Goal: Task Accomplishment & Management: Complete application form

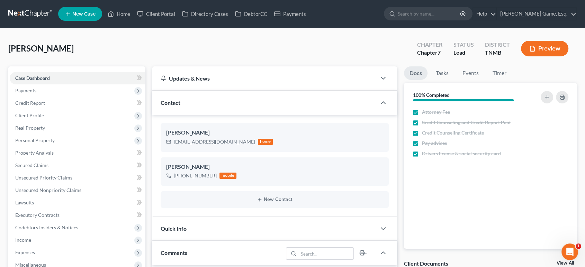
scroll to position [284, 0]
drag, startPoint x: 58, startPoint y: 176, endPoint x: 80, endPoint y: 191, distance: 26.0
click at [55, 143] on span "Personal Property" at bounding box center [34, 141] width 39 height 6
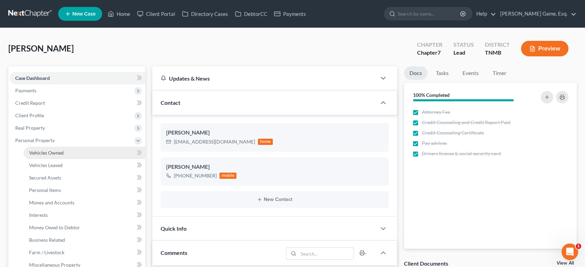
click at [89, 159] on link "Vehicles Owned" at bounding box center [85, 153] width 122 height 12
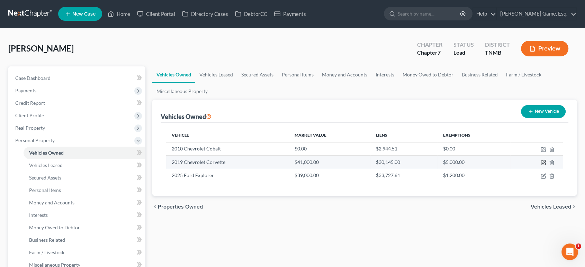
click at [543, 164] on icon "button" at bounding box center [544, 162] width 3 height 3
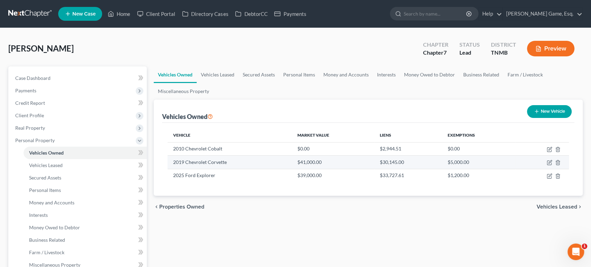
select select "0"
select select "7"
select select "1"
select select "3"
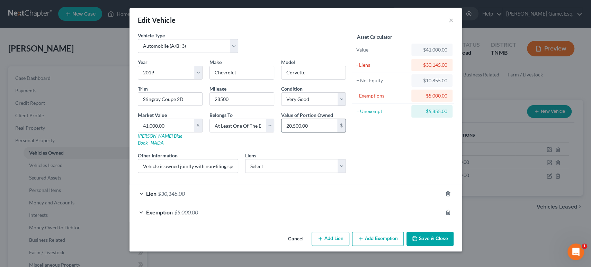
click at [315, 132] on input "20,500.00" at bounding box center [310, 125] width 56 height 13
click at [454, 23] on button "×" at bounding box center [451, 20] width 5 height 8
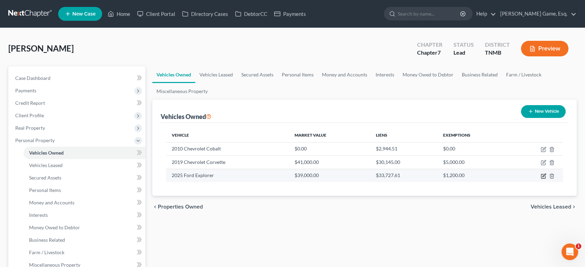
click at [541, 179] on icon "button" at bounding box center [544, 177] width 6 height 6
select select "0"
select select "1"
select select "0"
select select "3"
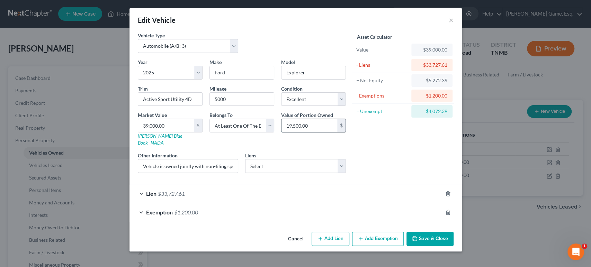
click at [313, 132] on input "19,500.00" at bounding box center [310, 125] width 56 height 13
type input "2,636.2"
click at [370, 174] on div "Asset Calculator Value $39,000.00 - Liens $33,727.61 = Net Equity $5,272.39 - E…" at bounding box center [404, 105] width 108 height 147
drag, startPoint x: 170, startPoint y: 197, endPoint x: 451, endPoint y: 194, distance: 281.3
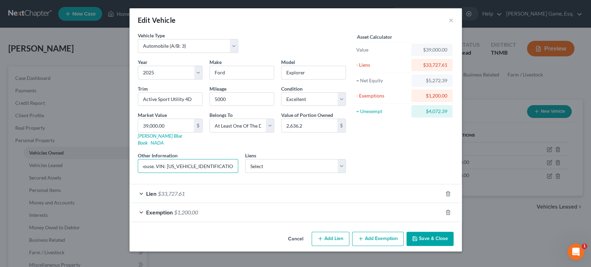
click at [449, 179] on div "Vehicle Type Select Automobile (A/B: 3) Truck (A/B: 3) Trailer (A/B: 4) Watercr…" at bounding box center [295, 105] width 323 height 147
click at [457, 179] on div "Asset Calculator Value $39,000.00 - Liens $33,727.61 = Net Equity $5,272.39 - E…" at bounding box center [404, 105] width 108 height 147
click at [454, 247] on button "Save & Close" at bounding box center [430, 239] width 47 height 15
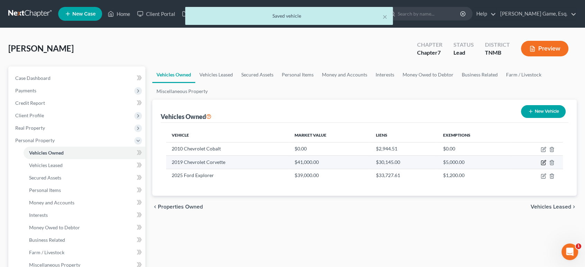
click at [541, 166] on icon "button" at bounding box center [544, 163] width 6 height 6
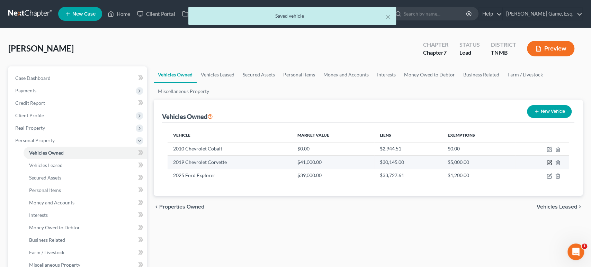
select select "0"
select select "7"
select select "1"
select select "3"
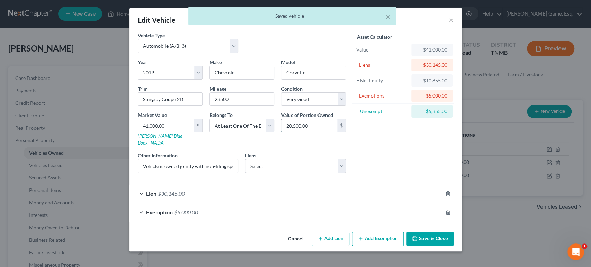
click at [329, 132] on input "20,500.00" at bounding box center [310, 125] width 56 height 13
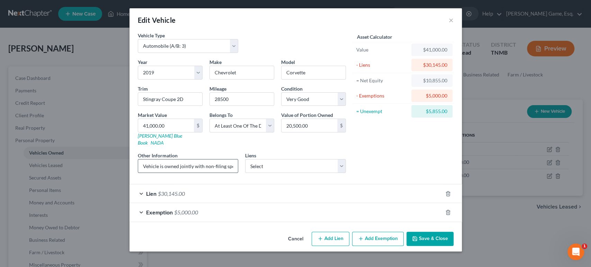
drag, startPoint x: 146, startPoint y: 198, endPoint x: 132, endPoint y: 199, distance: 13.9
click at [145, 173] on input "Vehicle is owned jointly with non-filing spouse. VIN: [US_VEHICLE_IDENTIFICATIO…" at bounding box center [188, 166] width 100 height 13
drag, startPoint x: 172, startPoint y: 199, endPoint x: 364, endPoint y: 198, distance: 192.6
click at [408, 179] on div "Vehicle Type Select Automobile (A/B: 3) Truck (A/B: 3) Trailer (A/B: 4) Watercr…" at bounding box center [295, 105] width 323 height 147
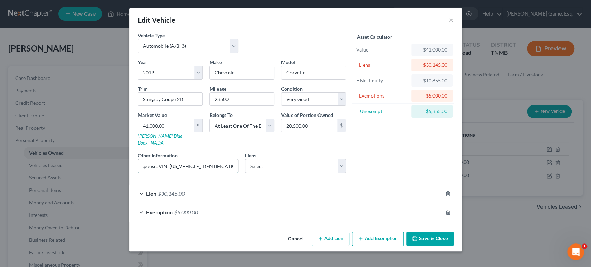
click at [138, 173] on input "Vehicle is owned jointly with non-filing spouse. VIN: [US_VEHICLE_IDENTIFICATIO…" at bounding box center [188, 166] width 100 height 13
drag, startPoint x: 121, startPoint y: 199, endPoint x: 61, endPoint y: 198, distance: 59.9
click at [61, 198] on div "Edit Vehicle × Vehicle Type Select Automobile (A/B: 3) Truck (A/B: 3) Trailer (…" at bounding box center [295, 133] width 591 height 267
click at [185, 173] on input "Vehicle is owned jointly with non-filing spouse. VIN: [US_VEHICLE_IDENTIFICATIO…" at bounding box center [188, 166] width 100 height 13
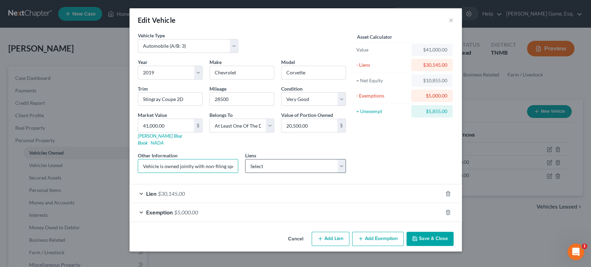
scroll to position [0, 86]
drag, startPoint x: 208, startPoint y: 199, endPoint x: 223, endPoint y: 199, distance: 15.2
click at [273, 179] on div "Year Select 2026 2025 2024 2023 2022 2021 2020 2019 2018 2017 2016 2015 2014 20…" at bounding box center [241, 119] width 215 height 120
click at [152, 173] on input "Vehicle is owned jointly with non-filing spouse. VIN: [US_VEHICLE_IDENTIFICATIO…" at bounding box center [188, 166] width 100 height 13
click at [139, 173] on input "Vehicle is owned jointly with non-filing spouse. VIN: [US_VEHICLE_IDENTIFICATIO…" at bounding box center [188, 166] width 100 height 13
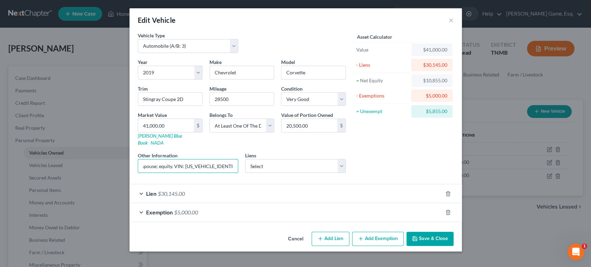
scroll to position [0, 0]
click at [175, 173] on input "Vehicle is owned jointly with non-filing spouse; equity. VIN: [US_VEHICLE_IDENT…" at bounding box center [188, 166] width 100 height 13
drag, startPoint x: 175, startPoint y: 200, endPoint x: 247, endPoint y: 196, distance: 71.5
click at [256, 179] on div "Year Select 2026 2025 2024 2023 2022 2021 2020 2019 2018 2017 2016 2015 2014 20…" at bounding box center [241, 119] width 215 height 120
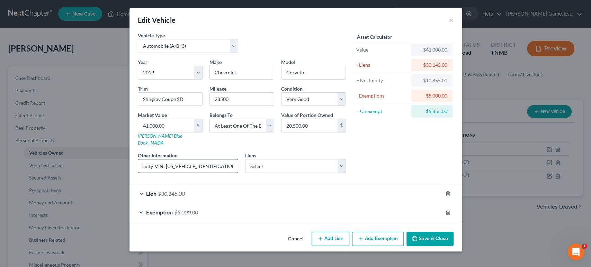
click at [138, 173] on input "Vehicle is owned jointly with non-filing spouse; equity. VIN: [US_VEHICLE_IDENT…" at bounding box center [188, 166] width 100 height 13
drag, startPoint x: 136, startPoint y: 198, endPoint x: 122, endPoint y: 198, distance: 13.9
click at [138, 173] on input "Vehicle is owned jointly with non-filing spouse; equity. VIN: [US_VEHICLE_IDENT…" at bounding box center [188, 166] width 100 height 13
drag, startPoint x: 121, startPoint y: 198, endPoint x: 136, endPoint y: 198, distance: 14.9
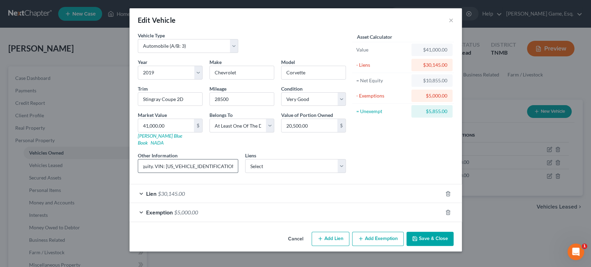
click at [138, 173] on input "Vehicle is owned jointly with non-filing spouse; equity. VIN: [US_VEHICLE_IDENT…" at bounding box center [188, 166] width 100 height 13
paste input "calculated based on debtor’s fractional interest only"
type input "Vehicle is owned jointly with non-filing spouse; equity calculated based on deb…"
click at [420, 170] on div "Asset Calculator Value $41,000.00 - Liens $30,145.00 = Net Equity $10,855.00 - …" at bounding box center [404, 105] width 108 height 147
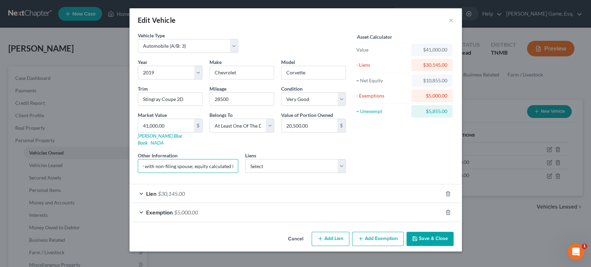
scroll to position [0, 209]
drag, startPoint x: 100, startPoint y: 198, endPoint x: 171, endPoint y: 199, distance: 71.7
click at [171, 173] on input "Vehicle is owned jointly with non-filing spouse; equity calculated based on deb…" at bounding box center [188, 166] width 100 height 13
click at [416, 179] on div "Asset Calculator Value $41,000.00 - Liens $30,145.00 = Net Equity $10,855.00 - …" at bounding box center [404, 105] width 108 height 147
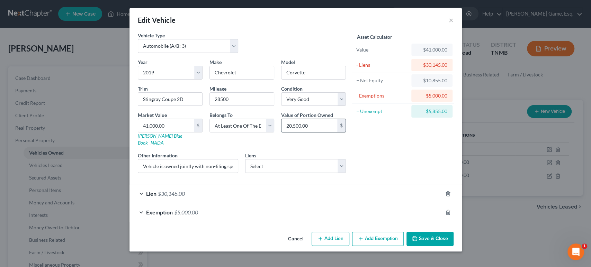
click at [319, 119] on input "20,500.00" at bounding box center [310, 125] width 56 height 13
type input "5,427.5"
click at [430, 133] on div "Asset Calculator Value $41,000.00 - Liens $30,145.00 = Net Equity $10,855.00 - …" at bounding box center [404, 105] width 108 height 147
click at [454, 247] on button "Save & Close" at bounding box center [430, 239] width 47 height 15
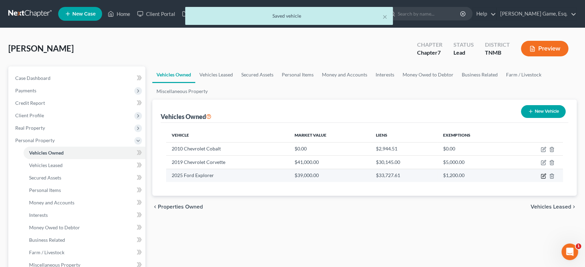
click at [541, 179] on icon "button" at bounding box center [544, 177] width 6 height 6
select select "0"
select select "1"
select select "0"
select select "3"
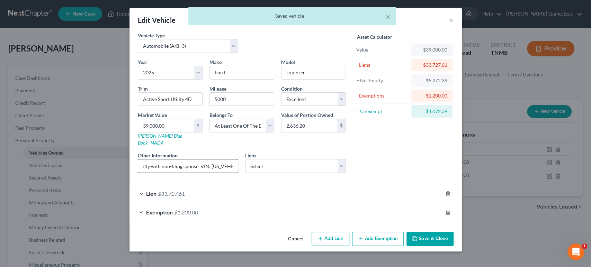
scroll to position [0, 89]
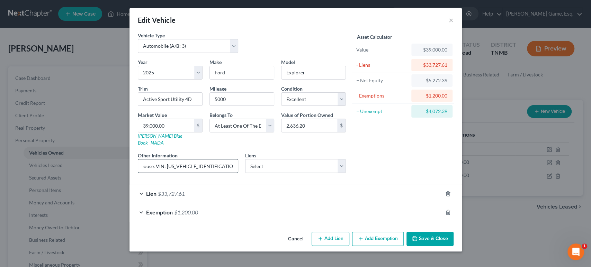
drag, startPoint x: 100, startPoint y: 198, endPoint x: 135, endPoint y: 199, distance: 35.0
click at [138, 173] on input "Vehicle is owned jointly with non-filing spouse. VIN: [US_VEHICLE_IDENTIFICATIO…" at bounding box center [188, 166] width 100 height 13
paste input "; equity calculated based on debtor’s fractional interest only"
drag, startPoint x: 143, startPoint y: 197, endPoint x: 84, endPoint y: 196, distance: 58.9
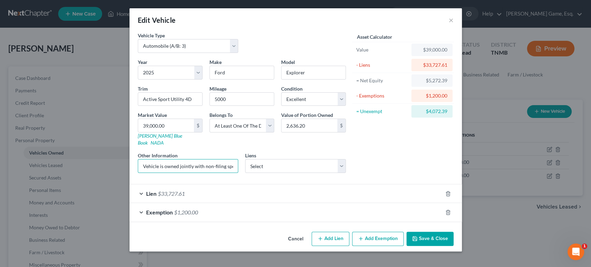
click at [84, 196] on div "Edit Vehicle × Vehicle Type Select Automobile (A/B: 3) Truck (A/B: 3) Trailer (…" at bounding box center [295, 133] width 591 height 267
click at [138, 173] on input "Vehicle is owned jointly with non-filing spouse; equity calculated based on deb…" at bounding box center [188, 166] width 100 height 13
type input "Vehicle is owned jointly with non-filing spouse; equity calculated based on deb…"
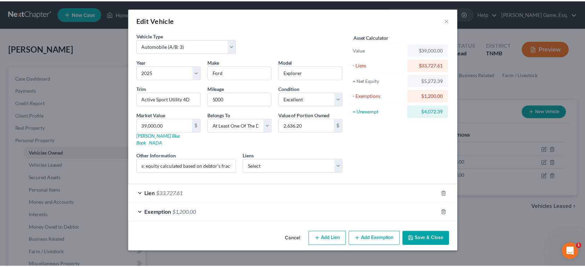
scroll to position [0, 0]
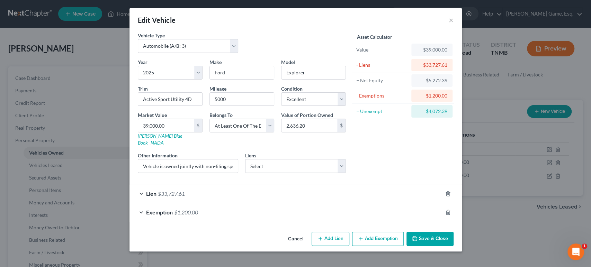
click at [454, 240] on button "Save & Close" at bounding box center [430, 239] width 47 height 15
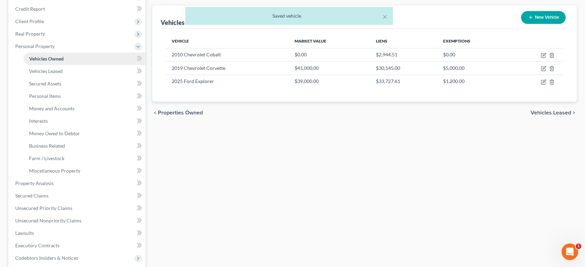
scroll to position [115, 0]
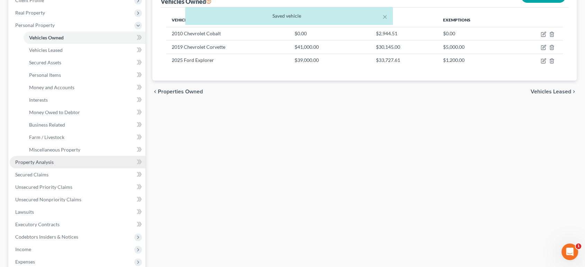
click at [75, 169] on link "Property Analysis" at bounding box center [78, 162] width 136 height 12
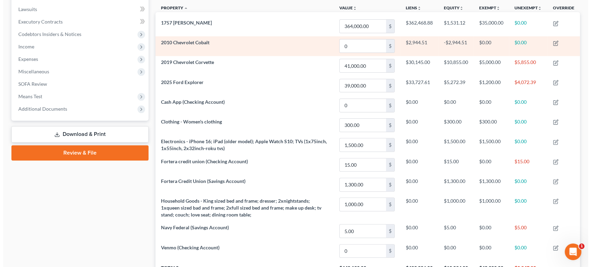
scroll to position [192, 0]
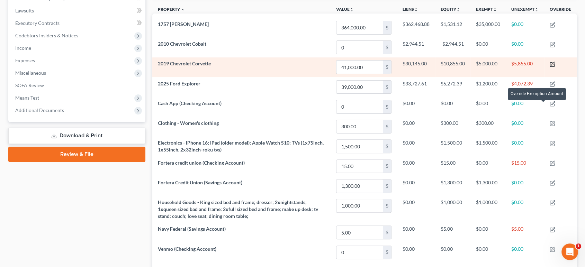
click at [552, 65] on icon "button" at bounding box center [553, 63] width 3 height 3
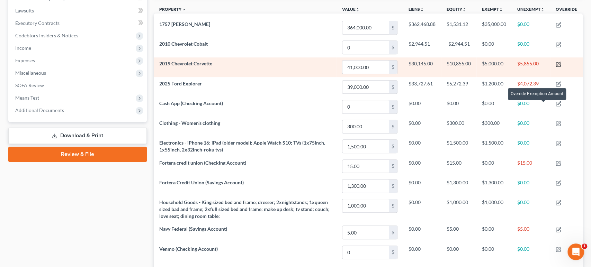
scroll to position [139, 426]
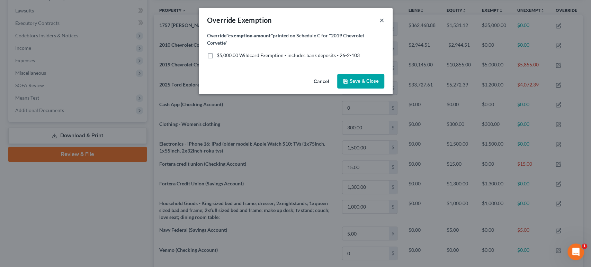
click at [385, 24] on button "×" at bounding box center [382, 20] width 5 height 8
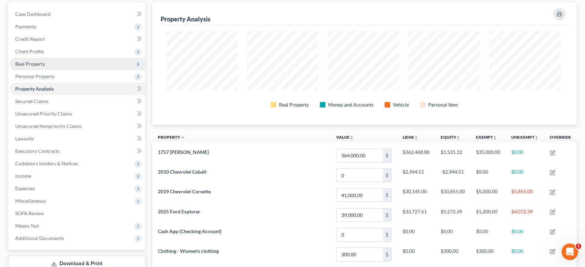
click at [79, 70] on span "Real Property" at bounding box center [78, 64] width 136 height 12
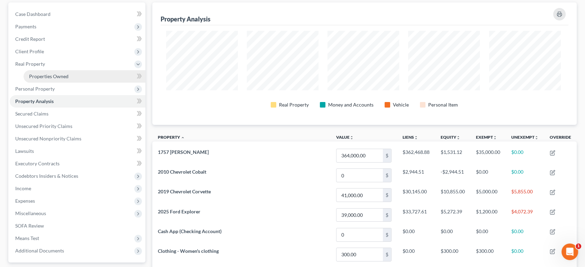
click at [69, 79] on span "Properties Owned" at bounding box center [48, 76] width 39 height 6
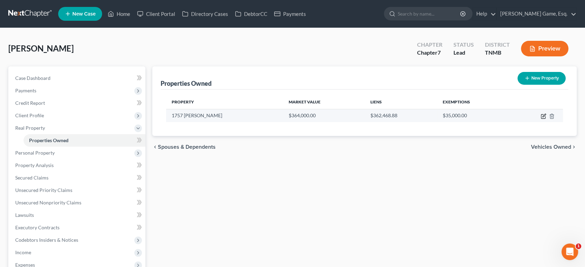
click at [543, 117] on icon "button" at bounding box center [544, 115] width 3 height 3
select select "44"
select select "3"
select select "1"
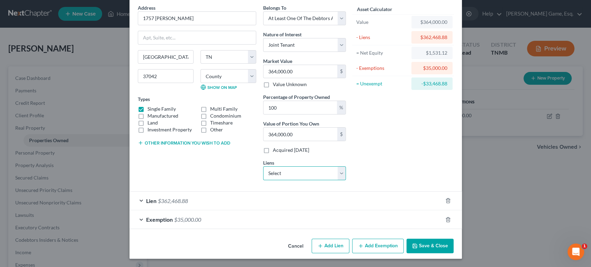
click at [293, 180] on select "Select CarMax Auto finance - $8,474.00 Santander - $10,605.00 Santander - $11,0…" at bounding box center [304, 174] width 83 height 14
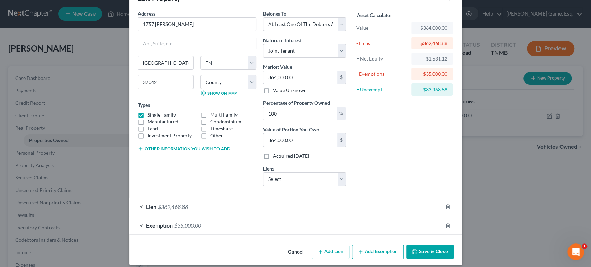
click at [152, 152] on button "Other information you wish to add" at bounding box center [184, 149] width 92 height 6
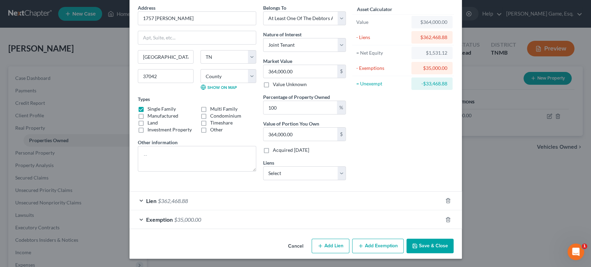
scroll to position [99, 0]
click at [300, 211] on div "Exemption $35,000.00" at bounding box center [286, 220] width 313 height 18
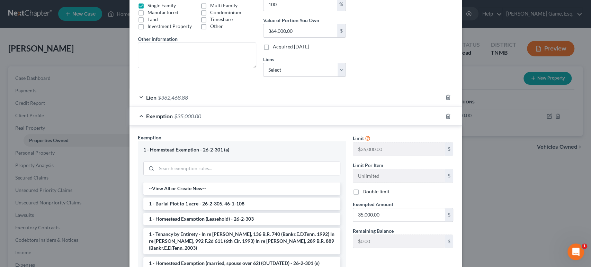
scroll to position [130, 0]
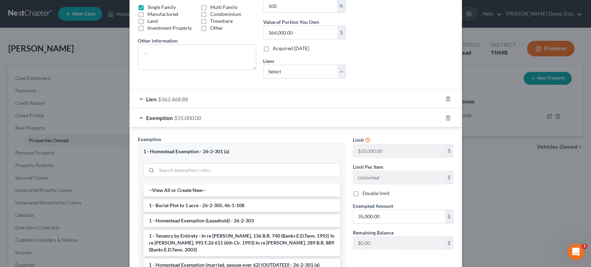
click at [302, 108] on div "Lien $362,468.88" at bounding box center [286, 99] width 313 height 18
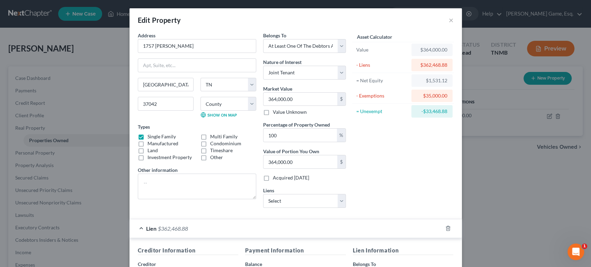
scroll to position [0, 0]
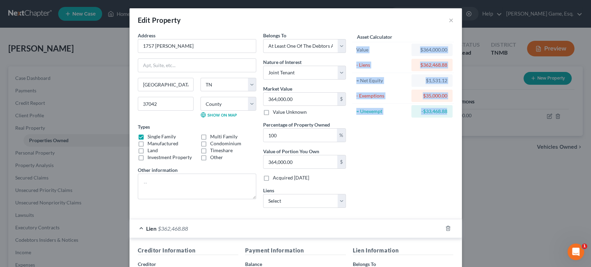
drag, startPoint x: 482, startPoint y: 139, endPoint x: 368, endPoint y: 62, distance: 138.0
click at [368, 62] on div "Asset Calculator Value $364,000.00 - Liens $362,468.88 = Net Equity $1,531.12 -…" at bounding box center [403, 75] width 101 height 87
click at [368, 56] on div "Value" at bounding box center [383, 50] width 58 height 12
drag, startPoint x: 369, startPoint y: 61, endPoint x: 483, endPoint y: 140, distance: 138.7
click at [454, 119] on div "Asset Calculator Value $364,000.00 - Liens $362,468.88 = Net Equity $1,531.12 -…" at bounding box center [403, 75] width 101 height 87
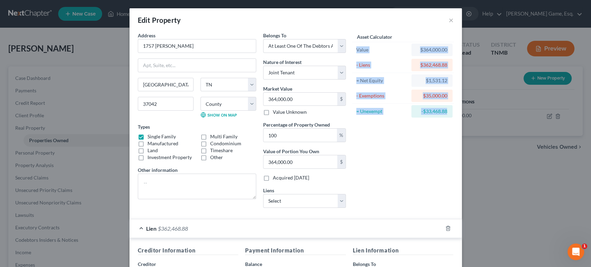
click at [453, 118] on div "-$33,468.88" at bounding box center [432, 111] width 41 height 12
drag, startPoint x: 483, startPoint y: 138, endPoint x: 369, endPoint y: 61, distance: 137.8
click at [369, 61] on div "Asset Calculator Value $364,000.00 - Liens $362,468.88 = Net Equity $1,531.12 -…" at bounding box center [403, 75] width 101 height 87
click at [368, 53] on div "Value" at bounding box center [382, 49] width 52 height 7
drag, startPoint x: 369, startPoint y: 62, endPoint x: 482, endPoint y: 138, distance: 136.6
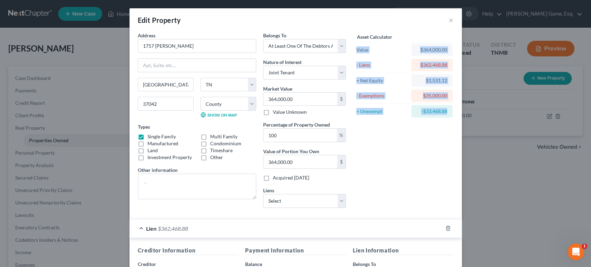
click at [454, 119] on div "Asset Calculator Value $364,000.00 - Liens $362,468.88 = Net Equity $1,531.12 -…" at bounding box center [403, 75] width 101 height 87
click at [453, 118] on div "-$33,468.88" at bounding box center [432, 111] width 41 height 12
drag, startPoint x: 483, startPoint y: 138, endPoint x: 370, endPoint y: 61, distance: 137.3
click at [370, 61] on div "Asset Calculator Value $364,000.00 - Liens $362,468.88 = Net Equity $1,531.12 -…" at bounding box center [403, 75] width 101 height 87
click at [369, 53] on div "Value" at bounding box center [382, 49] width 52 height 7
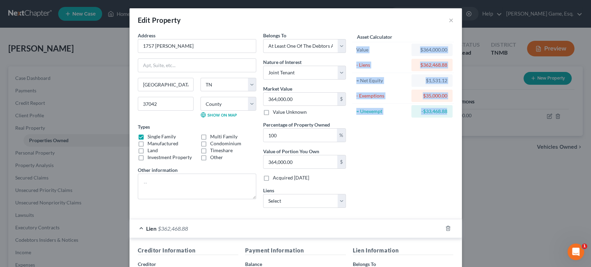
drag, startPoint x: 369, startPoint y: 61, endPoint x: 481, endPoint y: 139, distance: 136.8
click at [454, 119] on div "Asset Calculator Value $364,000.00 - Liens $362,468.88 = Net Equity $1,531.12 -…" at bounding box center [403, 75] width 101 height 87
click at [453, 118] on div "-$33,468.88" at bounding box center [432, 111] width 41 height 12
drag, startPoint x: 482, startPoint y: 138, endPoint x: 366, endPoint y: 58, distance: 141.4
click at [366, 58] on div "Asset Calculator Value $364,000.00 - Liens $362,468.88 = Net Equity $1,531.12 -…" at bounding box center [403, 75] width 101 height 87
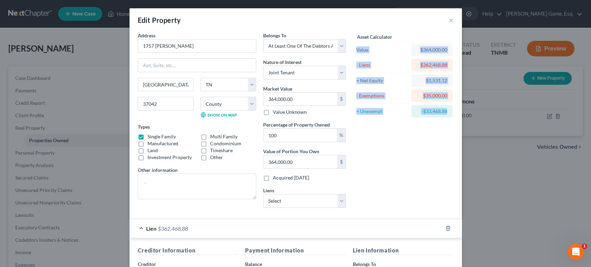
click at [432, 197] on div "Asset Calculator Value $364,000.00 - Liens $362,468.88 = Net Equity $1,531.12 -…" at bounding box center [404, 123] width 108 height 182
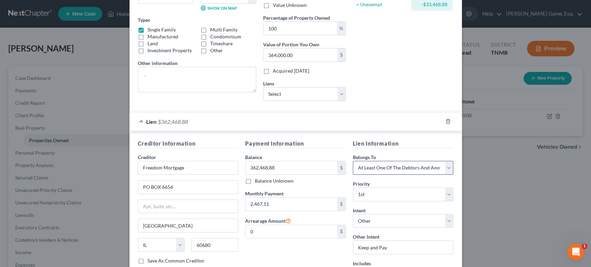
scroll to position [115, 0]
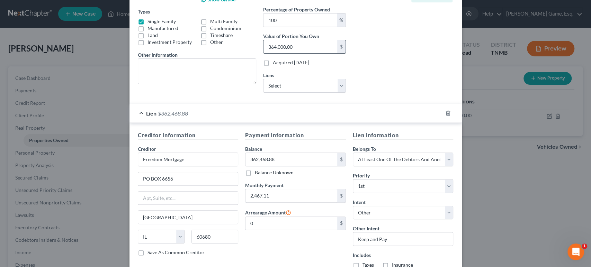
click at [320, 53] on input "364,000.00" at bounding box center [301, 46] width 74 height 13
type input "0.00"
type input "7"
type input "0.02"
type input "76"
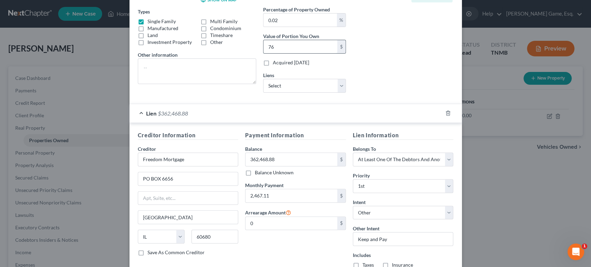
type input "0.21"
type input "766"
click at [145, 84] on textarea at bounding box center [197, 72] width 118 height 26
paste textarea "Debtor owns a 50% interest jointly with non-filing spouse. Full FMV disclosed; …"
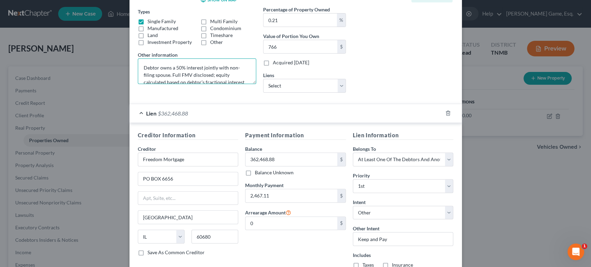
scroll to position [10, 0]
drag, startPoint x: 189, startPoint y: 111, endPoint x: 138, endPoint y: 112, distance: 50.9
click at [138, 84] on textarea "Debtor owns a 50% interest jointly with non-filing spouse. Full FMV disclosed; …" at bounding box center [197, 72] width 118 height 26
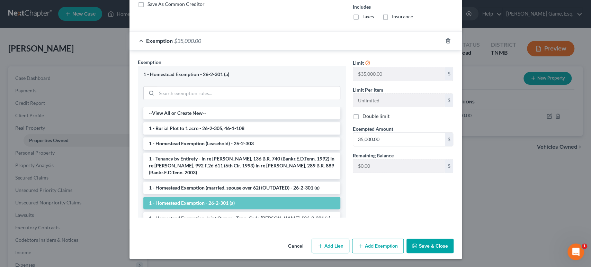
scroll to position [346, 0]
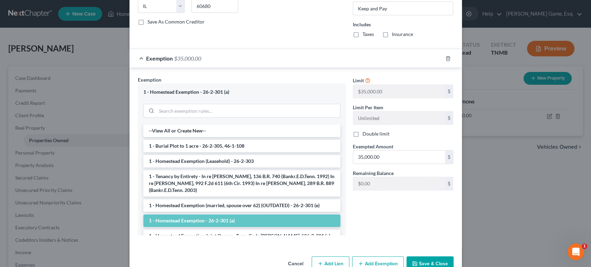
type textarea "Debtor owns a 50% interest jointly with non-filing spouse; equity calculated ba…"
click at [364, 38] on label "Taxes" at bounding box center [368, 34] width 11 height 7
click at [365, 35] on input "Taxes" at bounding box center [367, 33] width 5 height 5
checkbox input "true"
click at [402, 38] on label "Insurance" at bounding box center [402, 34] width 21 height 7
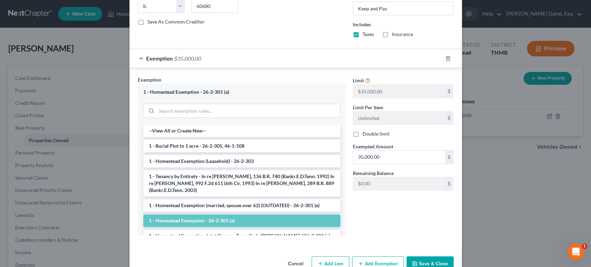
click at [399, 35] on input "Insurance" at bounding box center [397, 33] width 5 height 5
checkbox input "true"
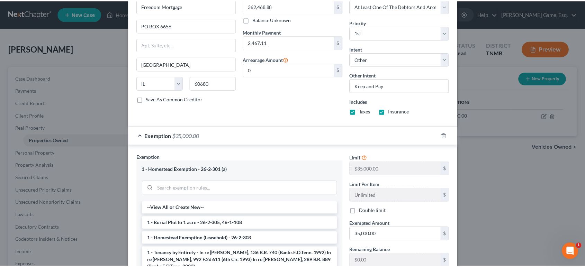
scroll to position [517, 0]
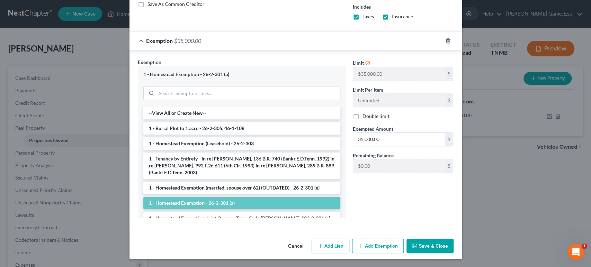
click at [454, 243] on button "Save & Close" at bounding box center [430, 246] width 47 height 15
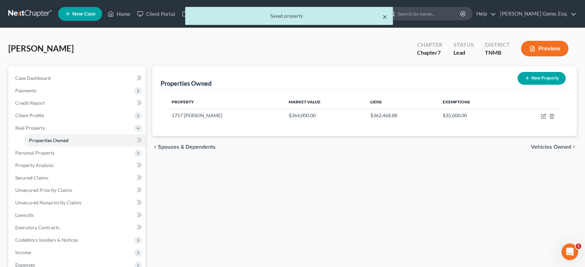
click at [385, 21] on button "×" at bounding box center [385, 16] width 5 height 8
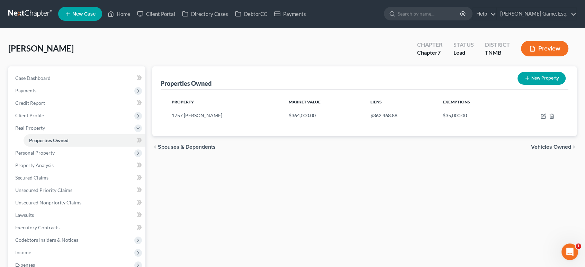
click at [530, 52] on icon "button" at bounding box center [533, 49] width 6 height 6
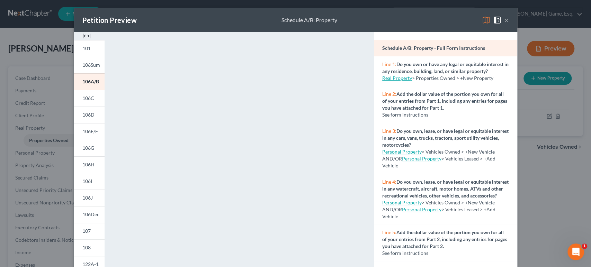
scroll to position [38, 0]
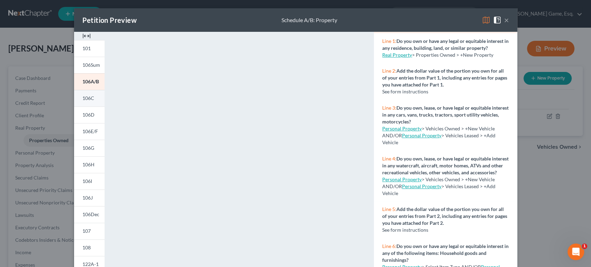
click at [74, 107] on link "106C" at bounding box center [89, 98] width 30 height 17
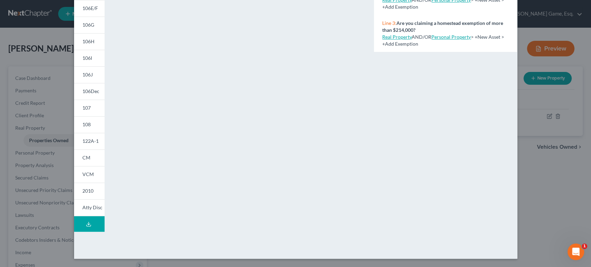
scroll to position [0, 0]
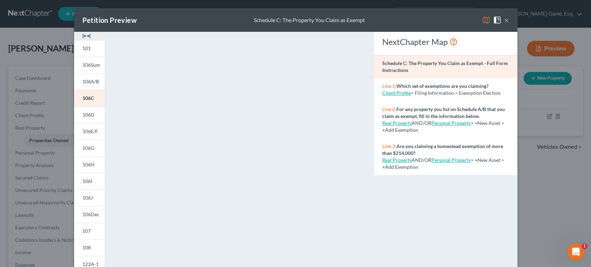
click at [509, 24] on button "×" at bounding box center [506, 20] width 5 height 8
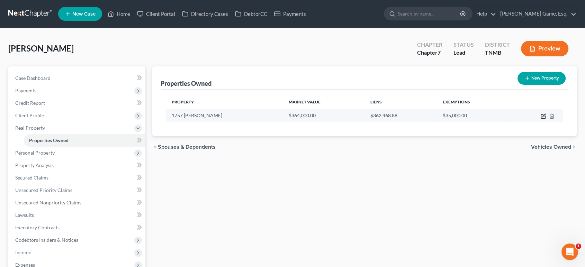
click at [541, 119] on icon "button" at bounding box center [544, 117] width 6 height 6
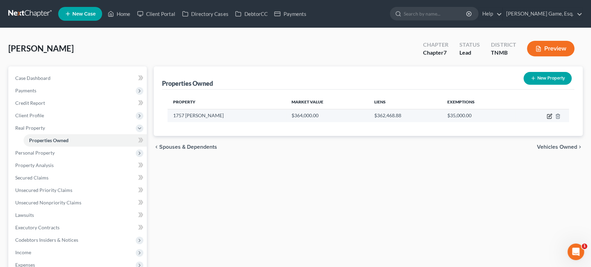
select select "44"
select select "3"
select select "1"
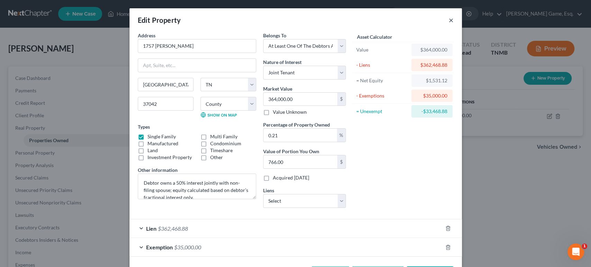
click at [454, 24] on button "×" at bounding box center [451, 20] width 5 height 8
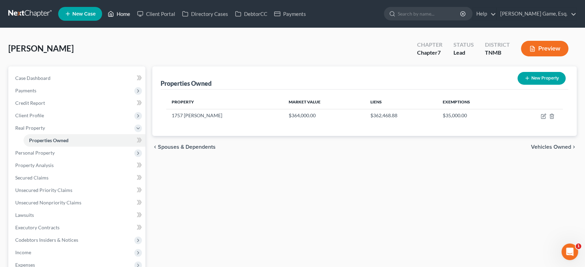
click at [134, 17] on link "Home" at bounding box center [118, 14] width 29 height 12
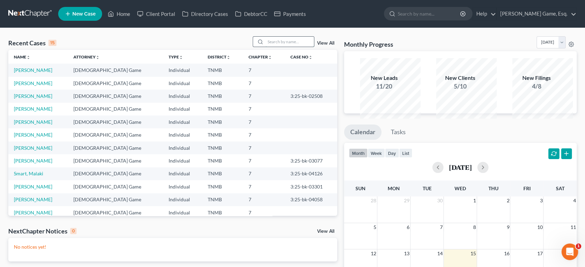
click at [288, 47] on input "search" at bounding box center [290, 42] width 48 height 10
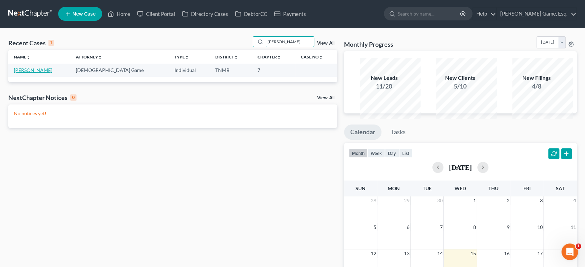
type input "montero"
click at [41, 73] on link "Montero, Luis" at bounding box center [33, 70] width 38 height 6
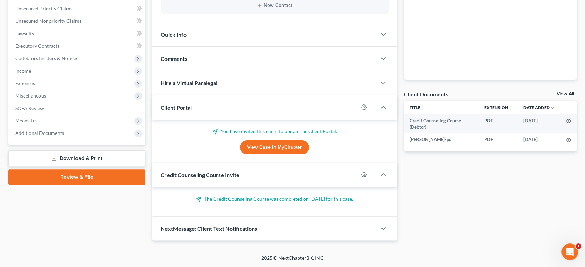
scroll to position [120, 0]
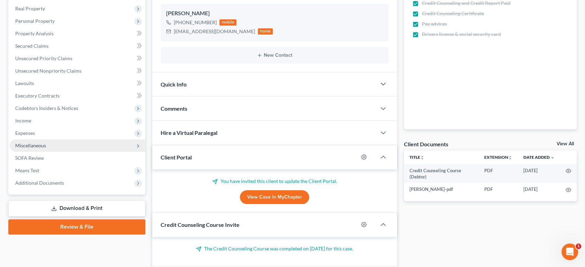
click at [46, 149] on span "Miscellaneous" at bounding box center [30, 146] width 31 height 6
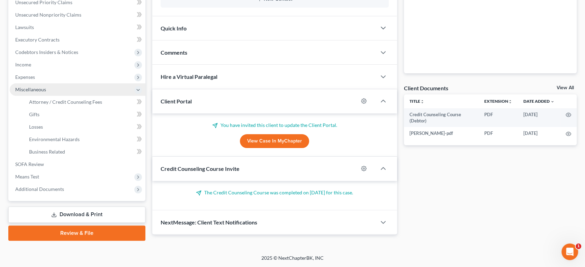
scroll to position [235, 0]
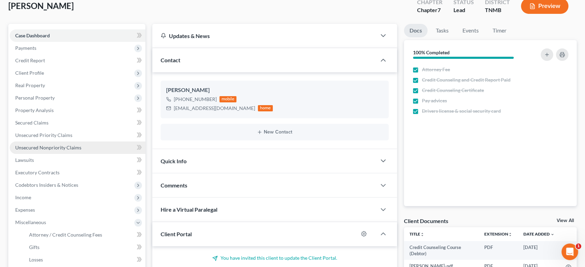
click at [67, 151] on span "Unsecured Nonpriority Claims" at bounding box center [48, 148] width 66 height 6
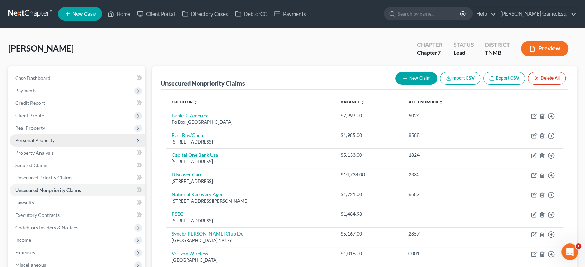
click at [55, 143] on span "Personal Property" at bounding box center [34, 141] width 39 height 6
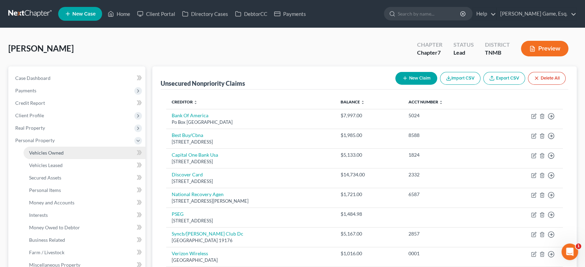
click at [76, 159] on link "Vehicles Owned" at bounding box center [85, 153] width 122 height 12
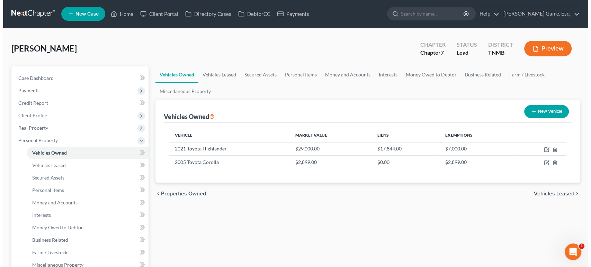
scroll to position [38, 0]
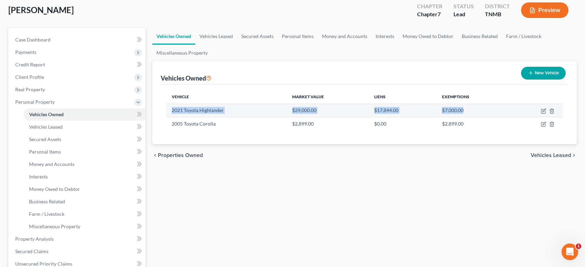
drag, startPoint x: 208, startPoint y: 143, endPoint x: 478, endPoint y: 141, distance: 270.2
click at [478, 117] on tr "2021 Toyota Highlander $29,000.00 $17,844.00 $7,000.00" at bounding box center [364, 110] width 397 height 13
copy tr "2021 Toyota Highlander $29,000.00 $17,844.00 $7,000.00"
click at [543, 112] on icon "button" at bounding box center [544, 110] width 3 height 3
select select "0"
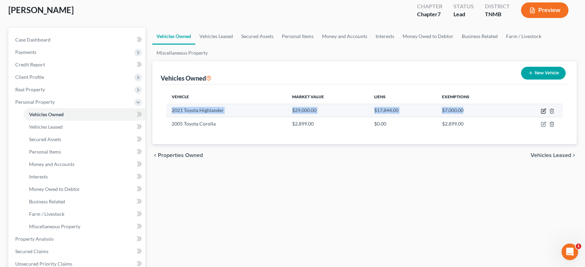
select select "5"
select select "2"
select select "3"
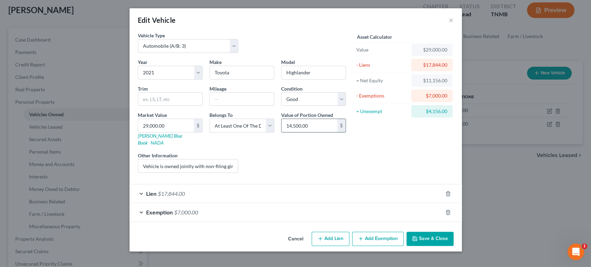
click at [321, 132] on input "14,500.00" at bounding box center [310, 125] width 56 height 13
type input "5,578"
drag, startPoint x: 214, startPoint y: 161, endPoint x: 92, endPoint y: 161, distance: 121.2
click at [134, 161] on div "Other Information Vehicle is owned jointly with non-filing girlfriend. VIN: 5TD…" at bounding box center [188, 162] width 108 height 21
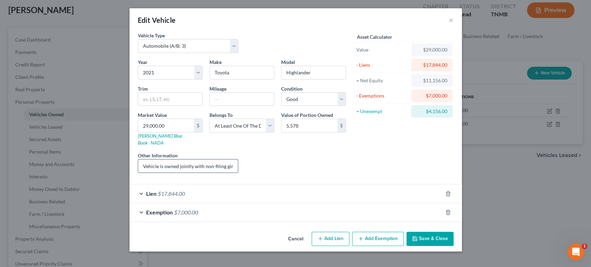
click at [195, 160] on input "Vehicle is owned jointly with non-filing girlfriend. VIN: 5TDHZRBH2MS550433" at bounding box center [188, 166] width 100 height 13
drag, startPoint x: 246, startPoint y: 160, endPoint x: 239, endPoint y: 161, distance: 7.3
click at [257, 160] on div "Year Select 2026 2025 2024 2023 2022 2021 2020 2019 2018 2017 2016 2015 2014 20…" at bounding box center [241, 119] width 215 height 120
click at [138, 160] on input "Vehicle is owned jointly with non-filing girlfriend. VIN: 5TDHZRBH2MS550433" at bounding box center [188, 166] width 100 height 13
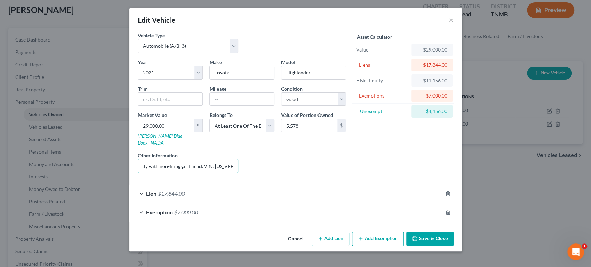
scroll to position [0, 0]
drag, startPoint x: 135, startPoint y: 160, endPoint x: 64, endPoint y: 159, distance: 71.4
click at [64, 158] on div "Edit Vehicle × Vehicle Type Select Automobile (A/B: 3) Truck (A/B: 3) Trailer (…" at bounding box center [295, 133] width 591 height 267
paste input "Debtor owns a 50% interest jointly with non-filing spouse. Full FMV disclosed; …"
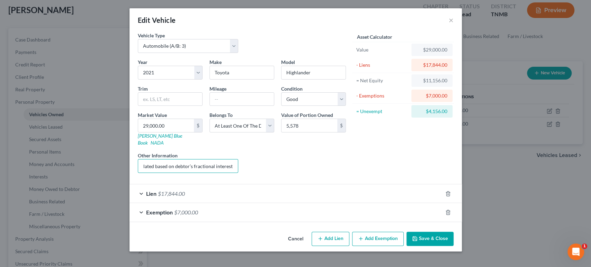
drag, startPoint x: 124, startPoint y: 161, endPoint x: 78, endPoint y: 157, distance: 45.9
click at [78, 157] on div "Edit Vehicle × Vehicle Type Select Automobile (A/B: 3) Truck (A/B: 3) Trailer (…" at bounding box center [295, 133] width 591 height 267
click at [169, 160] on input "Debtor owns a 50% interest jointly with non-filing spouse. Full FMV disclosed; …" at bounding box center [188, 166] width 100 height 13
drag, startPoint x: 195, startPoint y: 160, endPoint x: 212, endPoint y: 160, distance: 16.3
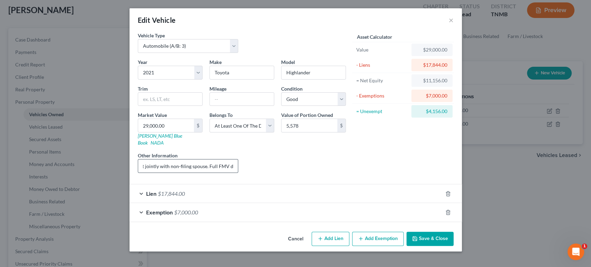
click at [212, 160] on input "Debtor owns a 50% interest jointly with non-filing spouse. Full FMV disclosed; …" at bounding box center [188, 166] width 100 height 13
drag, startPoint x: 189, startPoint y: 161, endPoint x: 42, endPoint y: 174, distance: 148.1
click at [39, 174] on div "Edit Vehicle × Vehicle Type Select Automobile (A/B: 3) Truck (A/B: 3) Trailer (…" at bounding box center [295, 133] width 591 height 267
click at [138, 162] on input "Debtor owns a 50% interest jointly with non-filing spouse; equity calculated ba…" at bounding box center [188, 166] width 100 height 13
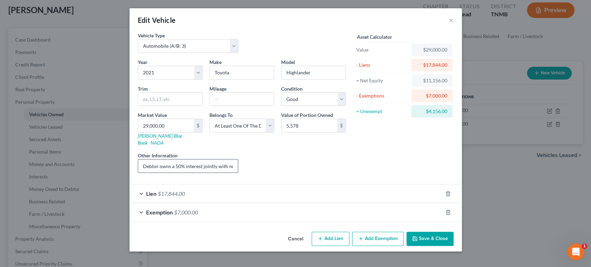
drag, startPoint x: 169, startPoint y: 157, endPoint x: 205, endPoint y: 155, distance: 35.7
click at [205, 160] on input "Debtor owns a 50% interest jointly with non-filing spouse; equity calculated ba…" at bounding box center [188, 166] width 100 height 13
type input "Debtor owns a 50% interest jointly with non-filing spouse; equity calculated ba…"
click at [274, 207] on div "Exemption $7,000.00" at bounding box center [286, 212] width 313 height 18
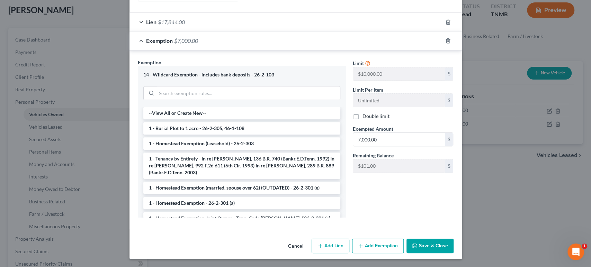
scroll to position [201, 0]
click at [403, 146] on input "7,000.00" at bounding box center [399, 139] width 92 height 13
type input "6,000"
click at [454, 239] on button "Save & Close" at bounding box center [430, 246] width 47 height 15
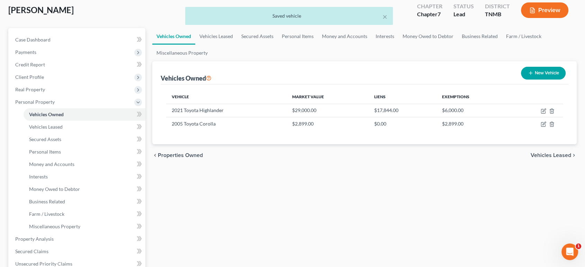
click at [546, 24] on div "× Saved vehicle" at bounding box center [289, 17] width 585 height 21
click at [383, 18] on button "×" at bounding box center [385, 16] width 5 height 8
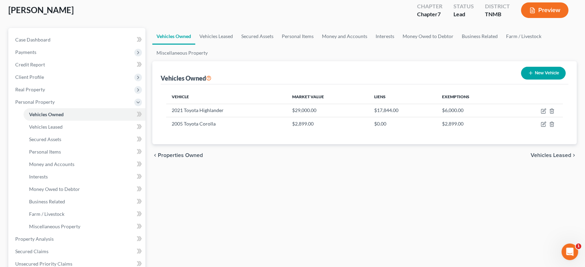
click at [531, 18] on button "Preview" at bounding box center [544, 10] width 47 height 16
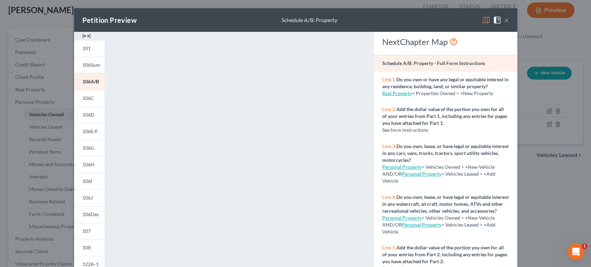
click at [509, 23] on button "×" at bounding box center [506, 20] width 5 height 8
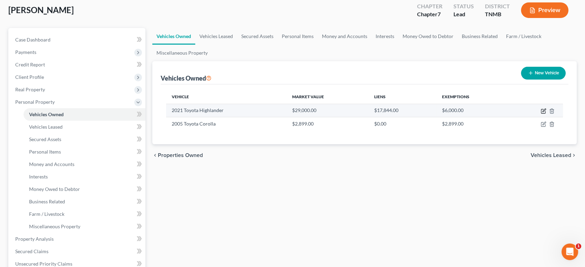
click at [541, 114] on icon "button" at bounding box center [544, 111] width 6 height 6
select select "0"
select select "5"
select select "2"
select select "3"
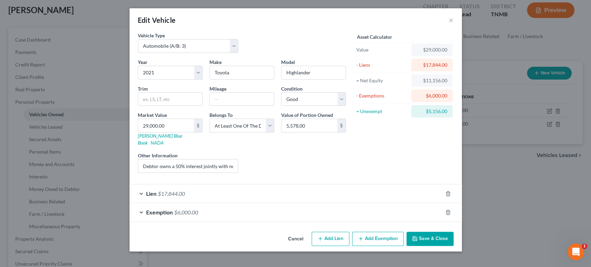
drag, startPoint x: 172, startPoint y: 197, endPoint x: 249, endPoint y: 196, distance: 77.3
click at [249, 179] on div "Year Select 2026 2025 2024 2023 2022 2021 2020 2019 2018 2017 2016 2015 2014 20…" at bounding box center [241, 119] width 215 height 120
click at [192, 173] on input "Debtor owns a 50% interest jointly with non-filing spouse; equity calculated ba…" at bounding box center [188, 166] width 100 height 13
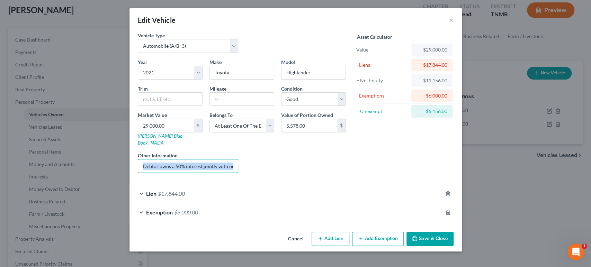
drag, startPoint x: 222, startPoint y: 196, endPoint x: 246, endPoint y: 196, distance: 23.6
click at [239, 179] on div "Year Select 2026 2025 2024 2023 2022 2021 2020 2019 2018 2017 2016 2015 2014 20…" at bounding box center [241, 119] width 215 height 120
drag, startPoint x: 184, startPoint y: 199, endPoint x: 261, endPoint y: 198, distance: 76.6
click at [256, 179] on div "Year Select 2026 2025 2024 2023 2022 2021 2020 2019 2018 2017 2016 2015 2014 20…" at bounding box center [241, 119] width 215 height 120
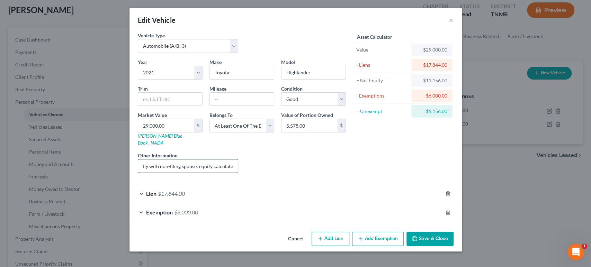
click at [169, 173] on input "Debtor owns a 50% interest jointly with non-filing spouse; equity calculated ba…" at bounding box center [188, 166] width 100 height 13
drag, startPoint x: 183, startPoint y: 198, endPoint x: 163, endPoint y: 198, distance: 19.4
click at [163, 173] on input "Debtor owns a 50% interest jointly with non-filing spouse; equity calculated ba…" at bounding box center [188, 166] width 100 height 13
type input "Debtor owns a 50% interest jointly with non-filing individual; equity calculate…"
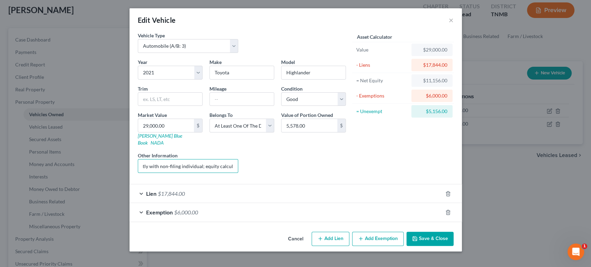
click at [452, 238] on button "Save & Close" at bounding box center [430, 239] width 47 height 15
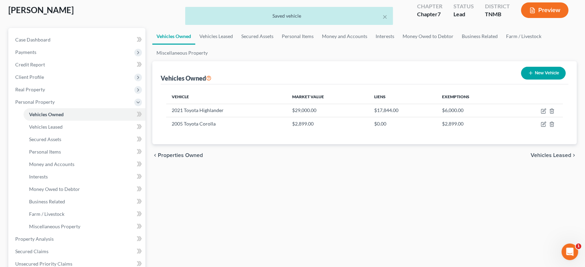
click at [551, 27] on div "× Saved vehicle" at bounding box center [289, 17] width 585 height 21
click at [384, 17] on button "×" at bounding box center [385, 16] width 5 height 8
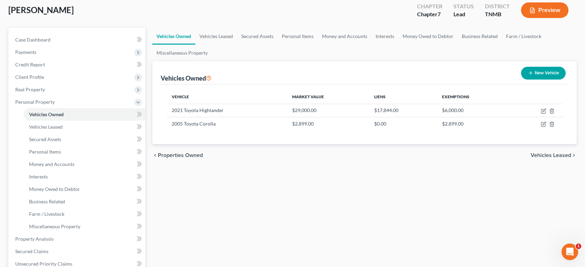
click at [523, 18] on button "Preview" at bounding box center [544, 10] width 47 height 16
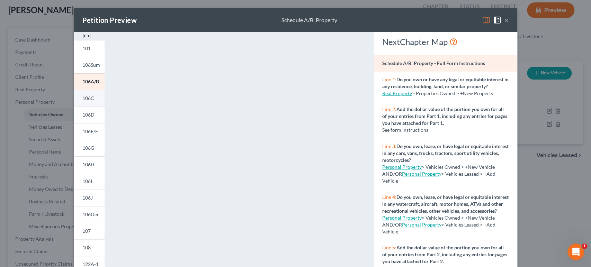
click at [74, 107] on link "106C" at bounding box center [89, 98] width 30 height 17
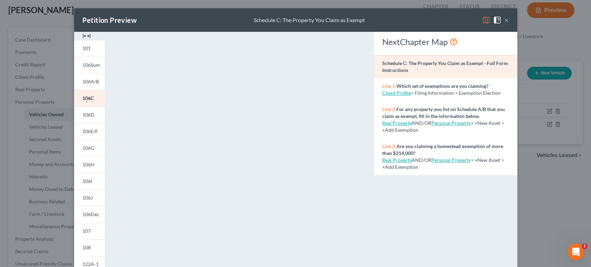
click at [504, 23] on span at bounding box center [498, 20] width 11 height 6
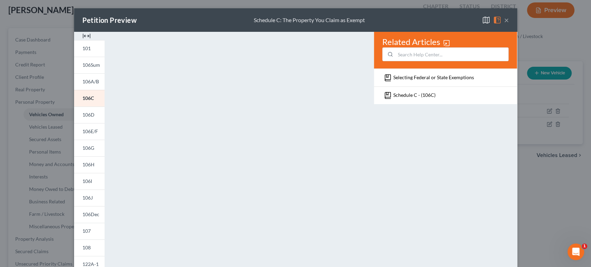
click at [509, 24] on button "×" at bounding box center [506, 20] width 5 height 8
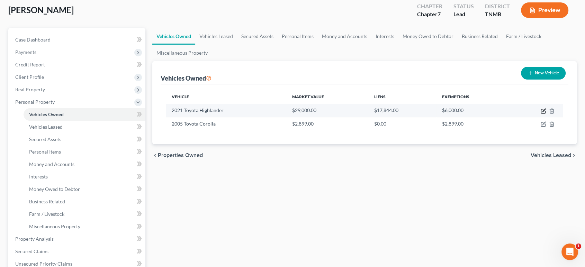
click at [541, 114] on icon "button" at bounding box center [543, 111] width 4 height 4
select select "0"
select select "5"
select select "2"
select select "3"
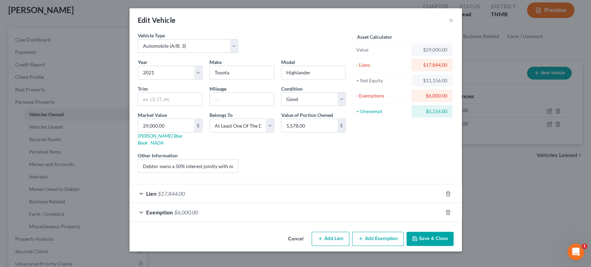
scroll to position [47, 0]
click at [291, 215] on div "Exemption $6,000.00" at bounding box center [286, 212] width 313 height 18
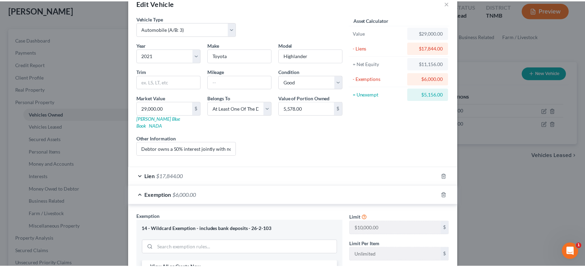
scroll to position [0, 0]
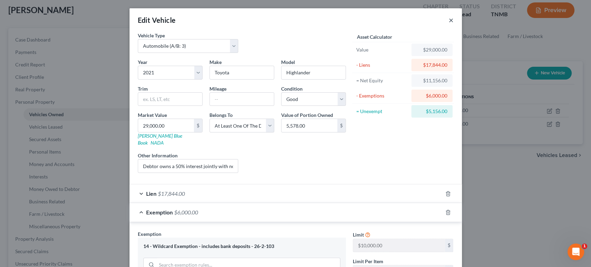
click at [454, 24] on button "×" at bounding box center [451, 20] width 5 height 8
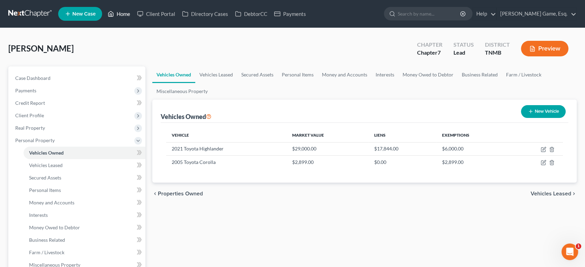
click at [134, 11] on link "Home" at bounding box center [118, 14] width 29 height 12
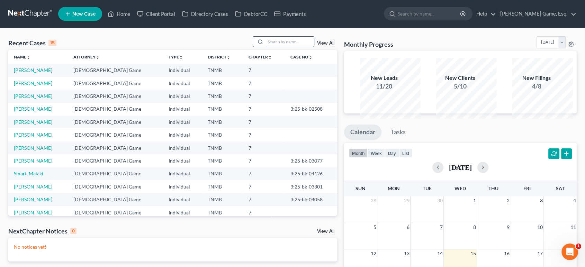
click at [267, 47] on input "search" at bounding box center [290, 42] width 48 height 10
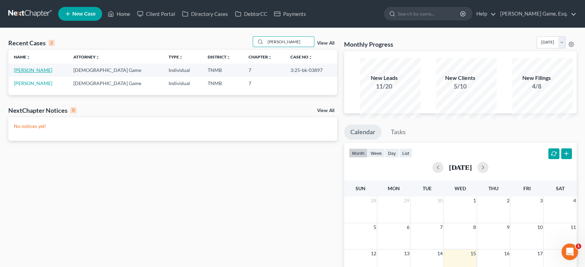
type input "mcvay"
click at [46, 73] on link "McVay, Zackary" at bounding box center [33, 70] width 38 height 6
select select "6"
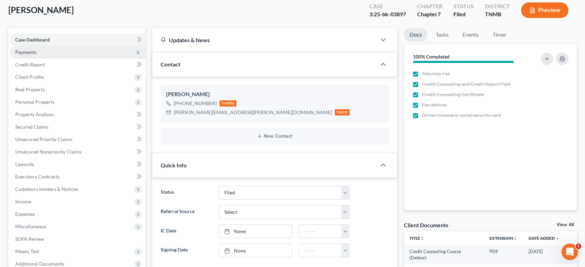
scroll to position [77, 0]
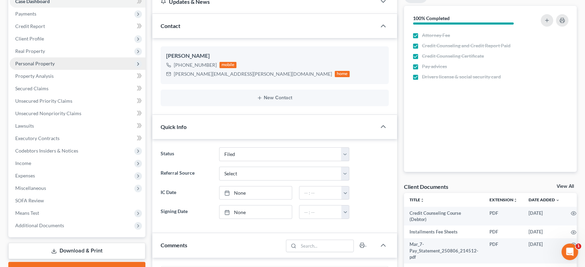
click at [63, 70] on span "Personal Property" at bounding box center [78, 64] width 136 height 12
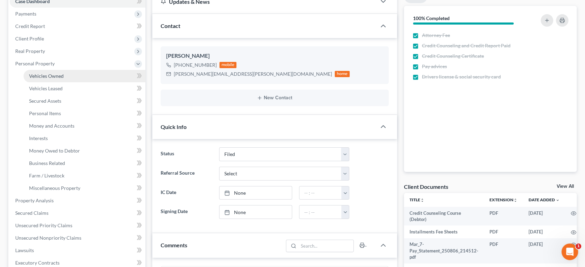
click at [64, 79] on span "Vehicles Owned" at bounding box center [46, 76] width 35 height 6
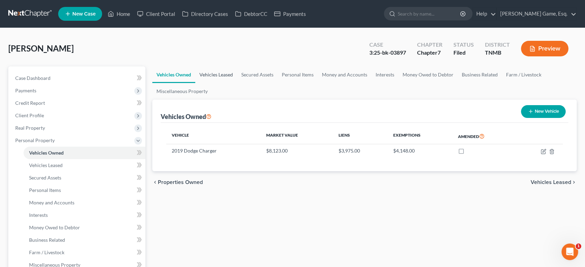
click at [237, 83] on link "Vehicles Leased" at bounding box center [216, 75] width 42 height 17
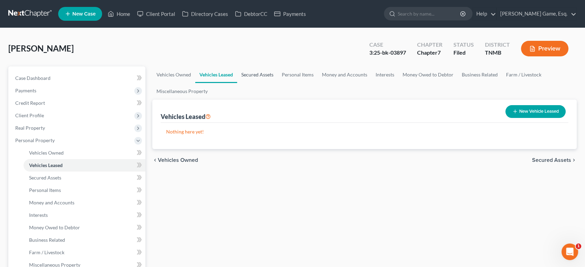
click at [278, 83] on link "Secured Assets" at bounding box center [257, 75] width 41 height 17
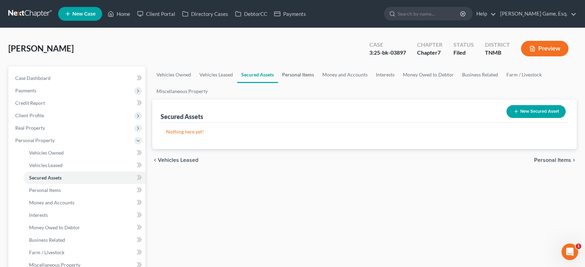
click at [318, 83] on link "Personal Items" at bounding box center [298, 75] width 40 height 17
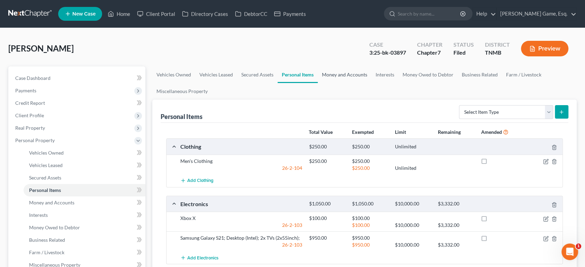
scroll to position [38, 0]
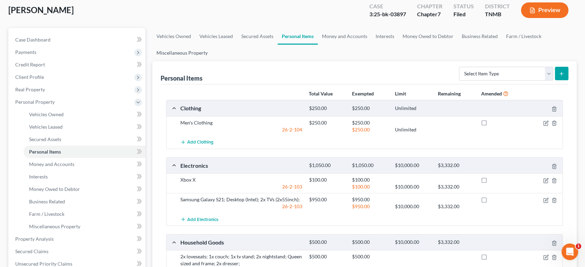
click at [212, 61] on link "Miscellaneous Property" at bounding box center [182, 53] width 60 height 17
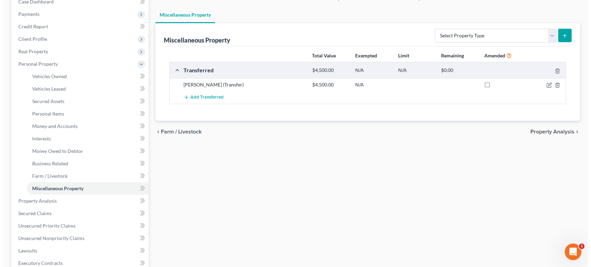
scroll to position [77, 0]
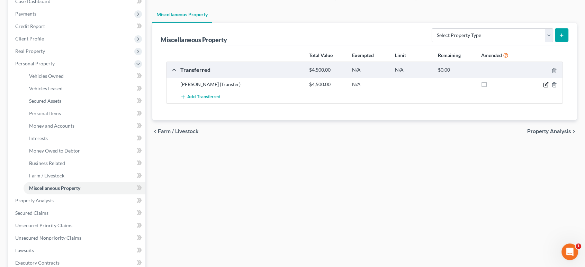
click at [543, 88] on icon "button" at bounding box center [546, 85] width 6 height 6
select select "Ordinary (within 2 years)"
select select "44"
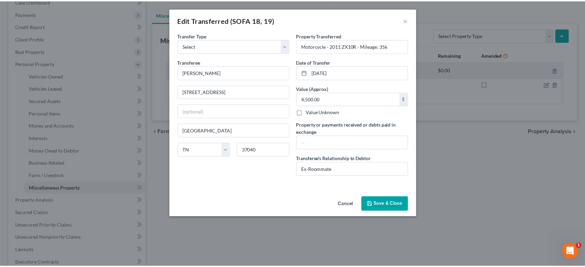
scroll to position [0, 0]
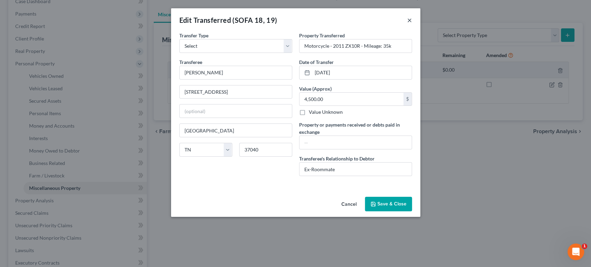
click at [412, 24] on button "×" at bounding box center [409, 20] width 5 height 8
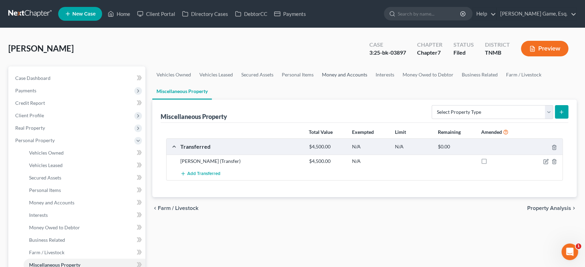
click at [372, 83] on link "Money and Accounts" at bounding box center [345, 75] width 54 height 17
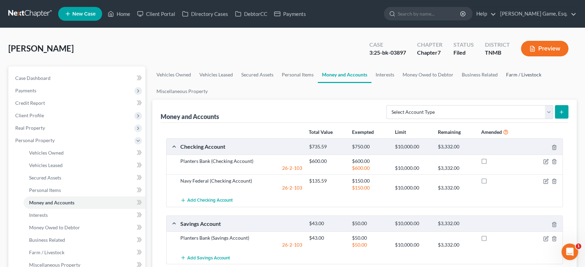
click at [502, 83] on link "Farm / Livestock" at bounding box center [524, 75] width 44 height 17
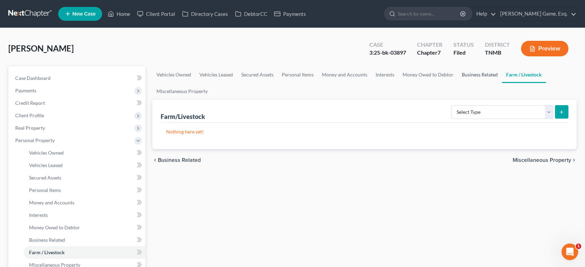
click at [458, 83] on link "Business Related" at bounding box center [480, 75] width 44 height 17
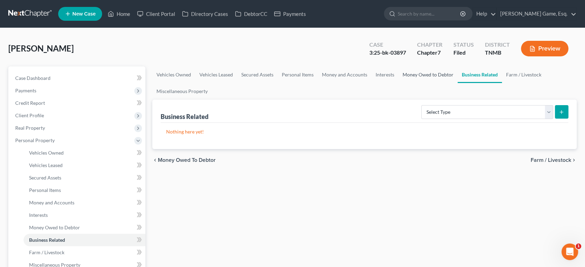
click at [458, 83] on link "Money Owed to Debtor" at bounding box center [428, 75] width 59 height 17
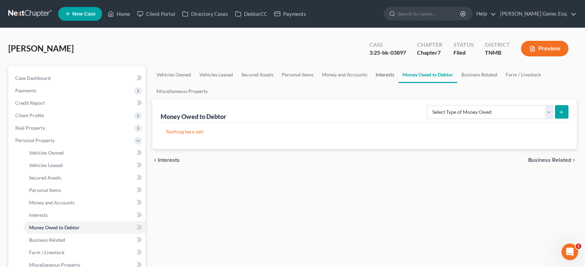
click at [399, 83] on link "Interests" at bounding box center [385, 75] width 27 height 17
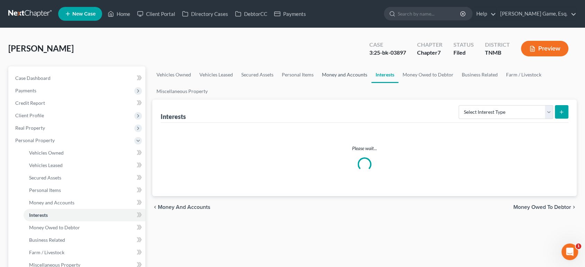
click at [372, 83] on link "Money and Accounts" at bounding box center [345, 75] width 54 height 17
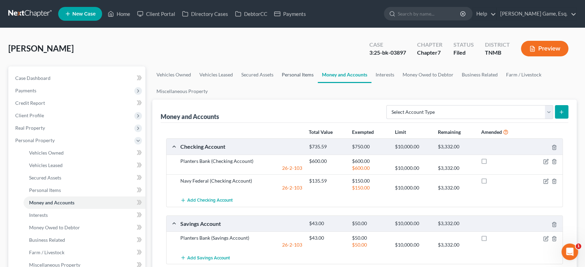
click at [318, 83] on link "Personal Items" at bounding box center [298, 75] width 40 height 17
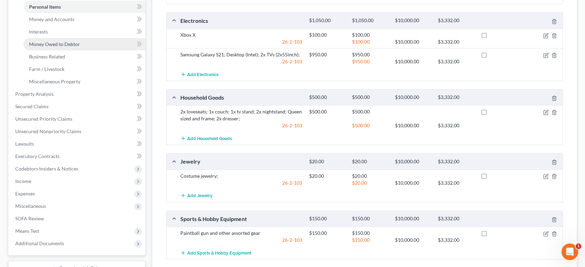
scroll to position [192, 0]
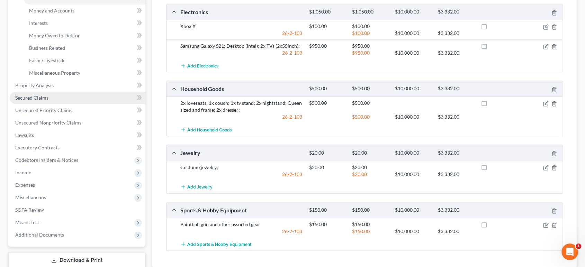
click at [48, 101] on span "Secured Claims" at bounding box center [31, 98] width 33 height 6
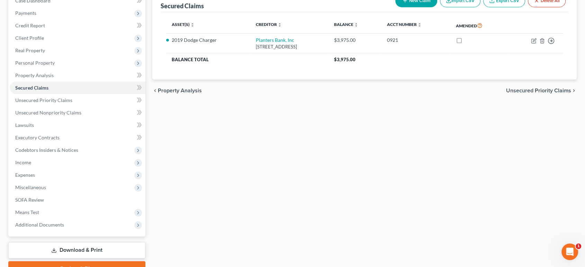
scroll to position [115, 0]
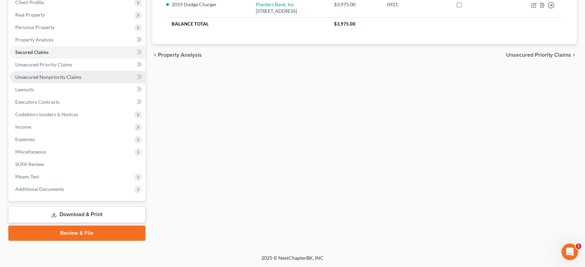
click at [69, 80] on span "Unsecured Nonpriority Claims" at bounding box center [48, 77] width 66 height 6
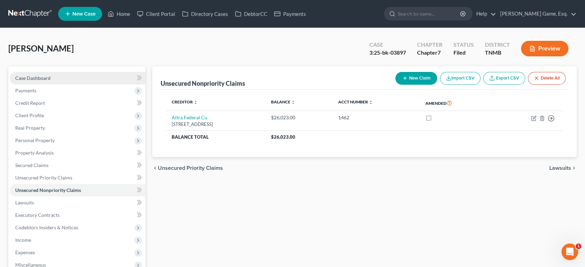
click at [71, 85] on link "Case Dashboard" at bounding box center [78, 78] width 136 height 12
select select "6"
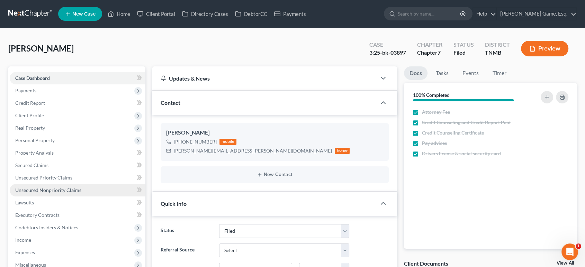
click at [101, 197] on link "Unsecured Nonpriority Claims" at bounding box center [78, 190] width 136 height 12
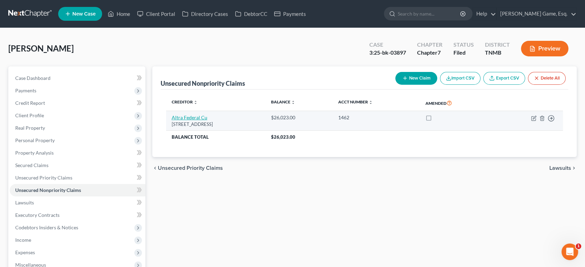
click at [207, 121] on link "Altra Federal Cu" at bounding box center [190, 118] width 36 height 6
select select "52"
select select "3"
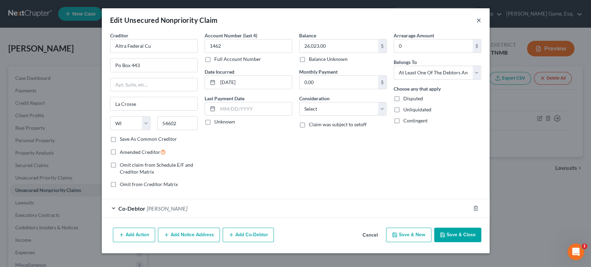
click at [481, 24] on button "×" at bounding box center [479, 20] width 5 height 8
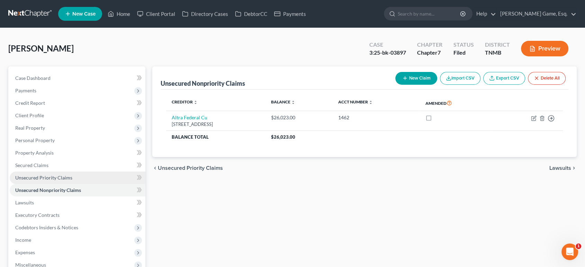
click at [58, 184] on link "Unsecured Priority Claims" at bounding box center [78, 178] width 136 height 12
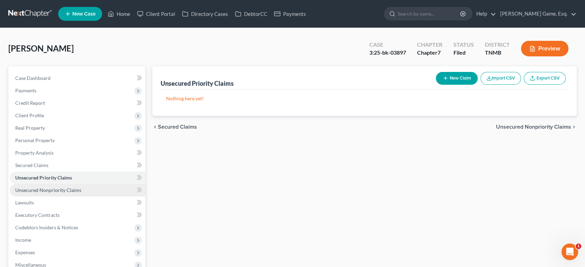
click at [81, 193] on span "Unsecured Nonpriority Claims" at bounding box center [48, 190] width 66 height 6
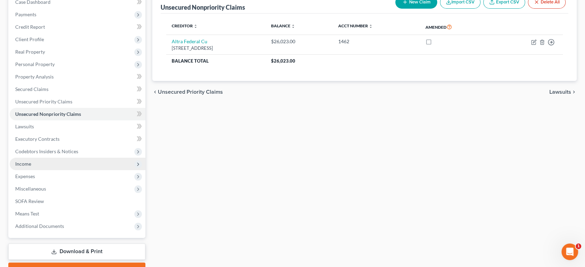
scroll to position [77, 0]
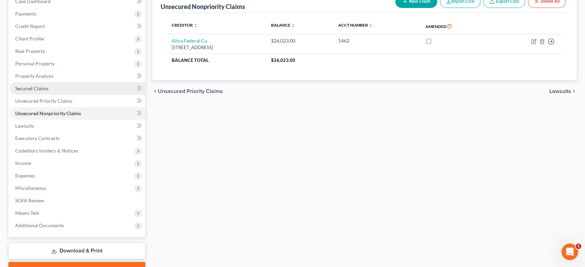
click at [48, 91] on span "Secured Claims" at bounding box center [31, 89] width 33 height 6
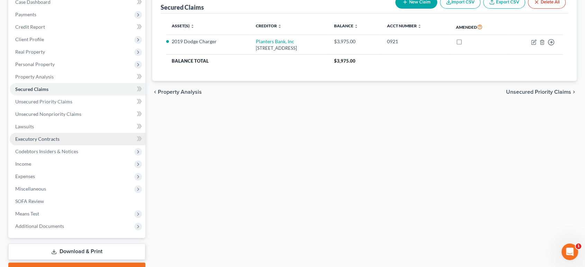
scroll to position [77, 0]
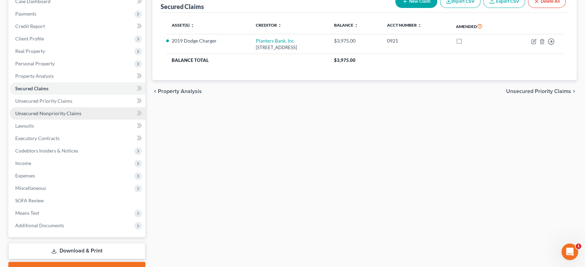
click at [64, 116] on span "Unsecured Nonpriority Claims" at bounding box center [48, 114] width 66 height 6
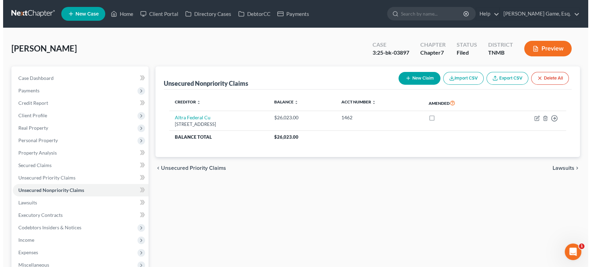
scroll to position [38, 0]
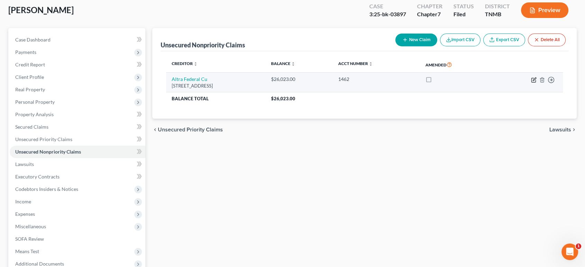
click at [533, 81] on icon "button" at bounding box center [534, 79] width 3 height 3
select select "52"
select select "3"
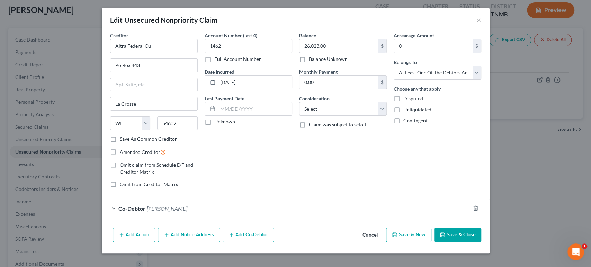
scroll to position [57, 0]
click at [305, 200] on div "Co-Debtor Margaret Maye Frailey" at bounding box center [286, 209] width 369 height 18
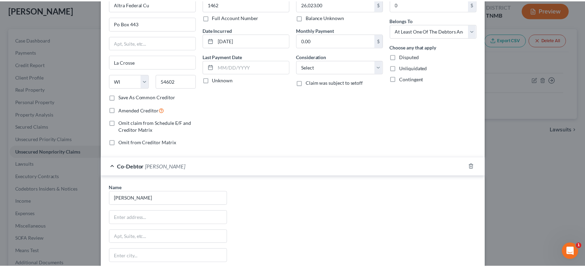
scroll to position [0, 0]
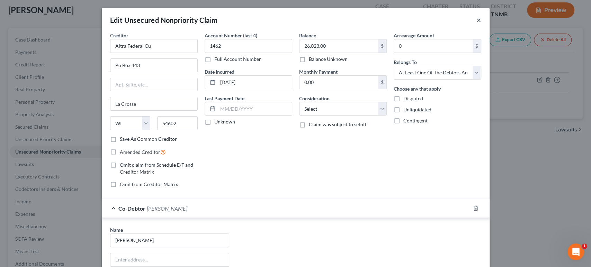
click at [481, 24] on button "×" at bounding box center [479, 20] width 5 height 8
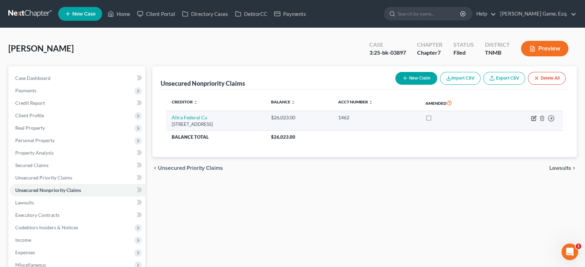
click at [531, 121] on icon "button" at bounding box center [534, 119] width 6 height 6
select select "52"
select select "3"
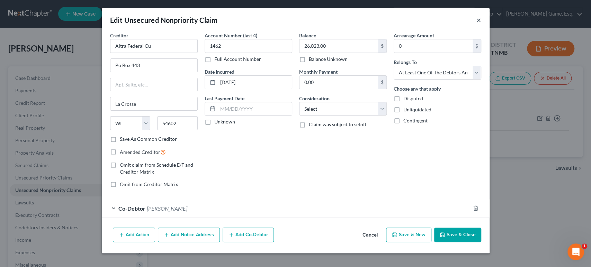
click at [481, 24] on button "×" at bounding box center [479, 20] width 5 height 8
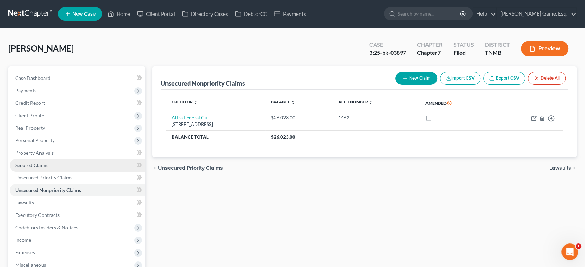
click at [85, 172] on link "Secured Claims" at bounding box center [78, 165] width 136 height 12
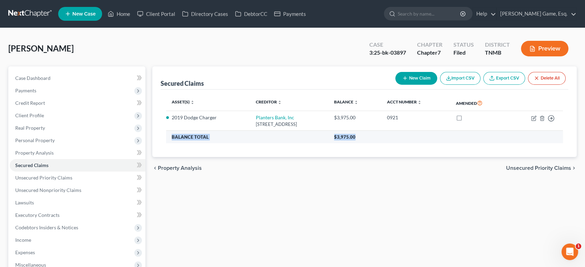
drag, startPoint x: 177, startPoint y: 168, endPoint x: 399, endPoint y: 168, distance: 221.7
click at [399, 143] on tr "Balance Total $3,975.00" at bounding box center [364, 137] width 397 height 12
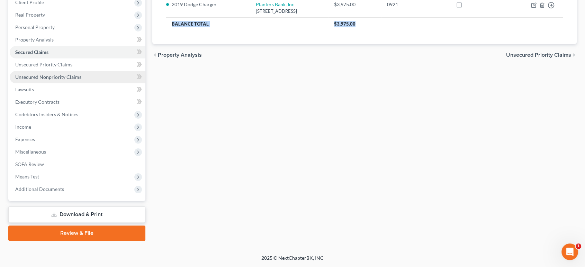
click at [46, 80] on span "Unsecured Nonpriority Claims" at bounding box center [48, 77] width 66 height 6
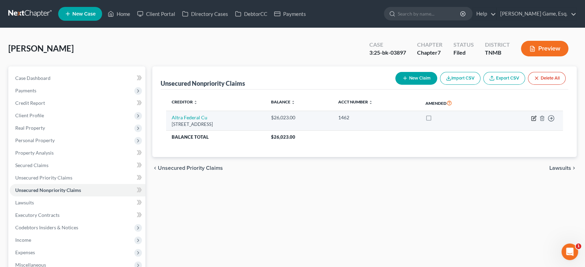
click at [531, 121] on icon "button" at bounding box center [534, 119] width 6 height 6
select select "52"
select select "3"
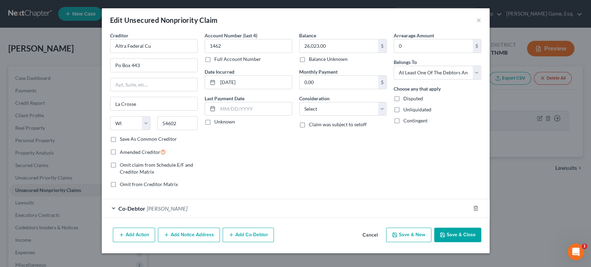
click at [524, 145] on div "Edit Unsecured Nonpriority Claim × Creditor * Altra Federal Cu Po Box 443 La Cr…" at bounding box center [295, 133] width 591 height 267
click at [238, 200] on div "Co-Debtor Margaret Maye Frailey" at bounding box center [286, 209] width 369 height 18
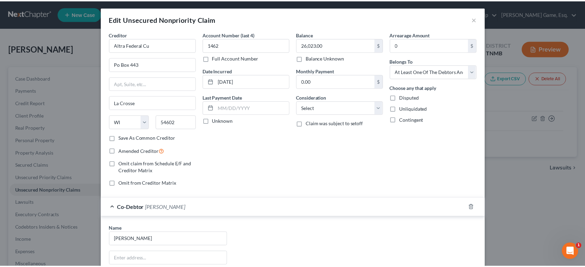
scroll to position [0, 0]
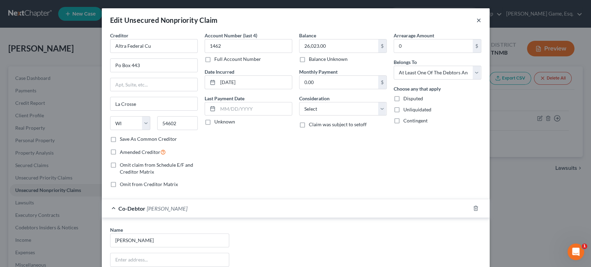
click at [481, 24] on button "×" at bounding box center [479, 20] width 5 height 8
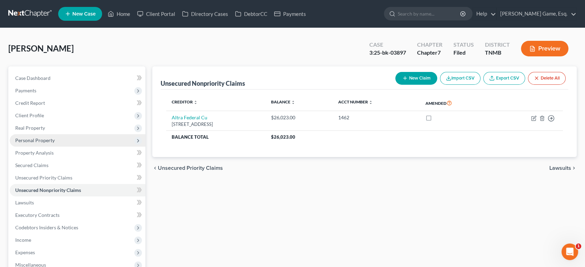
click at [55, 143] on span "Personal Property" at bounding box center [34, 141] width 39 height 6
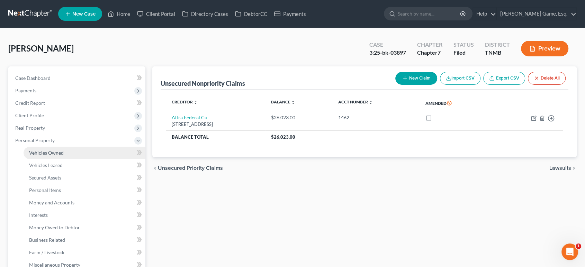
click at [94, 159] on link "Vehicles Owned" at bounding box center [85, 153] width 122 height 12
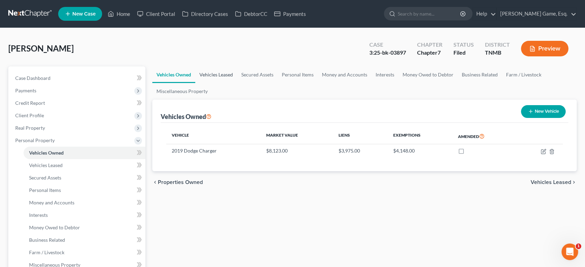
click at [237, 83] on link "Vehicles Leased" at bounding box center [216, 75] width 42 height 17
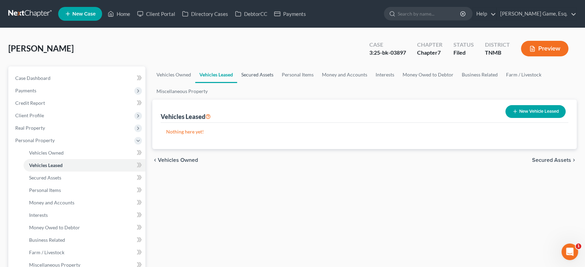
click at [278, 83] on link "Secured Assets" at bounding box center [257, 75] width 41 height 17
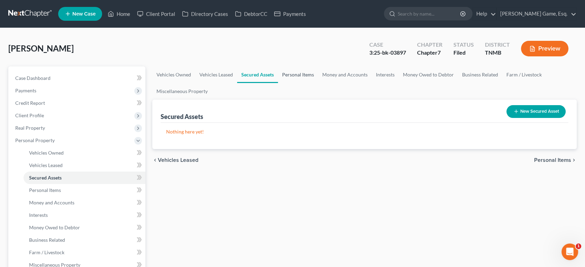
click at [318, 83] on link "Personal Items" at bounding box center [298, 75] width 40 height 17
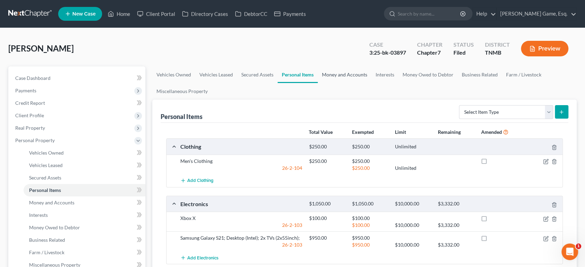
click at [372, 83] on link "Money and Accounts" at bounding box center [345, 75] width 54 height 17
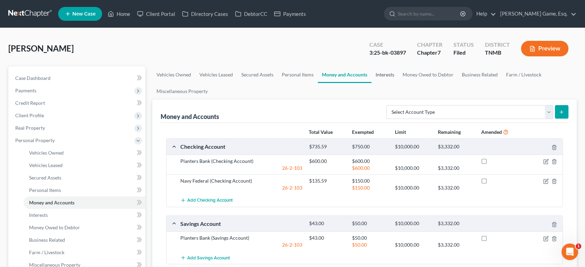
click at [399, 83] on link "Interests" at bounding box center [385, 75] width 27 height 17
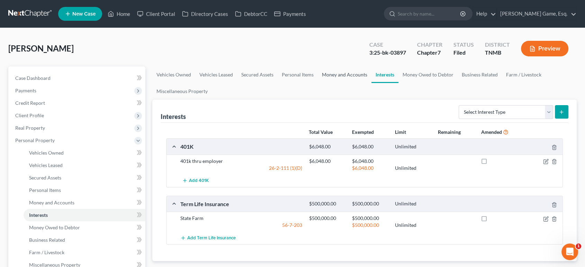
click at [372, 83] on link "Money and Accounts" at bounding box center [345, 75] width 54 height 17
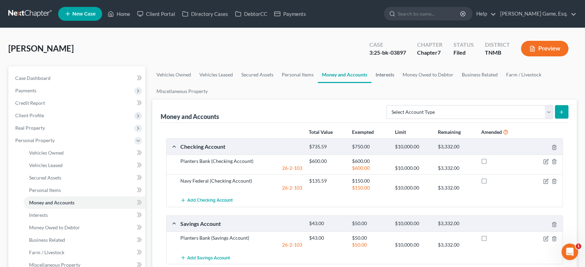
click at [399, 83] on link "Interests" at bounding box center [385, 75] width 27 height 17
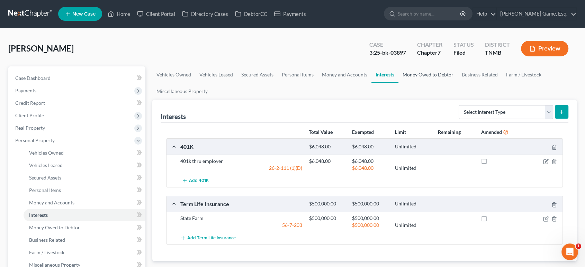
click at [458, 83] on link "Money Owed to Debtor" at bounding box center [428, 75] width 59 height 17
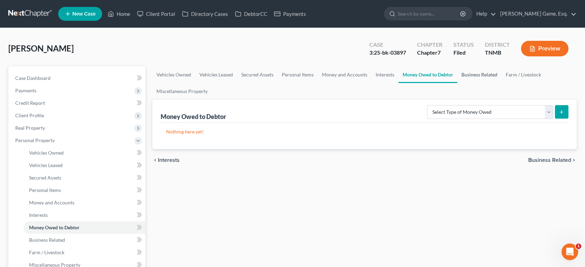
click at [458, 83] on link "Business Related" at bounding box center [480, 75] width 44 height 17
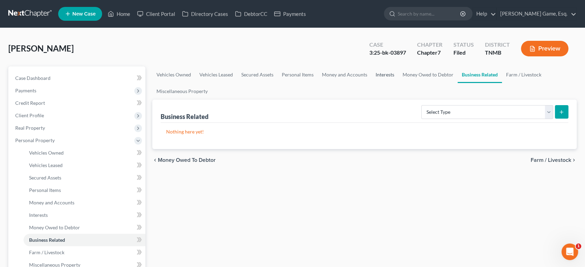
click at [399, 83] on link "Interests" at bounding box center [385, 75] width 27 height 17
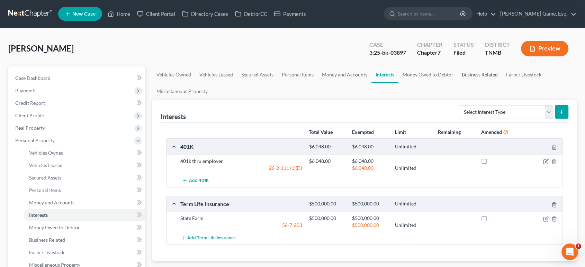
click at [458, 83] on link "Business Related" at bounding box center [480, 75] width 44 height 17
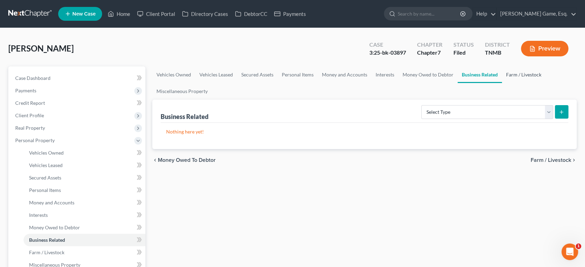
click at [502, 83] on link "Farm / Livestock" at bounding box center [524, 75] width 44 height 17
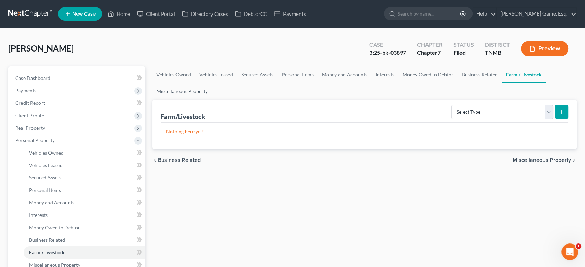
click at [212, 100] on link "Miscellaneous Property" at bounding box center [182, 91] width 60 height 17
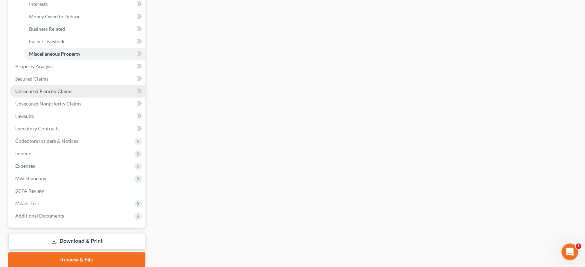
scroll to position [231, 0]
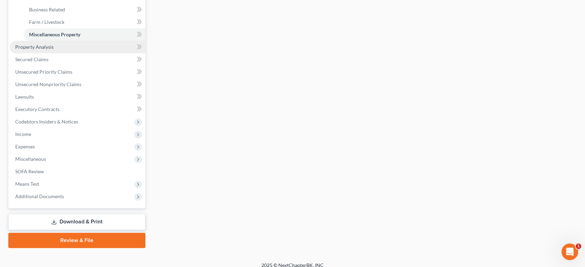
click at [77, 53] on link "Property Analysis" at bounding box center [78, 47] width 136 height 12
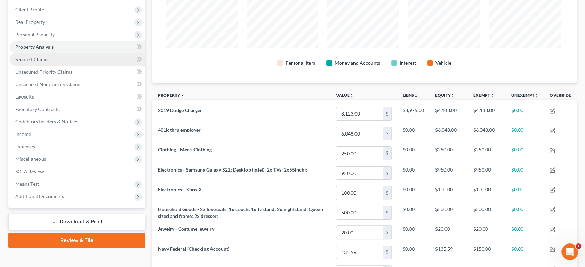
click at [73, 66] on link "Secured Claims" at bounding box center [78, 59] width 136 height 12
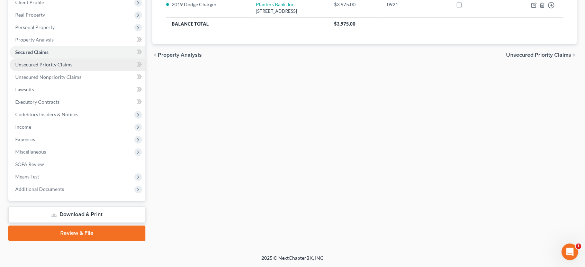
click at [70, 71] on link "Unsecured Priority Claims" at bounding box center [78, 65] width 136 height 12
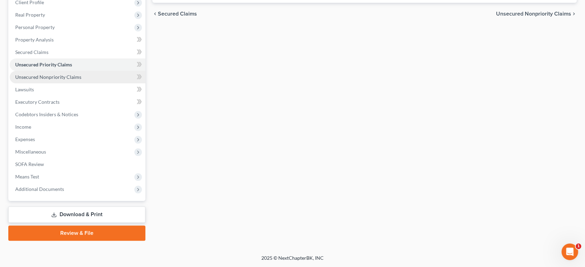
click at [81, 80] on span "Unsecured Nonpriority Claims" at bounding box center [48, 77] width 66 height 6
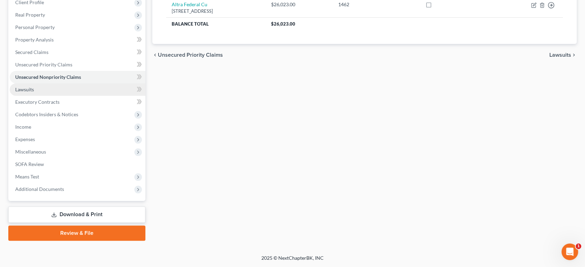
click at [81, 96] on link "Lawsuits" at bounding box center [78, 89] width 136 height 12
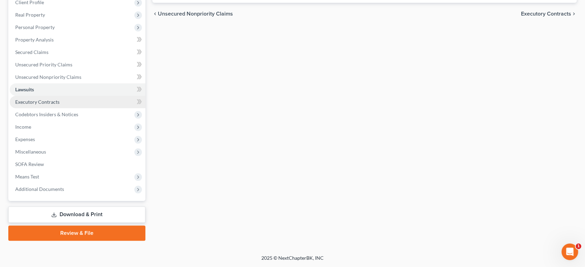
click at [53, 108] on link "Executory Contracts" at bounding box center [78, 102] width 136 height 12
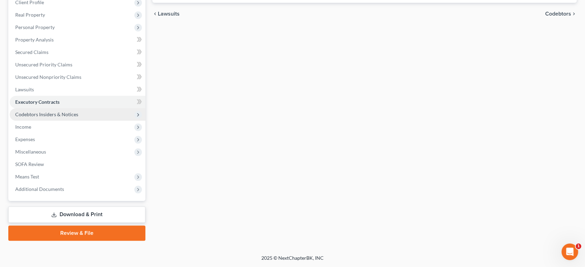
click at [99, 121] on span "Codebtors Insiders & Notices" at bounding box center [78, 114] width 136 height 12
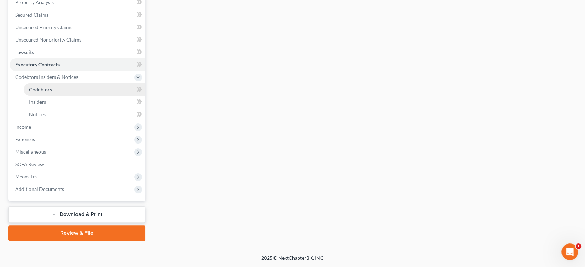
click at [65, 96] on link "Codebtors" at bounding box center [85, 89] width 122 height 12
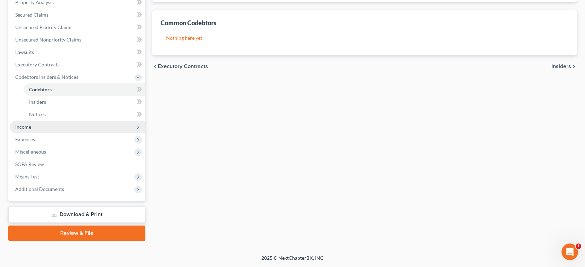
click at [41, 133] on span "Income" at bounding box center [78, 127] width 136 height 12
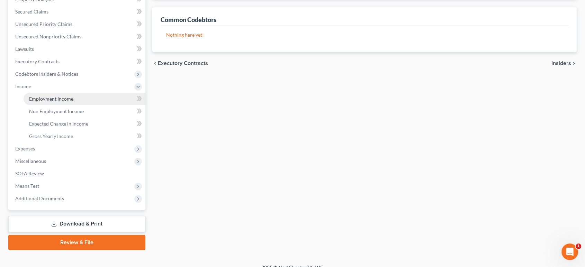
click at [73, 102] on span "Employment Income" at bounding box center [51, 99] width 44 height 6
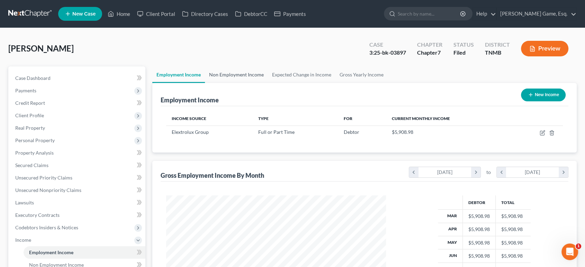
click at [245, 83] on link "Non Employment Income" at bounding box center [236, 75] width 63 height 17
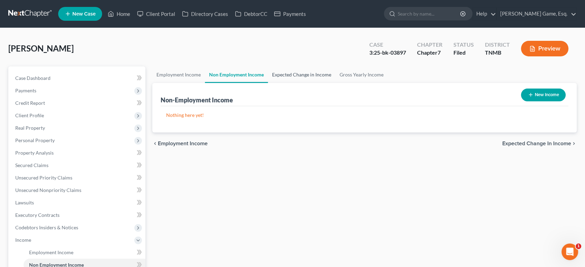
click at [325, 83] on link "Expected Change in Income" at bounding box center [302, 75] width 68 height 17
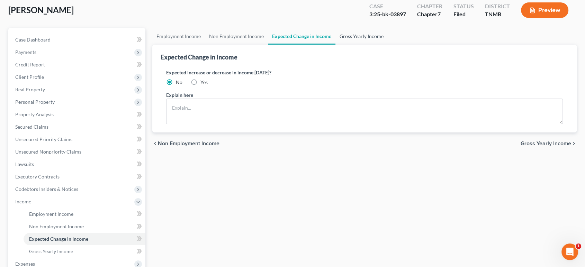
click at [388, 45] on link "Gross Yearly Income" at bounding box center [362, 36] width 52 height 17
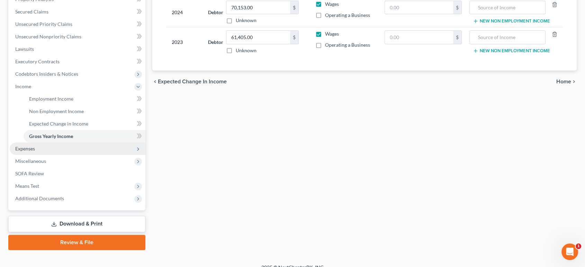
click at [58, 155] on span "Expenses" at bounding box center [78, 149] width 136 height 12
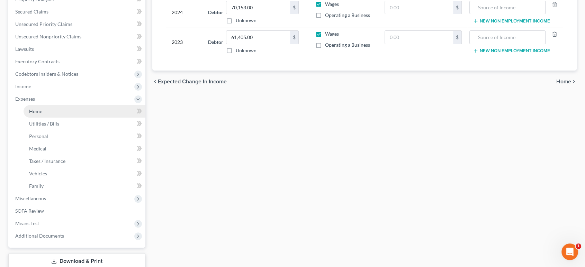
click at [63, 118] on link "Home" at bounding box center [85, 111] width 122 height 12
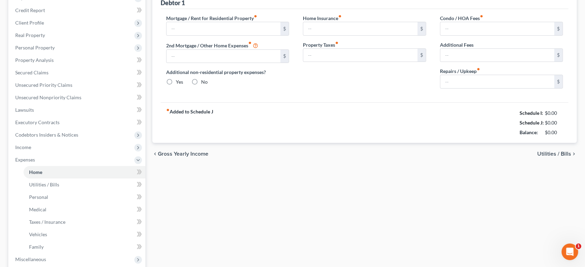
type input "1,310.00"
type input "0.00"
radio input "true"
type input "10.42"
type input "0.00"
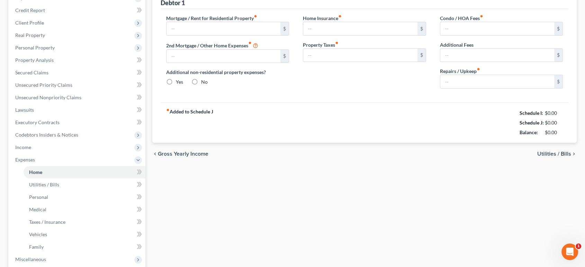
type input "0.00"
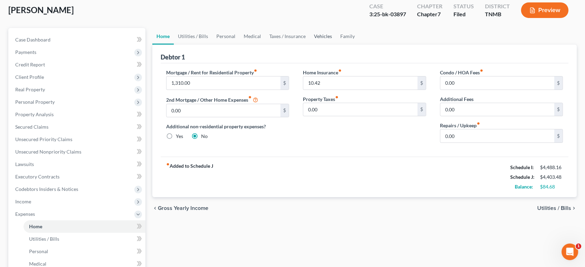
click at [336, 45] on link "Vehicles" at bounding box center [323, 36] width 26 height 17
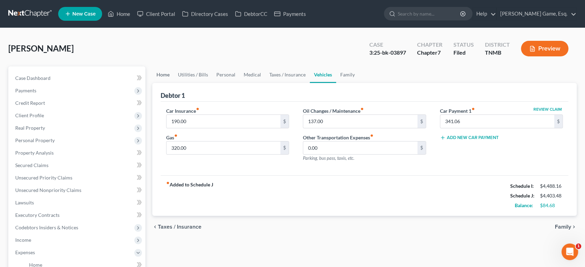
click at [174, 83] on link "Home" at bounding box center [162, 75] width 21 height 17
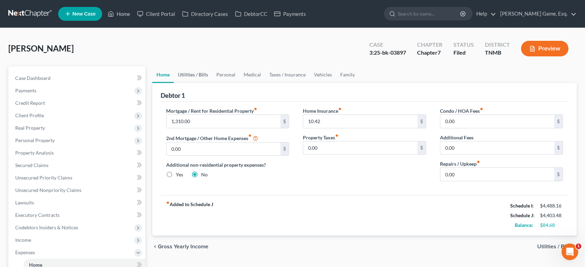
click at [207, 83] on link "Utilities / Bills" at bounding box center [193, 75] width 38 height 17
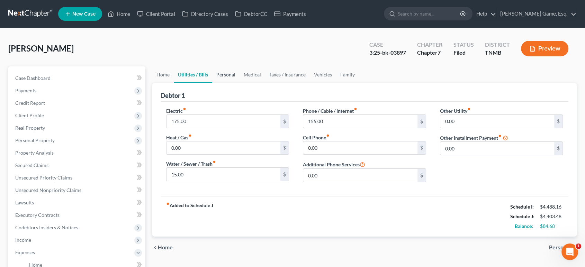
click at [240, 83] on link "Personal" at bounding box center [225, 75] width 27 height 17
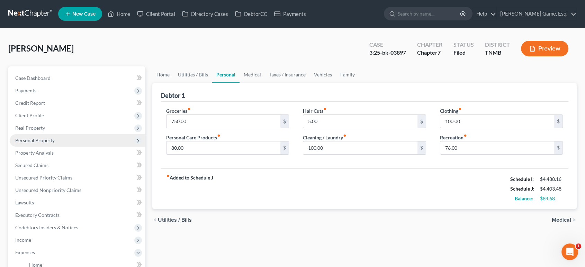
click at [71, 147] on span "Personal Property" at bounding box center [78, 140] width 136 height 12
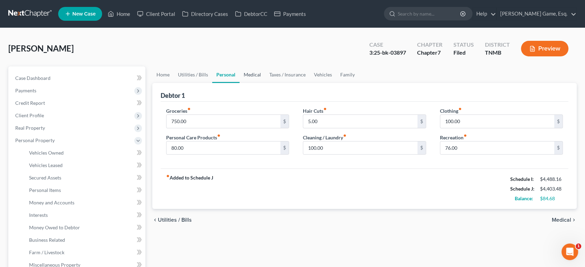
click at [265, 83] on link "Medical" at bounding box center [253, 75] width 26 height 17
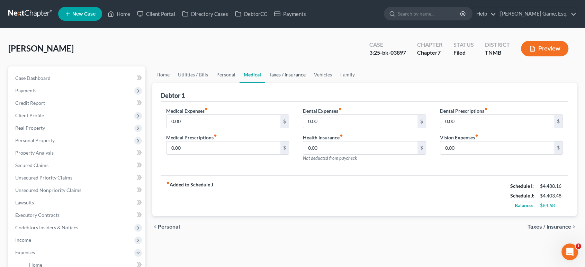
click at [310, 83] on link "Taxes / Insurance" at bounding box center [287, 75] width 45 height 17
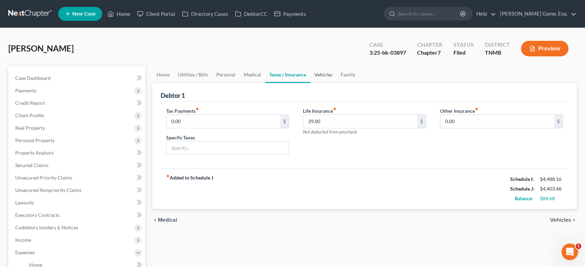
click at [337, 83] on link "Vehicles" at bounding box center [323, 75] width 26 height 17
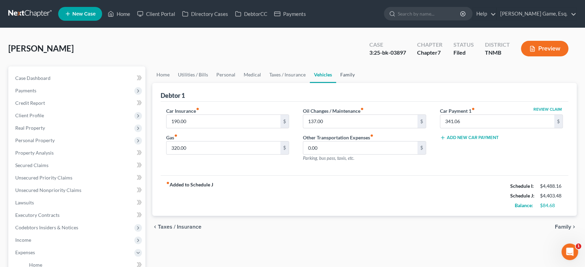
click at [359, 83] on link "Family" at bounding box center [347, 75] width 23 height 17
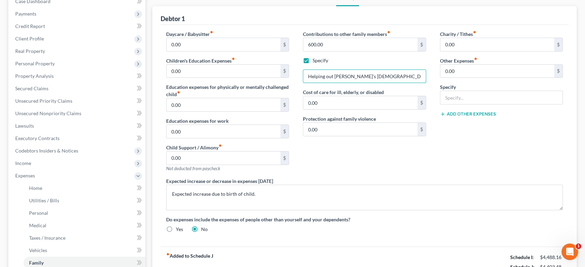
scroll to position [0, 23]
drag, startPoint x: 375, startPoint y: 117, endPoint x: 444, endPoint y: 114, distance: 69.0
click at [444, 114] on div "Daycare / Babysitter fiber_manual_record 0.00 $ Children's Education Expenses f…" at bounding box center [364, 134] width 411 height 208
click at [413, 178] on div "Contributions to other family members fiber_manual_record 600.00 $ Specify Help…" at bounding box center [364, 103] width 137 height 147
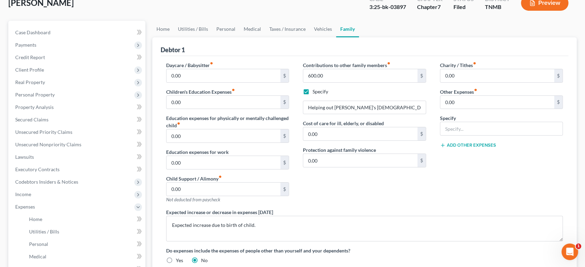
scroll to position [0, 0]
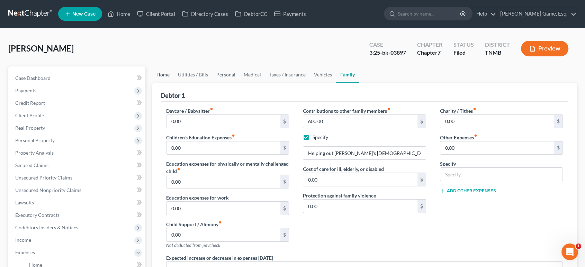
click at [166, 83] on link "Home" at bounding box center [162, 75] width 21 height 17
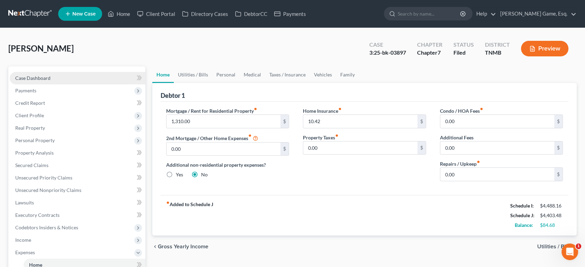
click at [86, 85] on link "Case Dashboard" at bounding box center [78, 78] width 136 height 12
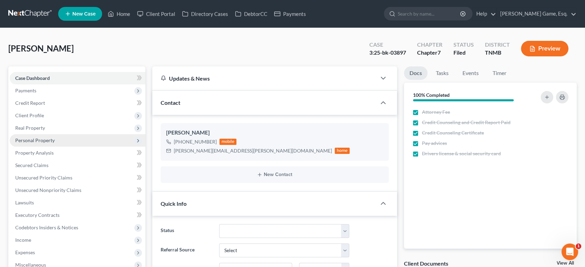
click at [49, 143] on span "Personal Property" at bounding box center [34, 141] width 39 height 6
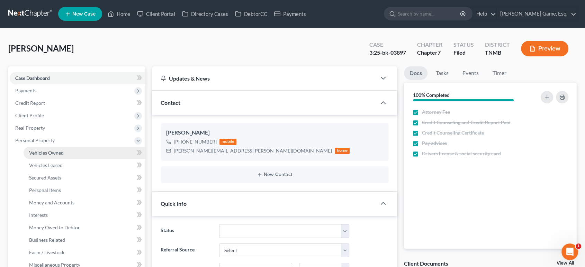
click at [82, 159] on link "Vehicles Owned" at bounding box center [85, 153] width 122 height 12
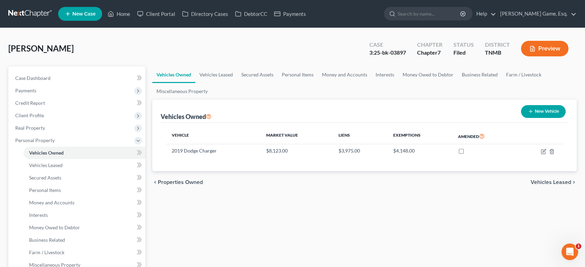
click at [178, 42] on div "McVay, Zackary Upgraded Case 3:25-bk-03897 Chapter Chapter 7 Status Filed Distr…" at bounding box center [292, 260] width 585 height 465
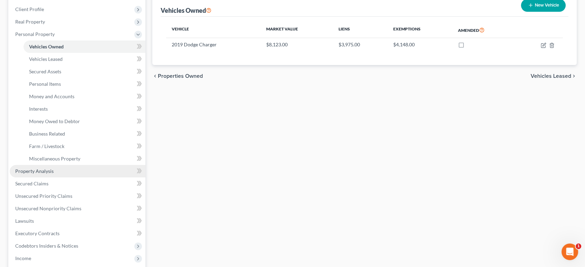
scroll to position [154, 0]
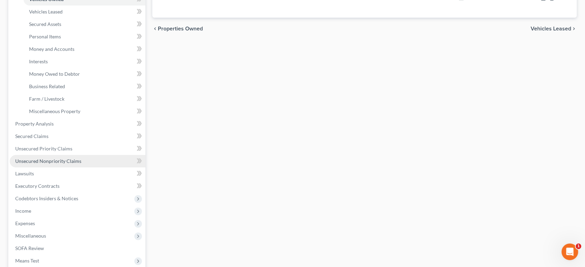
click at [74, 168] on link "Unsecured Nonpriority Claims" at bounding box center [78, 161] width 136 height 12
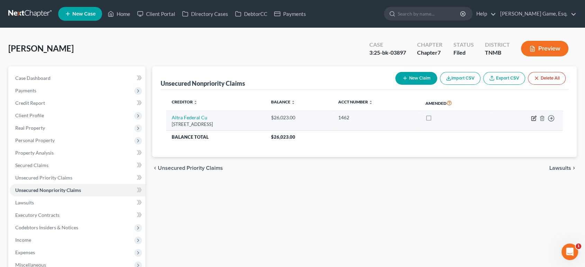
click at [533, 119] on icon "button" at bounding box center [534, 117] width 3 height 3
select select "52"
select select "3"
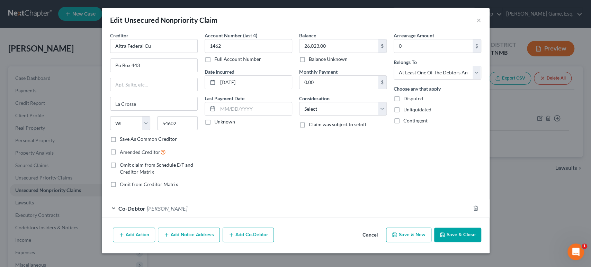
scroll to position [57, 0]
click at [236, 200] on div "Co-Debtor Margaret Maye Frailey" at bounding box center [286, 209] width 369 height 18
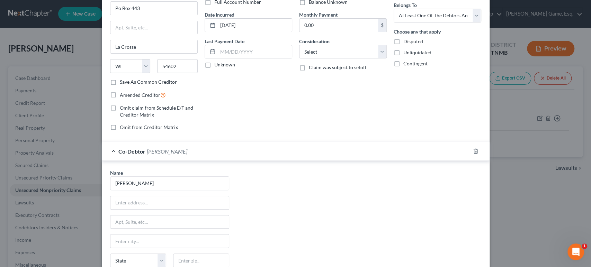
click at [236, 161] on div "Co-Debtor Margaret Maye Frailey" at bounding box center [286, 151] width 369 height 18
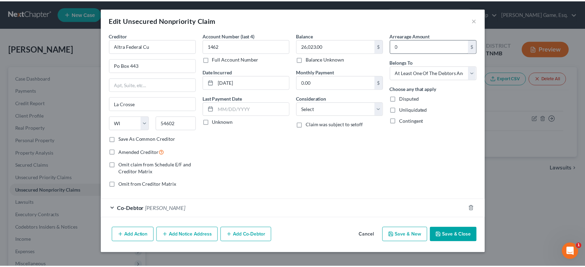
scroll to position [0, 0]
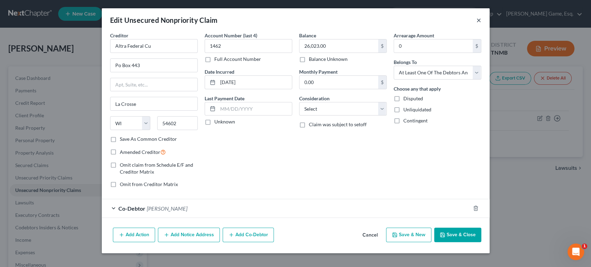
click at [481, 24] on button "×" at bounding box center [479, 20] width 5 height 8
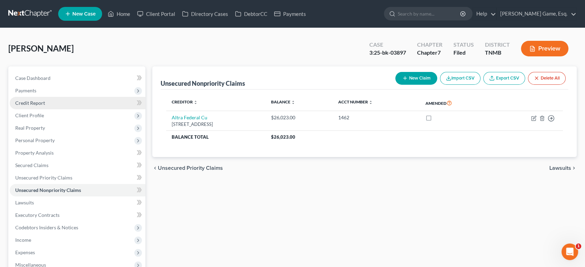
click at [80, 109] on link "Credit Report" at bounding box center [78, 103] width 136 height 12
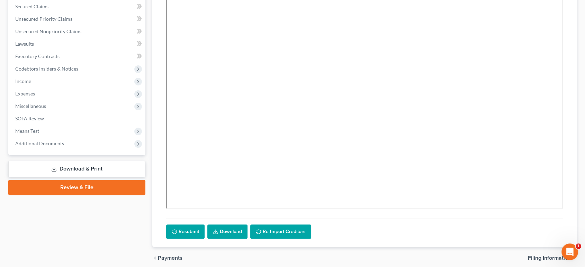
scroll to position [115, 0]
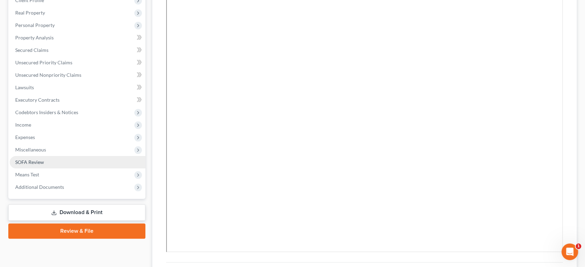
click at [40, 169] on link "SOFA Review" at bounding box center [78, 162] width 136 height 12
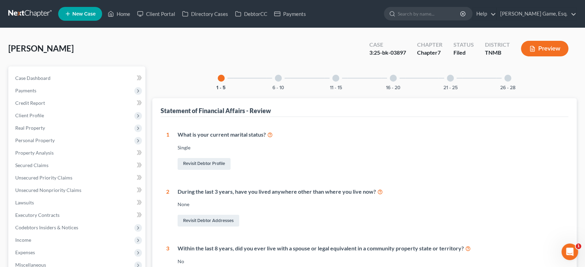
click at [275, 82] on div at bounding box center [278, 78] width 7 height 7
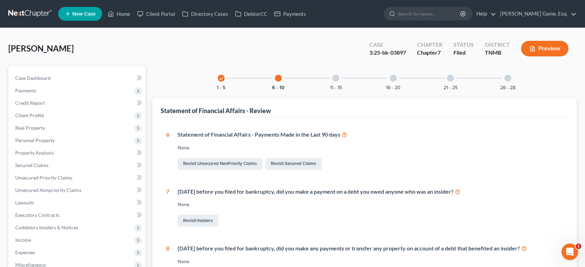
click at [332, 90] on div "11 - 15" at bounding box center [336, 79] width 24 height 24
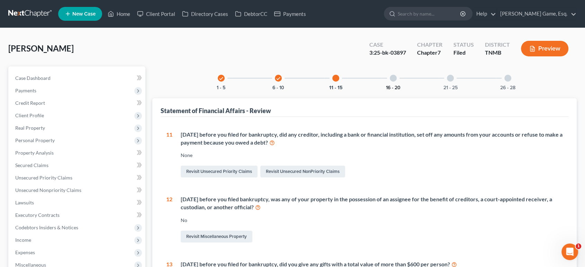
click at [401, 90] on button "16 - 20" at bounding box center [393, 88] width 15 height 5
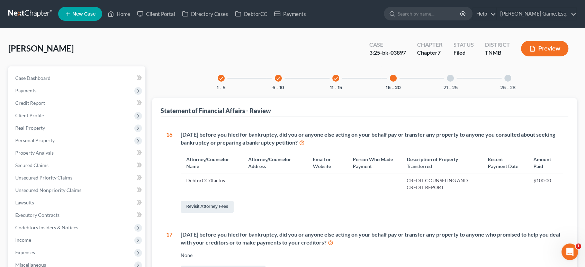
click at [462, 90] on div "21 - 25" at bounding box center [451, 79] width 24 height 24
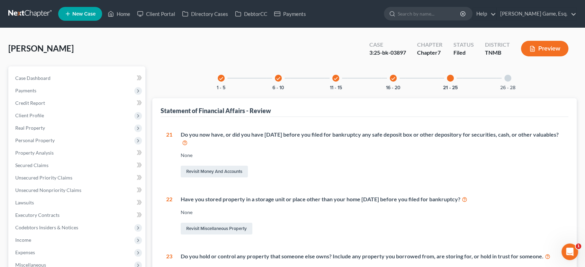
click at [520, 90] on div "26 - 28" at bounding box center [508, 79] width 24 height 24
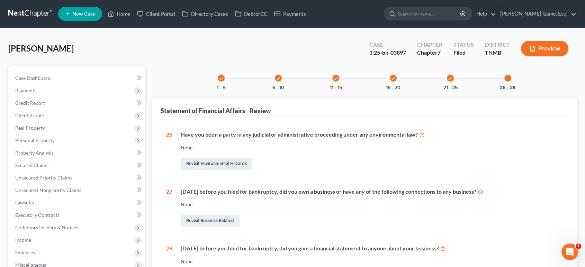
click at [218, 82] on div "check" at bounding box center [221, 78] width 7 height 7
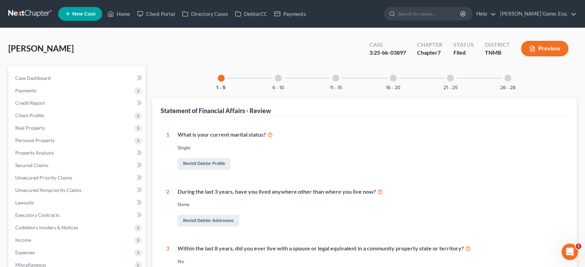
click at [520, 90] on div "26 - 28" at bounding box center [508, 79] width 24 height 24
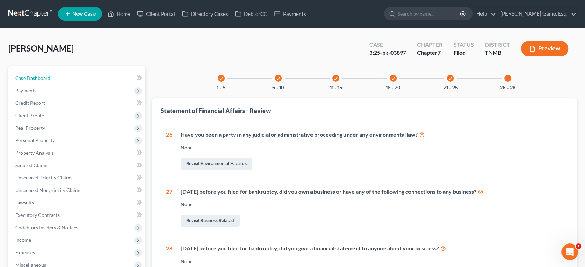
drag, startPoint x: 61, startPoint y: 94, endPoint x: 211, endPoint y: 50, distance: 156.6
click at [51, 81] on span "Case Dashboard" at bounding box center [32, 78] width 35 height 6
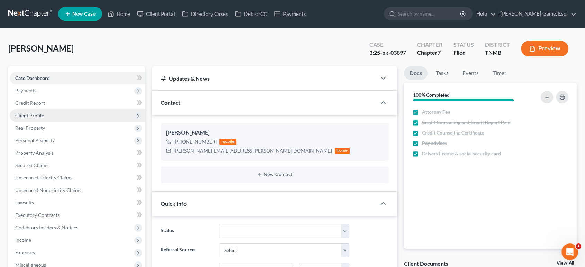
click at [60, 122] on span "Client Profile" at bounding box center [78, 115] width 136 height 12
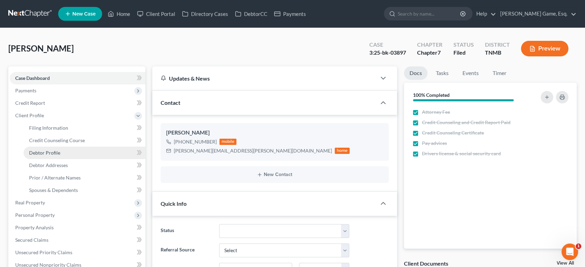
click at [81, 159] on link "Debtor Profile" at bounding box center [85, 153] width 122 height 12
select select "0"
select select "1"
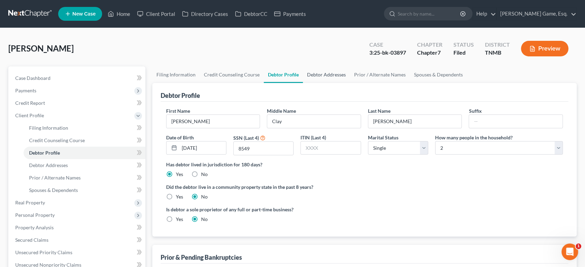
click at [350, 83] on link "Debtor Addresses" at bounding box center [326, 75] width 47 height 17
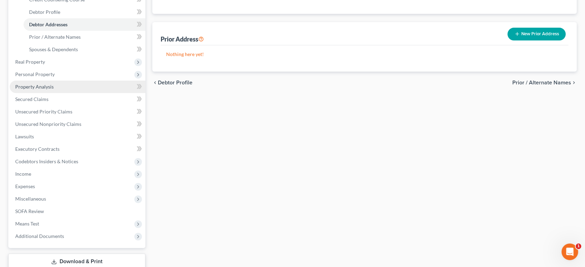
scroll to position [154, 0]
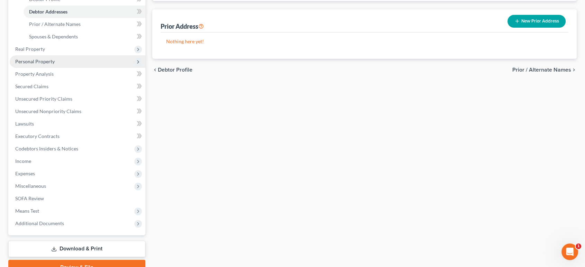
click at [55, 64] on span "Personal Property" at bounding box center [34, 62] width 39 height 6
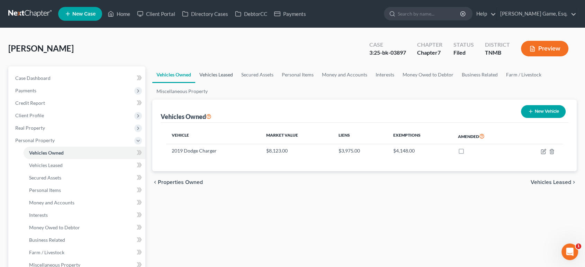
click at [237, 83] on link "Vehicles Leased" at bounding box center [216, 75] width 42 height 17
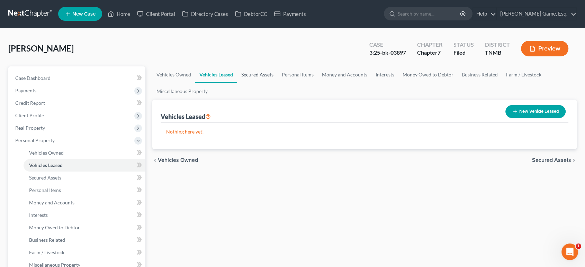
click at [278, 83] on link "Secured Assets" at bounding box center [257, 75] width 41 height 17
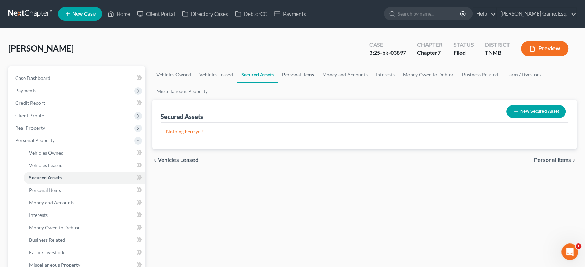
click at [318, 83] on link "Personal Items" at bounding box center [298, 75] width 40 height 17
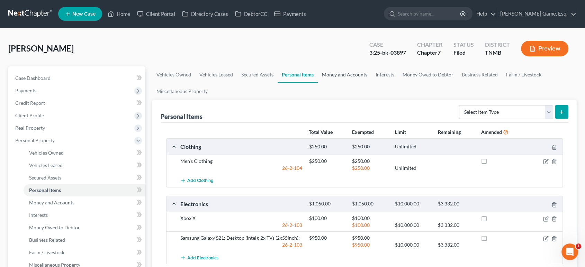
click at [372, 83] on link "Money and Accounts" at bounding box center [345, 75] width 54 height 17
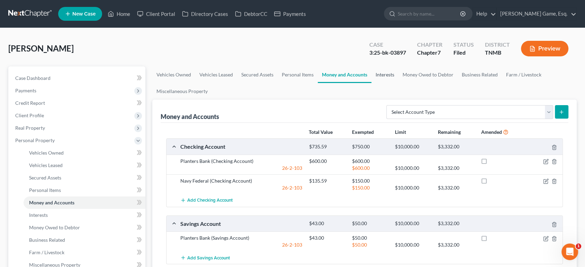
click at [399, 83] on link "Interests" at bounding box center [385, 75] width 27 height 17
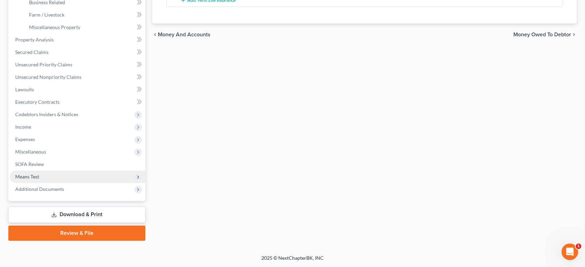
scroll to position [346, 0]
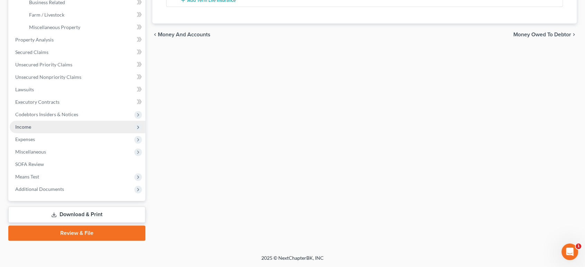
click at [55, 121] on span "Income" at bounding box center [78, 127] width 136 height 12
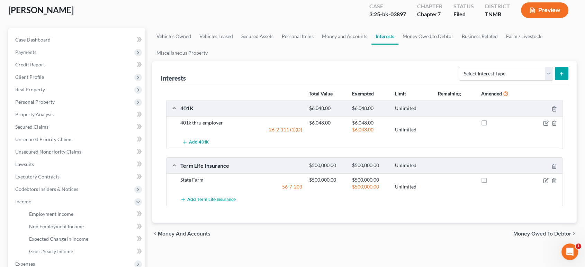
scroll to position [0, 0]
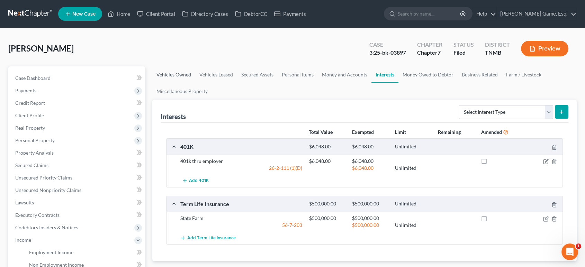
click at [185, 83] on link "Vehicles Owned" at bounding box center [173, 75] width 43 height 17
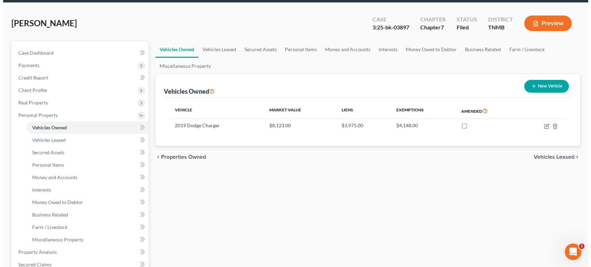
scroll to position [38, 0]
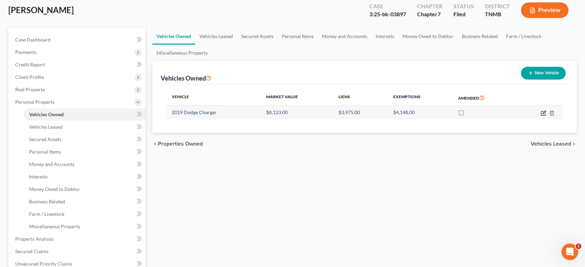
click at [541, 116] on icon "button" at bounding box center [544, 114] width 6 height 6
select select "0"
select select "7"
select select "2"
select select "0"
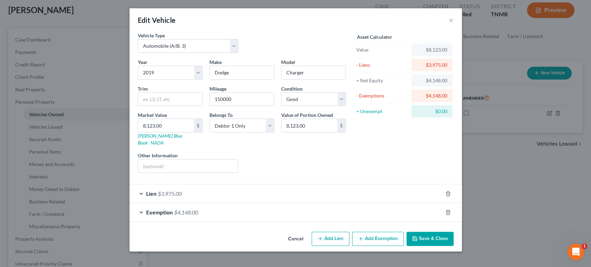
scroll to position [47, 0]
click at [280, 185] on div "Lien $3,975.00" at bounding box center [286, 194] width 313 height 18
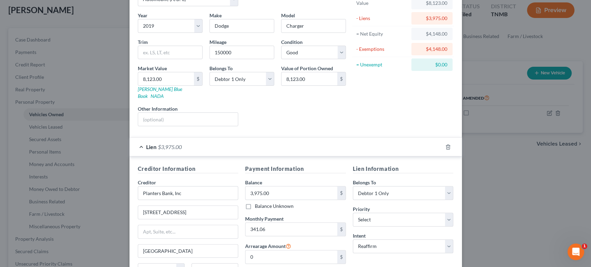
scroll to position [0, 0]
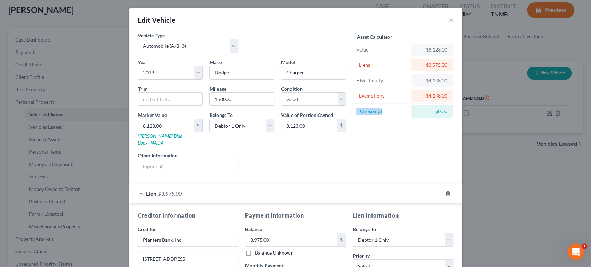
drag, startPoint x: 369, startPoint y: 140, endPoint x: 402, endPoint y: 139, distance: 33.6
click at [404, 115] on div "= Unexempt" at bounding box center [382, 111] width 52 height 7
click at [402, 115] on div "= Unexempt" at bounding box center [382, 111] width 52 height 7
drag, startPoint x: 400, startPoint y: 139, endPoint x: 369, endPoint y: 139, distance: 31.5
click at [369, 115] on div "= Unexempt" at bounding box center [382, 111] width 52 height 7
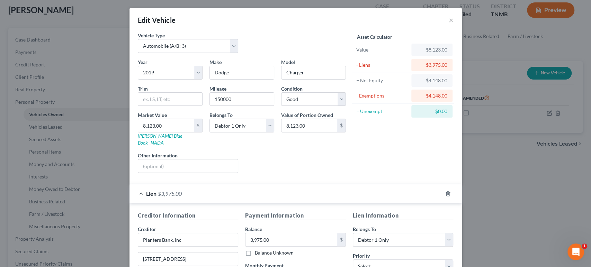
click at [370, 99] on div "- Exemptions" at bounding box center [382, 95] width 52 height 7
click at [454, 24] on button "×" at bounding box center [451, 20] width 5 height 8
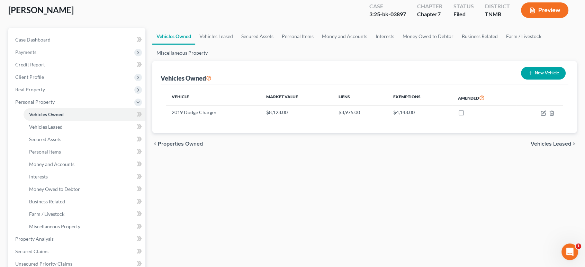
drag, startPoint x: 297, startPoint y: 76, endPoint x: 317, endPoint y: 83, distance: 21.0
click at [212, 61] on link "Miscellaneous Property" at bounding box center [182, 53] width 60 height 17
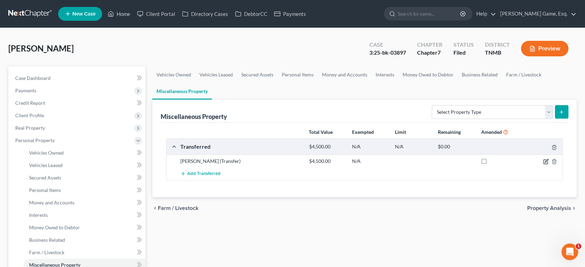
click at [543, 165] on icon "button" at bounding box center [546, 162] width 6 height 6
select select "Ordinary (within 2 years)"
select select "44"
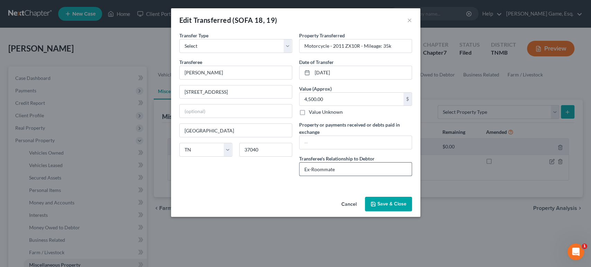
click at [345, 176] on input "Ex-Roommate" at bounding box center [356, 169] width 112 height 13
click at [412, 22] on button "×" at bounding box center [409, 20] width 5 height 8
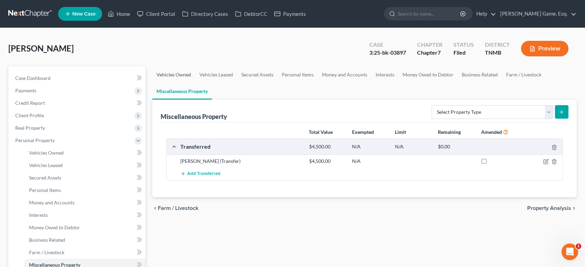
click at [183, 83] on link "Vehicles Owned" at bounding box center [173, 75] width 43 height 17
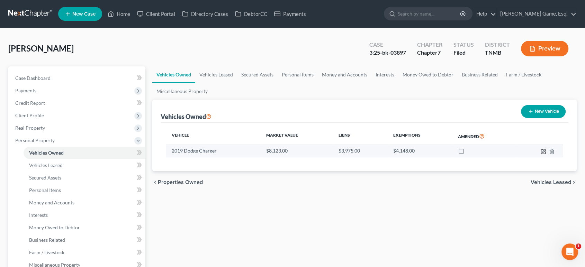
click at [541, 154] on icon "button" at bounding box center [544, 152] width 6 height 6
select select "0"
select select "7"
select select "2"
select select "0"
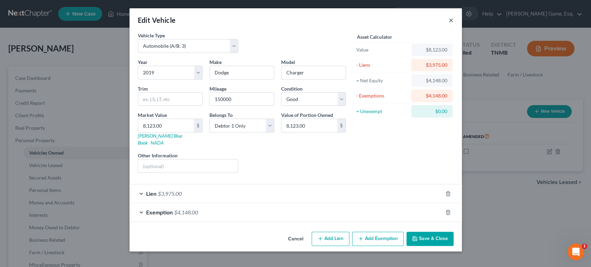
click at [454, 24] on button "×" at bounding box center [451, 20] width 5 height 8
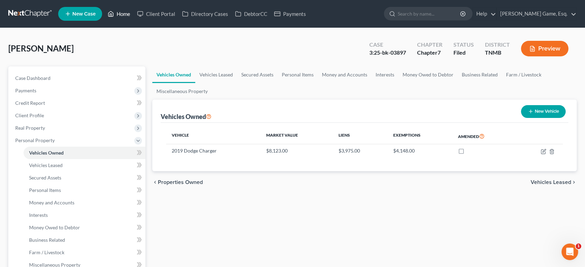
click at [134, 18] on link "Home" at bounding box center [118, 14] width 29 height 12
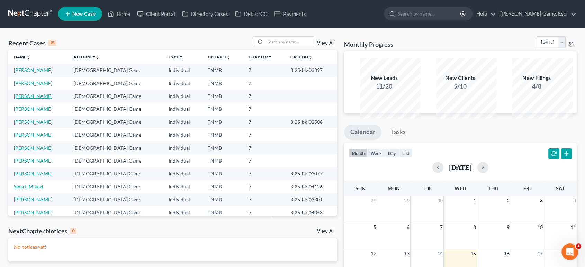
click at [51, 99] on link "[PERSON_NAME]" at bounding box center [33, 96] width 38 height 6
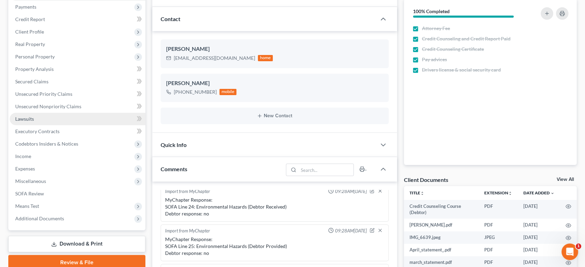
scroll to position [154, 0]
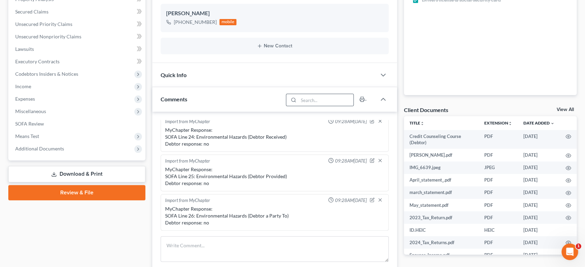
drag, startPoint x: 46, startPoint y: 149, endPoint x: 275, endPoint y: 158, distance: 229.2
click at [46, 93] on span "Income" at bounding box center [78, 86] width 136 height 12
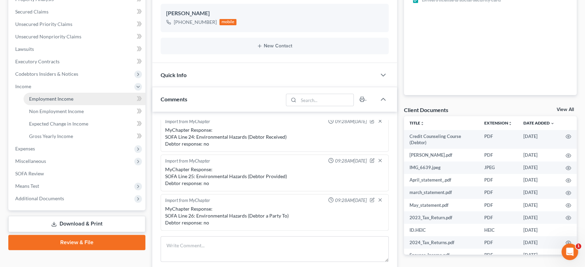
click at [85, 105] on link "Employment Income" at bounding box center [85, 99] width 122 height 12
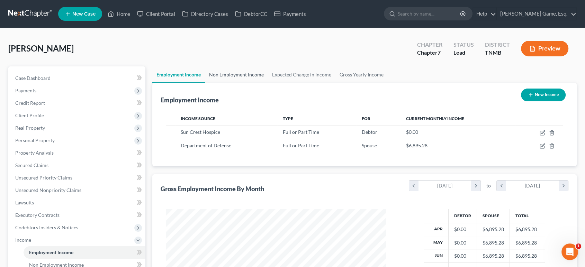
scroll to position [154, 233]
click at [256, 83] on link "Non Employment Income" at bounding box center [236, 75] width 63 height 17
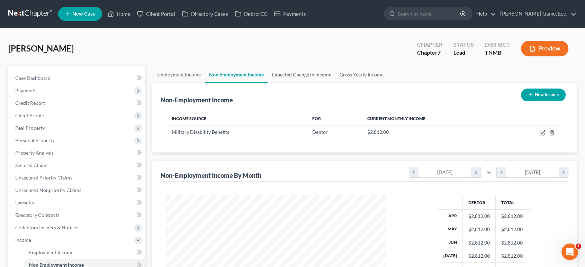
scroll to position [154, 233]
click at [191, 83] on link "Employment Income" at bounding box center [178, 75] width 53 height 17
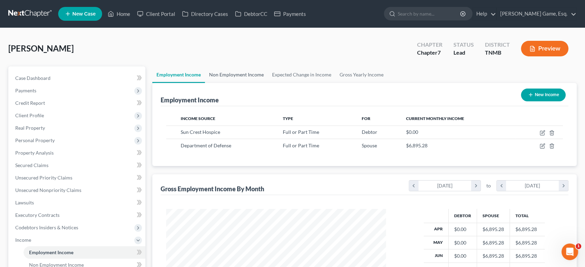
click at [249, 83] on link "Non Employment Income" at bounding box center [236, 75] width 63 height 17
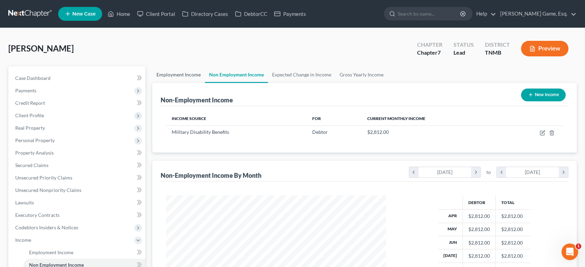
scroll to position [154, 233]
click at [189, 83] on link "Employment Income" at bounding box center [178, 75] width 53 height 17
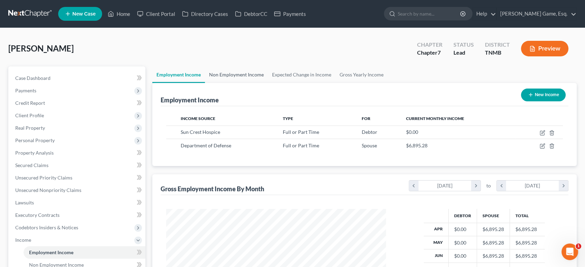
scroll to position [154, 233]
click at [235, 83] on link "Non Employment Income" at bounding box center [236, 75] width 63 height 17
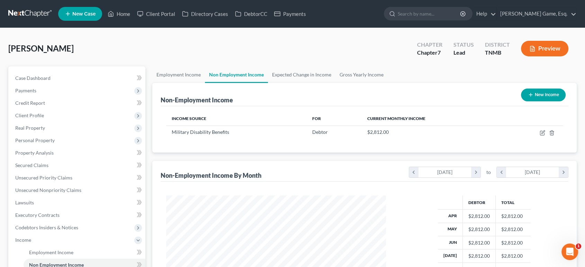
scroll to position [154, 233]
click at [178, 83] on link "Employment Income" at bounding box center [178, 75] width 53 height 17
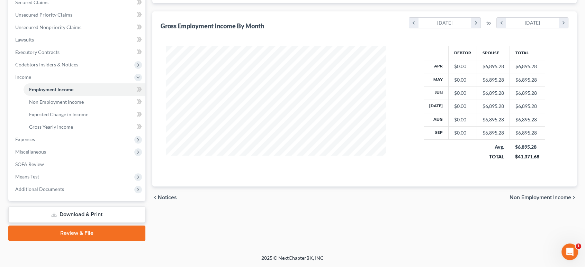
scroll to position [269, 0]
click at [52, 186] on span "Additional Documents" at bounding box center [39, 189] width 49 height 6
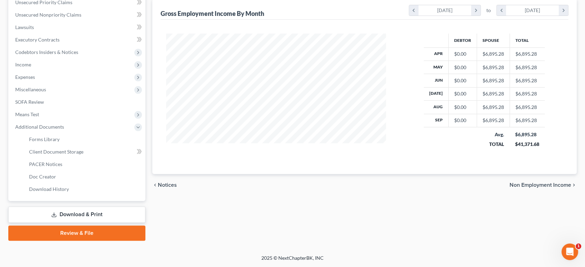
scroll to position [284, 0]
click at [52, 108] on span "Means Test" at bounding box center [78, 114] width 136 height 12
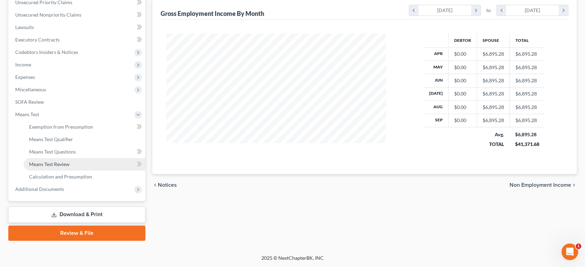
click at [70, 161] on span "Means Test Review" at bounding box center [49, 164] width 41 height 6
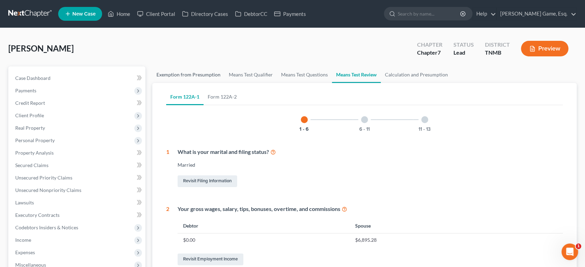
click at [188, 83] on link "Exemption from Presumption" at bounding box center [188, 75] width 72 height 17
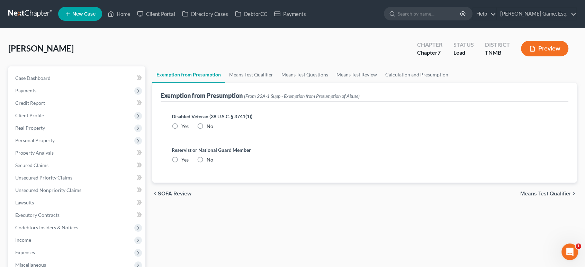
click at [213, 130] on label "No" at bounding box center [210, 126] width 7 height 7
click at [214, 127] on input "No" at bounding box center [212, 125] width 5 height 5
radio input "true"
click at [215, 175] on div "Reservist or National Guard Member Yes No" at bounding box center [364, 158] width 397 height 34
click at [213, 163] on label "No" at bounding box center [210, 160] width 7 height 7
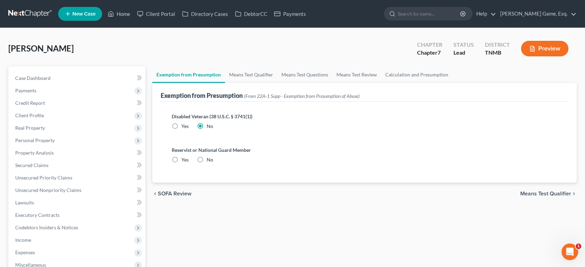
click at [214, 161] on input "No" at bounding box center [212, 159] width 5 height 5
radio input "true"
click at [277, 83] on link "Means Test Qualifier" at bounding box center [251, 75] width 52 height 17
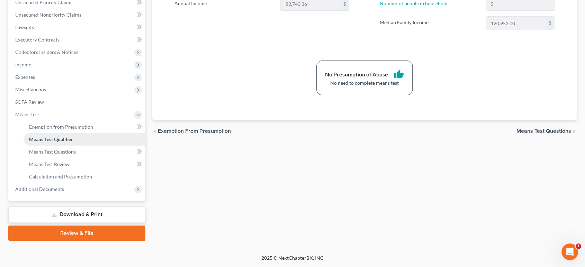
scroll to position [192, 0]
click at [49, 71] on span "Income" at bounding box center [78, 65] width 136 height 12
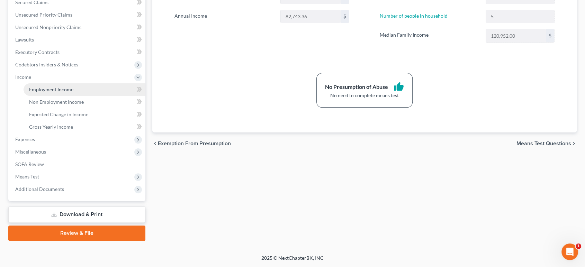
click at [73, 92] on span "Employment Income" at bounding box center [51, 90] width 44 height 6
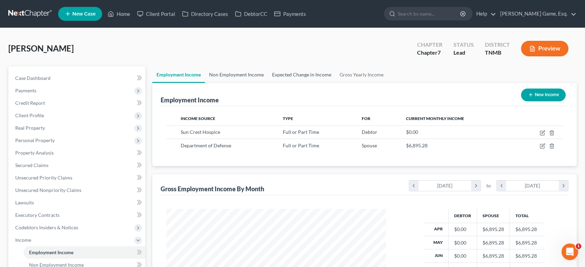
drag, startPoint x: 342, startPoint y: 90, endPoint x: 234, endPoint y: 90, distance: 108.1
click at [336, 83] on link "Expected Change in Income" at bounding box center [302, 75] width 68 height 17
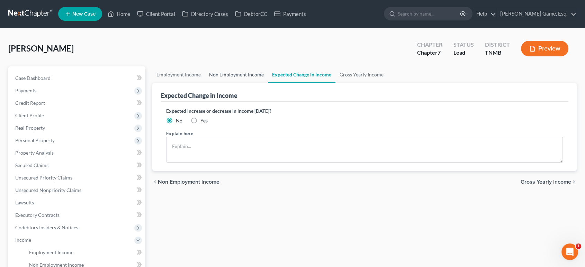
click at [254, 83] on link "Non Employment Income" at bounding box center [236, 75] width 63 height 17
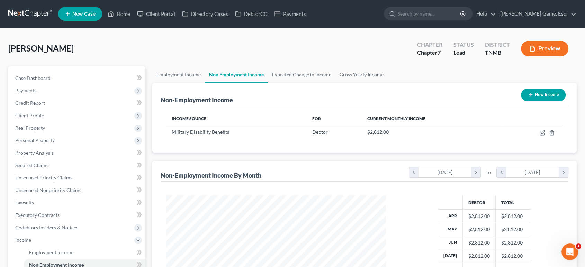
scroll to position [154, 233]
click at [388, 83] on link "Gross Yearly Income" at bounding box center [362, 75] width 52 height 17
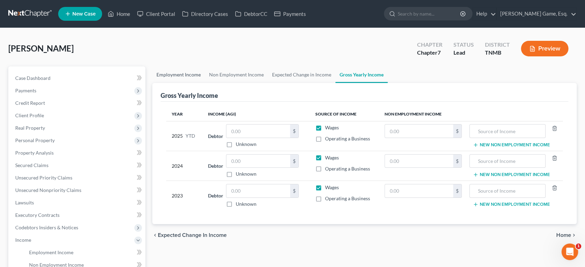
click at [184, 83] on link "Employment Income" at bounding box center [178, 75] width 53 height 17
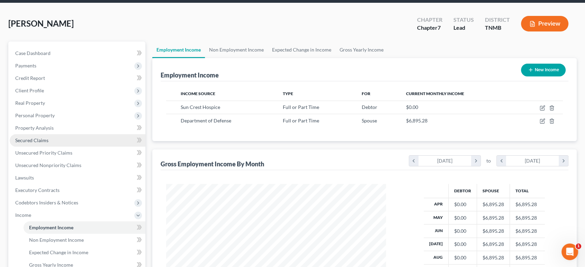
scroll to position [38, 0]
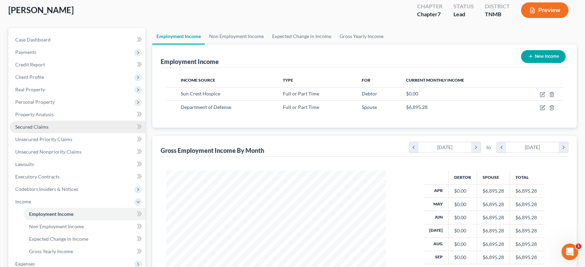
click at [46, 133] on link "Secured Claims" at bounding box center [78, 127] width 136 height 12
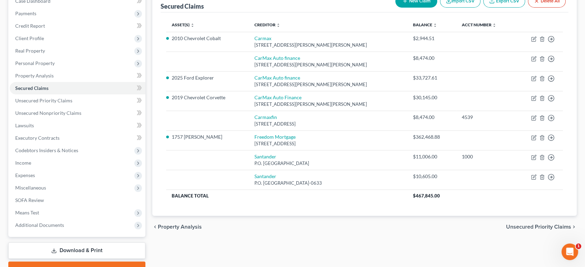
scroll to position [77, 0]
click at [68, 33] on link "Credit Report" at bounding box center [78, 26] width 136 height 12
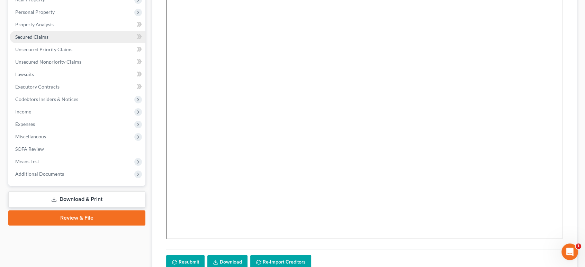
scroll to position [115, 0]
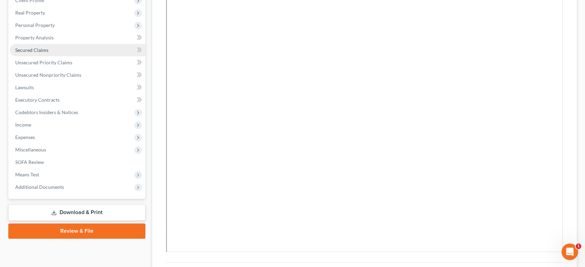
drag, startPoint x: 77, startPoint y: 59, endPoint x: 86, endPoint y: 83, distance: 26.1
click at [77, 32] on span "Personal Property" at bounding box center [78, 25] width 136 height 12
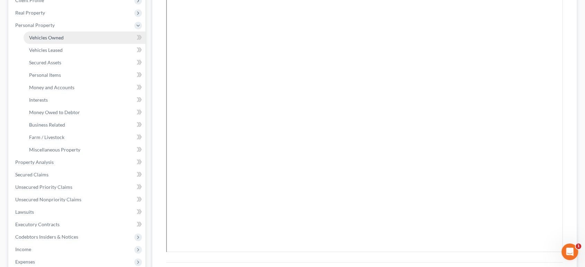
click at [88, 44] on link "Vehicles Owned" at bounding box center [85, 38] width 122 height 12
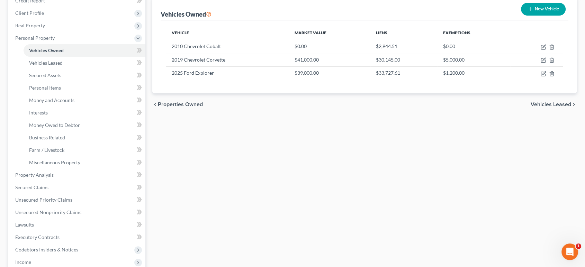
scroll to position [115, 0]
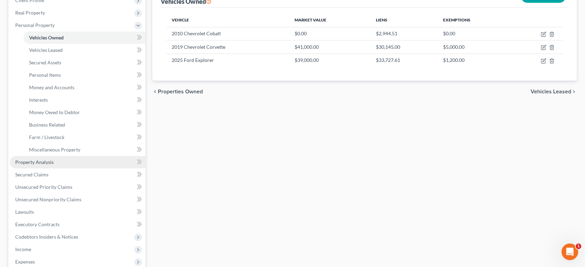
click at [54, 165] on span "Property Analysis" at bounding box center [34, 162] width 38 height 6
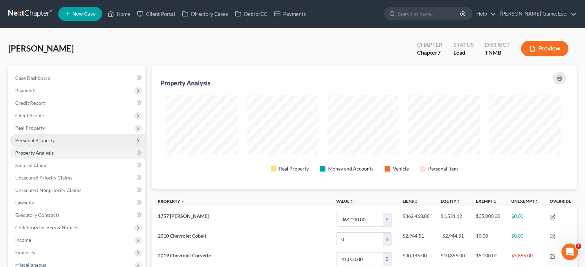
click at [55, 143] on span "Personal Property" at bounding box center [34, 141] width 39 height 6
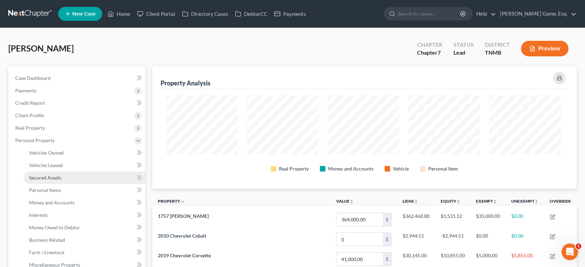
scroll to position [38, 0]
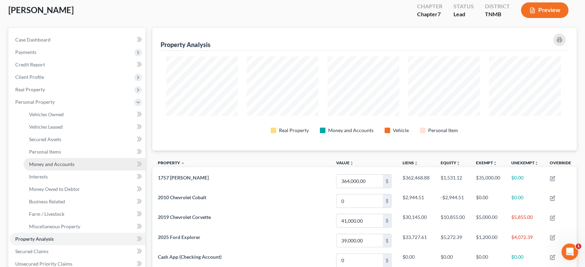
click at [94, 171] on link "Money and Accounts" at bounding box center [85, 164] width 122 height 12
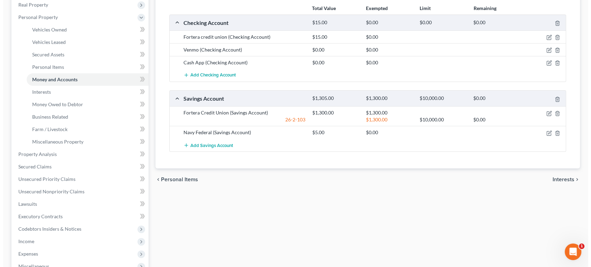
scroll to position [154, 0]
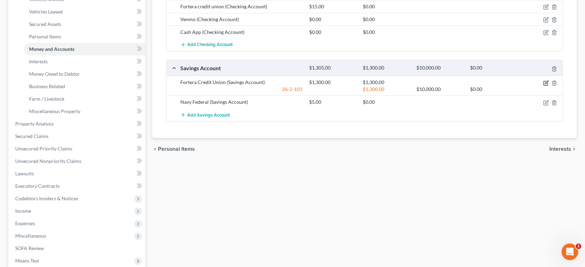
click at [543, 86] on icon "button" at bounding box center [546, 83] width 6 height 6
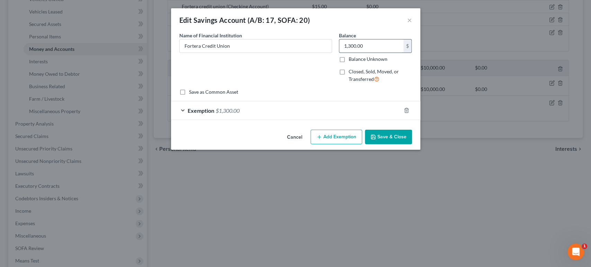
click at [375, 53] on input "1,300.00" at bounding box center [371, 45] width 64 height 13
type input "5"
click at [294, 120] on div "Exemption $1,300.00" at bounding box center [286, 110] width 230 height 18
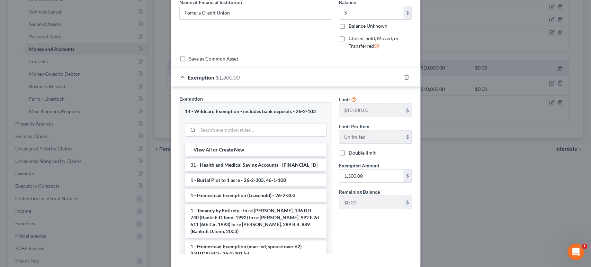
scroll to position [77, 0]
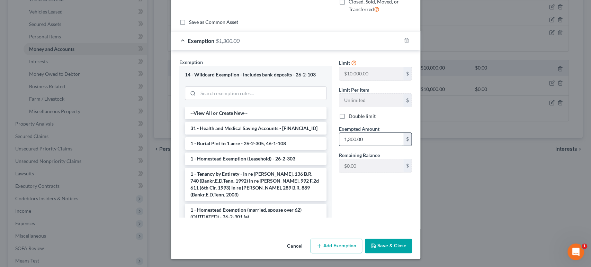
click at [368, 146] on input "1,300.00" at bounding box center [371, 139] width 64 height 13
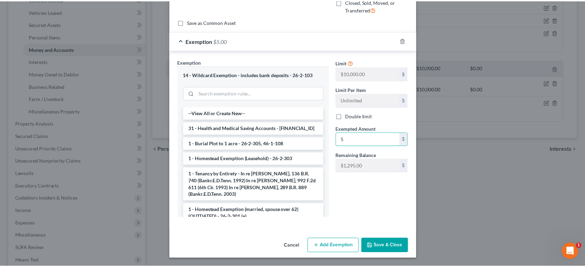
scroll to position [152, 0]
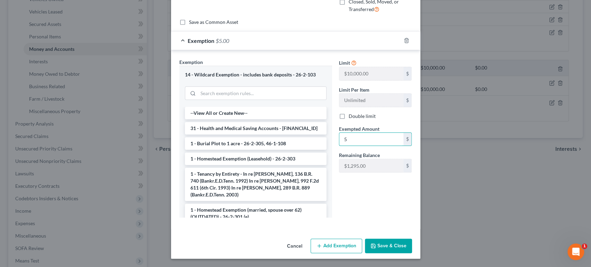
type input "5"
click at [412, 239] on button "Save & Close" at bounding box center [388, 246] width 47 height 15
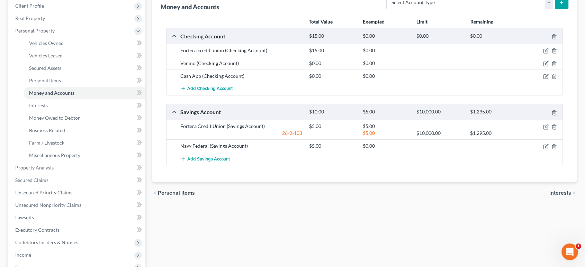
scroll to position [77, 0]
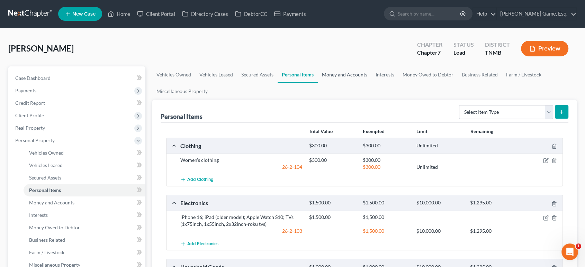
click at [372, 83] on link "Money and Accounts" at bounding box center [345, 75] width 54 height 17
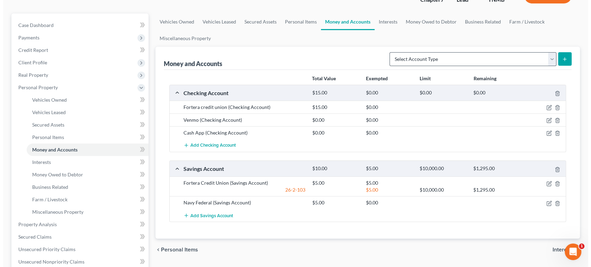
scroll to position [115, 0]
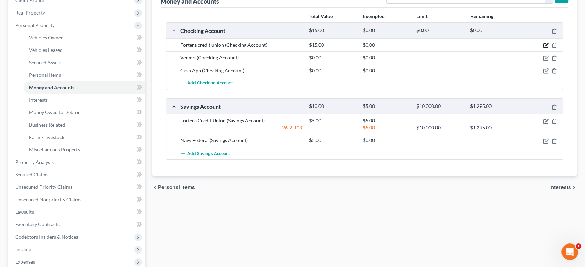
click at [543, 48] on icon "button" at bounding box center [546, 46] width 6 height 6
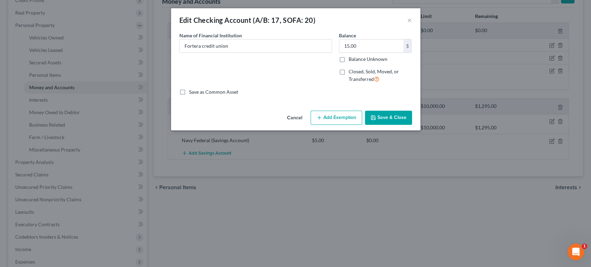
click at [339, 131] on div "Cancel Add Exemption Save & Close" at bounding box center [295, 119] width 249 height 23
click at [340, 125] on button "Add Exemption" at bounding box center [337, 118] width 52 height 15
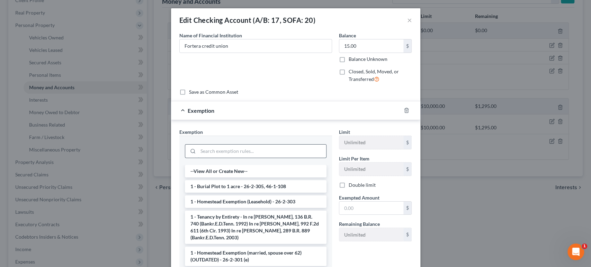
click at [203, 158] on input "search" at bounding box center [262, 151] width 128 height 13
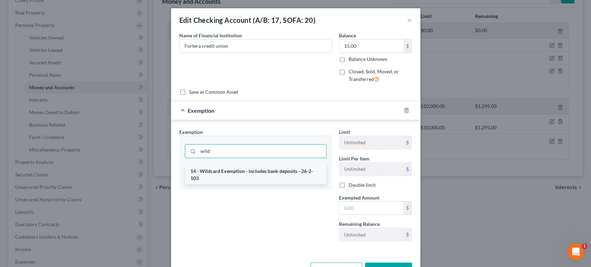
type input "wild"
click at [221, 185] on li "14 - Wildcard Exemption - includes bank deposits - 26-2-103" at bounding box center [256, 174] width 142 height 19
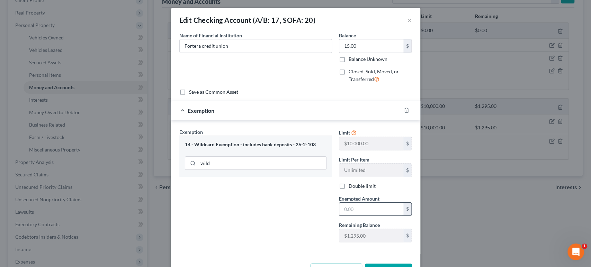
click at [377, 216] on input "text" at bounding box center [371, 209] width 64 height 13
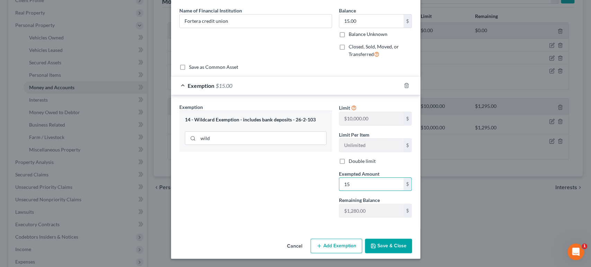
type input "15"
click at [412, 242] on button "Save & Close" at bounding box center [388, 246] width 47 height 15
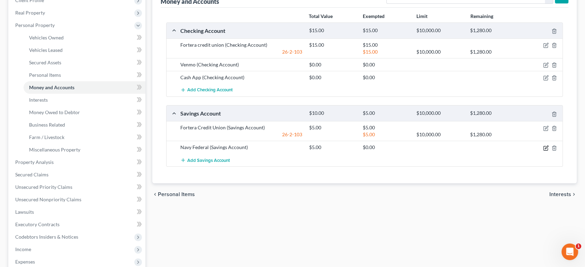
click at [544, 150] on icon "button" at bounding box center [546, 148] width 4 height 4
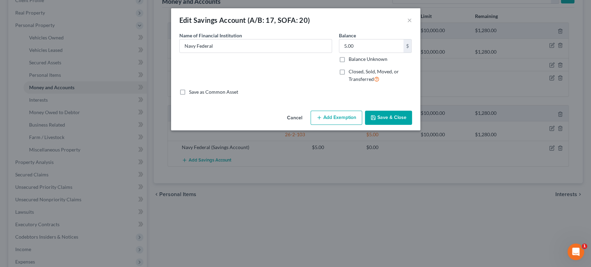
click at [344, 125] on button "Add Exemption" at bounding box center [337, 118] width 52 height 15
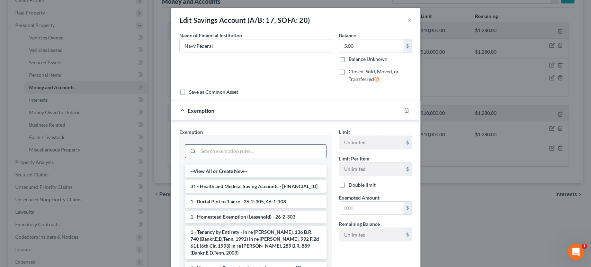
click at [256, 158] on input "search" at bounding box center [262, 151] width 128 height 13
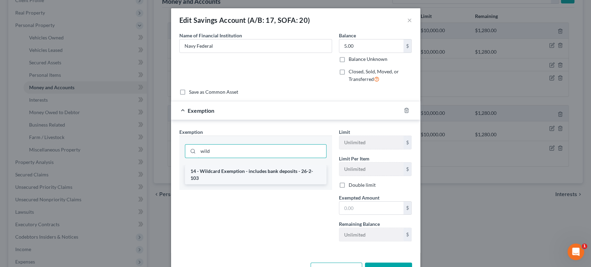
type input "wild"
click at [278, 185] on li "14 - Wildcard Exemption - includes bank deposits - 26-2-103" at bounding box center [256, 174] width 142 height 19
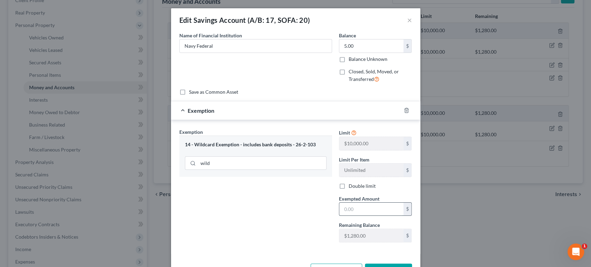
click at [371, 216] on input "text" at bounding box center [371, 209] width 64 height 13
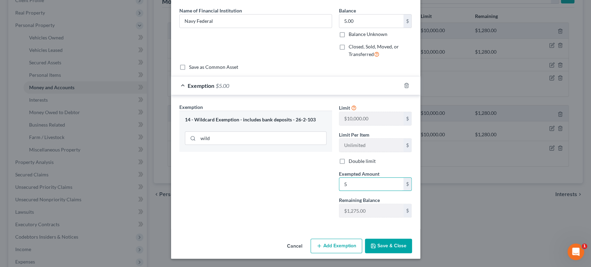
type input "5"
click at [407, 239] on button "Save & Close" at bounding box center [388, 246] width 47 height 15
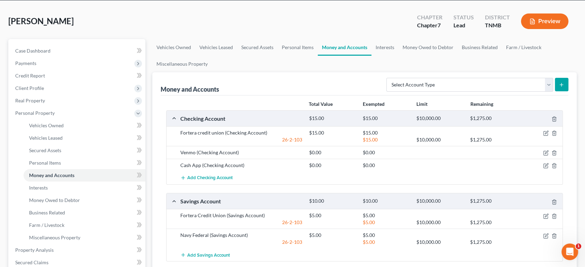
scroll to position [0, 0]
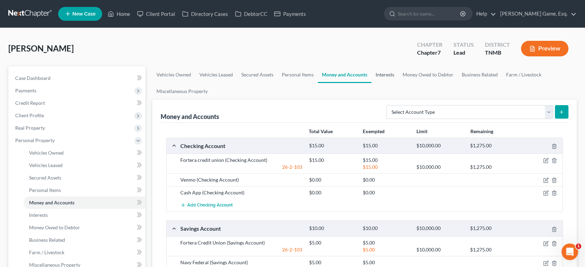
click at [399, 83] on link "Interests" at bounding box center [385, 75] width 27 height 17
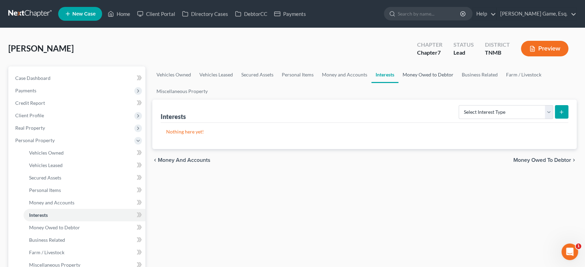
click at [458, 83] on link "Money Owed to Debtor" at bounding box center [428, 75] width 59 height 17
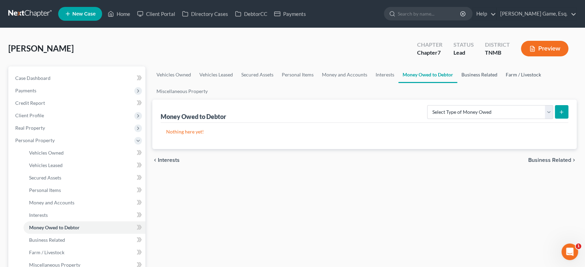
drag, startPoint x: 195, startPoint y: 114, endPoint x: 212, endPoint y: 115, distance: 16.3
click at [458, 83] on link "Business Related" at bounding box center [480, 75] width 44 height 17
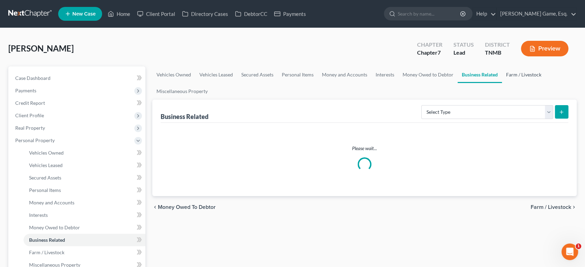
click at [502, 83] on link "Farm / Livestock" at bounding box center [524, 75] width 44 height 17
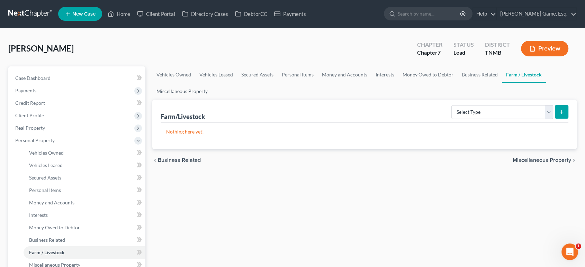
click at [212, 100] on link "Miscellaneous Property" at bounding box center [182, 91] width 60 height 17
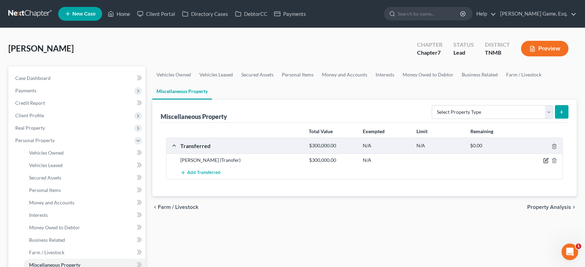
click at [543, 163] on icon "button" at bounding box center [546, 161] width 6 height 6
select select "Ordinary (within 2 years)"
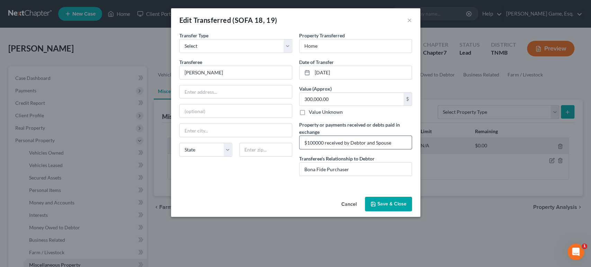
click at [412, 149] on input "$100000 received by Debtor and Spouse" at bounding box center [356, 142] width 112 height 13
click at [412, 24] on button "×" at bounding box center [409, 20] width 5 height 8
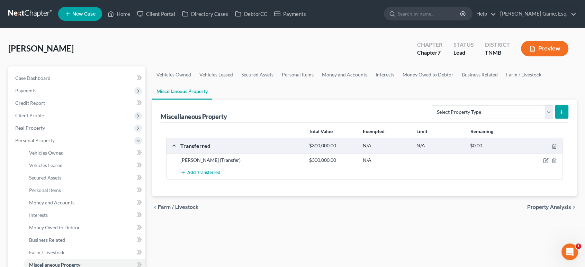
drag, startPoint x: 436, startPoint y: 27, endPoint x: 119, endPoint y: 85, distance: 322.5
click at [355, 49] on div "Barnes, Amanda Upgraded Chapter Chapter 7 Status Lead District TNMB Preview" at bounding box center [292, 51] width 569 height 30
drag, startPoint x: 144, startPoint y: 17, endPoint x: 159, endPoint y: 46, distance: 32.2
click at [134, 17] on link "Home" at bounding box center [118, 14] width 29 height 12
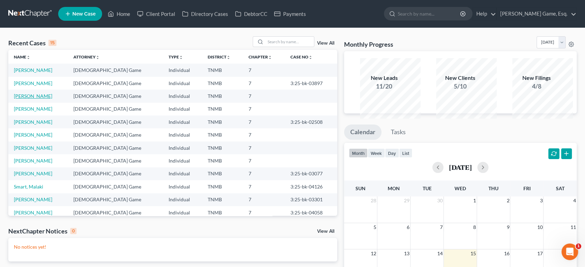
click at [46, 99] on link "Montero, Luis" at bounding box center [33, 96] width 38 height 6
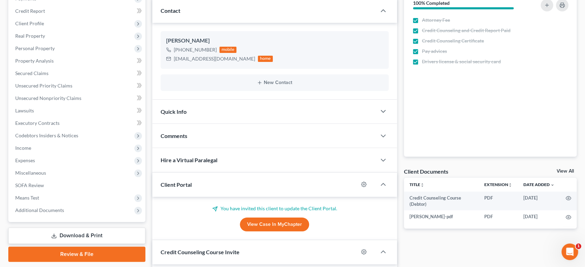
scroll to position [77, 0]
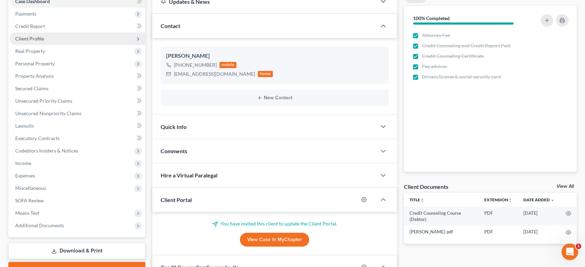
click at [64, 45] on span "Client Profile" at bounding box center [78, 39] width 136 height 12
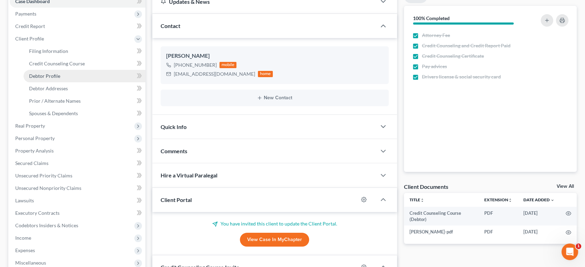
click at [95, 82] on link "Debtor Profile" at bounding box center [85, 76] width 122 height 12
select select "0"
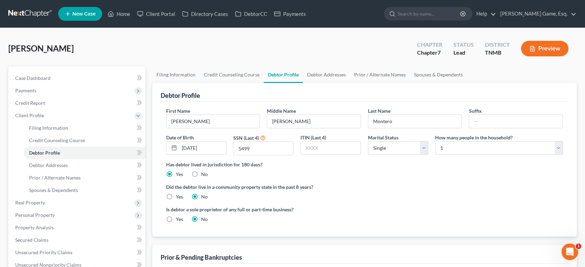
scroll to position [38, 0]
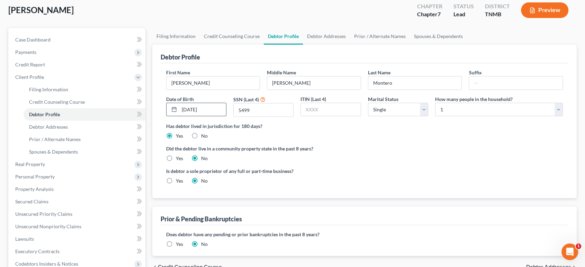
click at [215, 116] on input "09/21/1052" at bounding box center [202, 109] width 47 height 13
type input "09/21/1952"
click at [485, 190] on div "Is debtor a sole proprietor of any full or part-time business? Yes No" at bounding box center [365, 179] width 404 height 23
click at [262, 45] on link "Credit Counseling Course" at bounding box center [232, 36] width 64 height 17
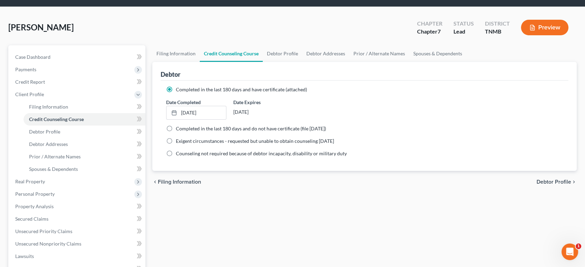
scroll to position [38, 0]
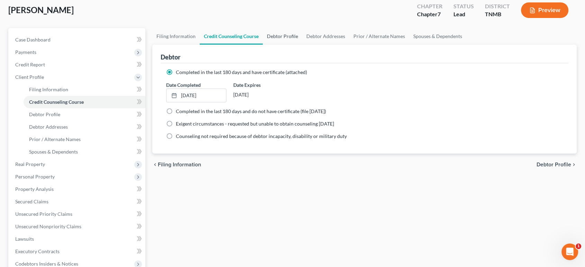
click at [302, 45] on link "Debtor Profile" at bounding box center [282, 36] width 39 height 17
select select "0"
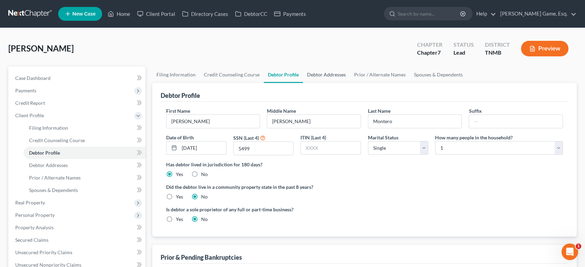
click at [350, 83] on link "Debtor Addresses" at bounding box center [326, 75] width 47 height 17
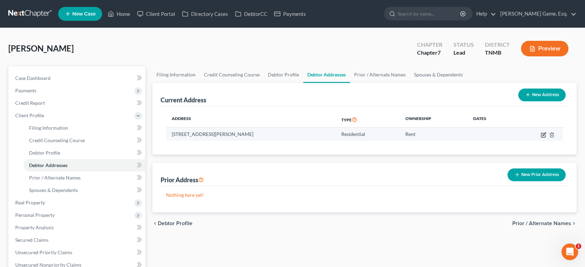
click at [541, 138] on icon "button" at bounding box center [544, 135] width 6 height 6
select select "44"
select select "62"
select select "0"
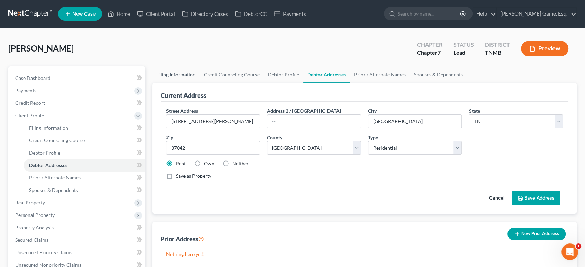
click at [178, 83] on link "Filing Information" at bounding box center [175, 75] width 47 height 17
select select "1"
select select "0"
select select "44"
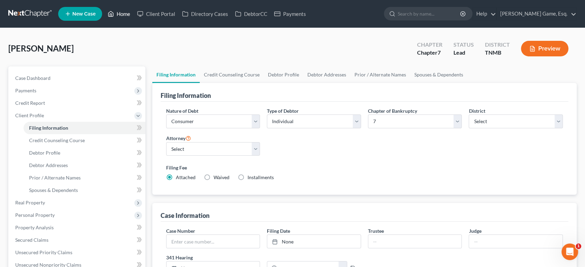
click at [134, 18] on link "Home" at bounding box center [118, 14] width 29 height 12
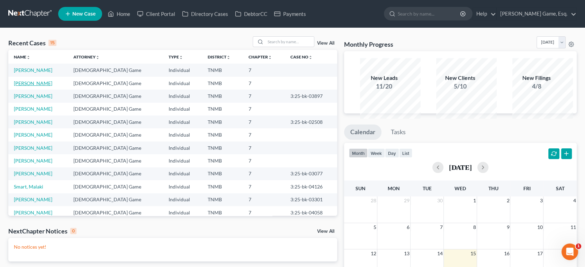
click at [51, 86] on link "[PERSON_NAME]" at bounding box center [33, 83] width 38 height 6
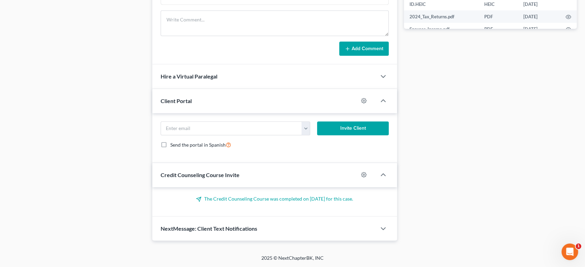
scroll to position [269, 0]
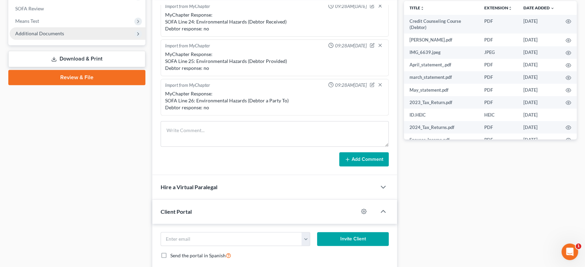
click at [84, 40] on span "Additional Documents" at bounding box center [78, 33] width 136 height 12
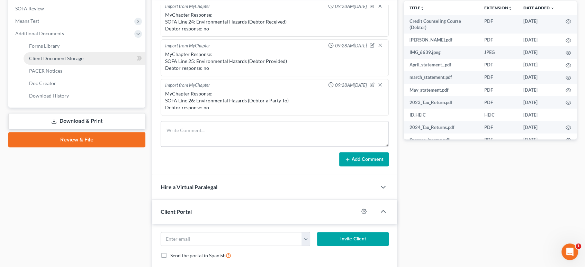
click at [83, 65] on link "Client Document Storage" at bounding box center [85, 58] width 122 height 12
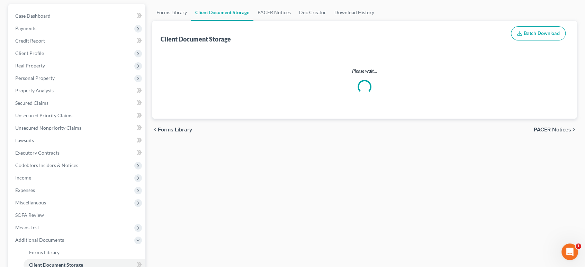
select select "0"
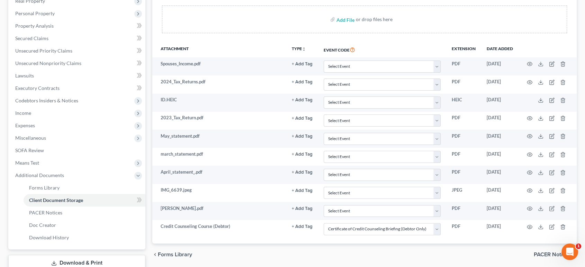
scroll to position [38, 0]
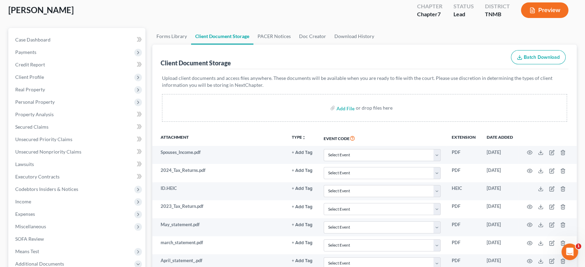
select select "0"
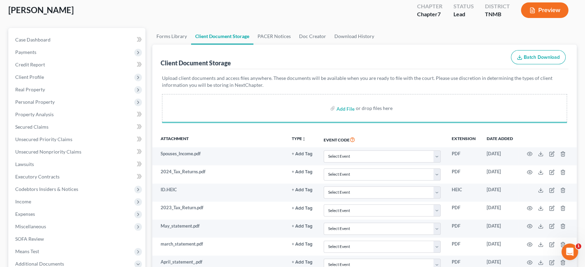
select select "0"
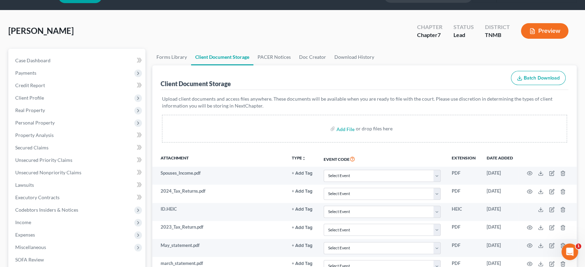
scroll to position [0, 0]
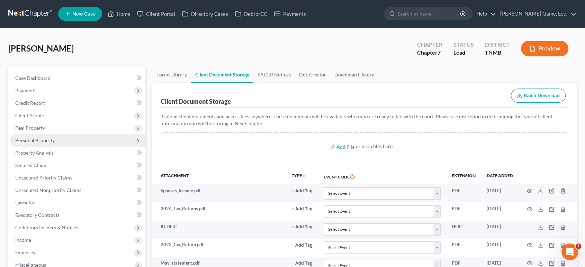
click at [55, 143] on span "Personal Property" at bounding box center [34, 141] width 39 height 6
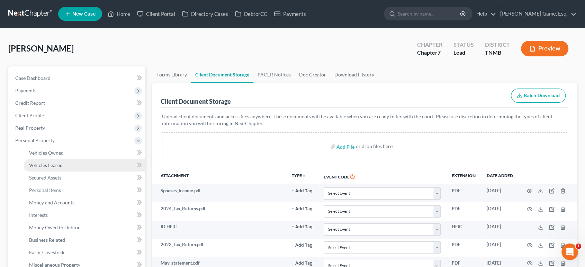
scroll to position [115, 0]
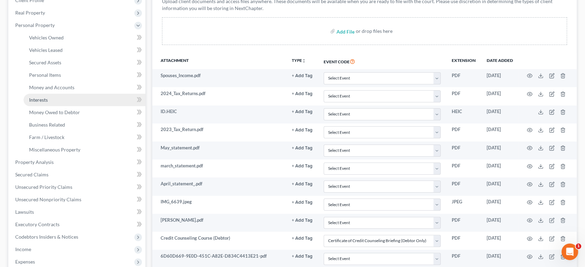
click at [57, 106] on link "Interests" at bounding box center [85, 100] width 122 height 12
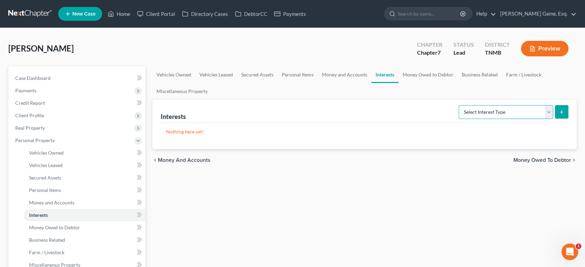
drag, startPoint x: 484, startPoint y: 139, endPoint x: 479, endPoint y: 131, distance: 9.5
click at [484, 119] on select "Select Interest Type 401K (A/B: 21) Annuity (A/B: 23) Bond (A/B: 18) Education …" at bounding box center [506, 112] width 95 height 14
drag, startPoint x: 397, startPoint y: 124, endPoint x: 484, endPoint y: 98, distance: 90.1
click at [397, 123] on div "Interests Select Interest Type 401K (A/B: 21) Annuity (A/B: 23) Bond (A/B: 18) …" at bounding box center [365, 111] width 408 height 23
click at [458, 83] on link "Money Owed to Debtor" at bounding box center [428, 75] width 59 height 17
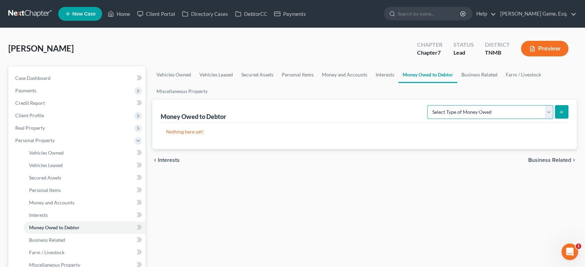
drag, startPoint x: 474, startPoint y: 139, endPoint x: 473, endPoint y: 131, distance: 7.7
click at [474, 119] on select "Select Type of Money Owed Accounts Receivable (A/B: 38) Alimony (A/B: 29) Child…" at bounding box center [490, 112] width 126 height 14
select select "equitable_or_future_interests"
click at [427, 119] on select "Select Type of Money Owed Accounts Receivable (A/B: 38) Alimony (A/B: 29) Child…" at bounding box center [490, 112] width 126 height 14
click at [561, 119] on button "submit" at bounding box center [562, 112] width 14 height 14
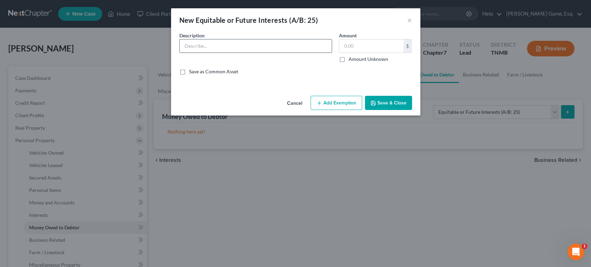
click at [273, 53] on input "text" at bounding box center [256, 45] width 152 height 13
type input "R"
type input "="
type input "Receiving $700 check for trade in of vehicle."
click at [373, 53] on input "text" at bounding box center [371, 45] width 64 height 13
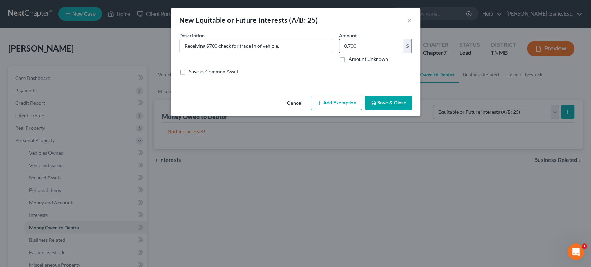
drag, startPoint x: 361, startPoint y: 55, endPoint x: 366, endPoint y: 59, distance: 7.0
click at [361, 53] on input "0,700" at bounding box center [371, 45] width 64 height 13
type input "0"
type input "700"
click at [352, 111] on button "Add Exemption" at bounding box center [337, 103] width 52 height 15
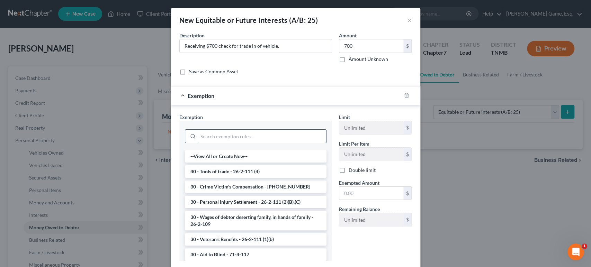
click at [262, 143] on input "search" at bounding box center [262, 136] width 128 height 13
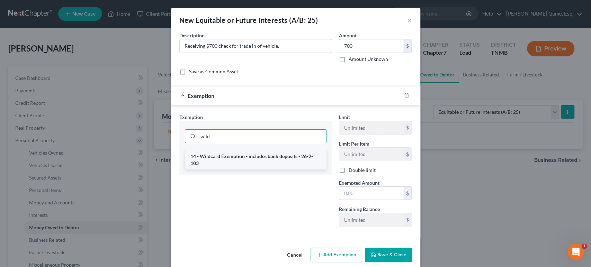
type input "wild"
click at [256, 170] on li "14 - Wildcard Exemption - includes bank deposits - 26-2-103" at bounding box center [256, 159] width 142 height 19
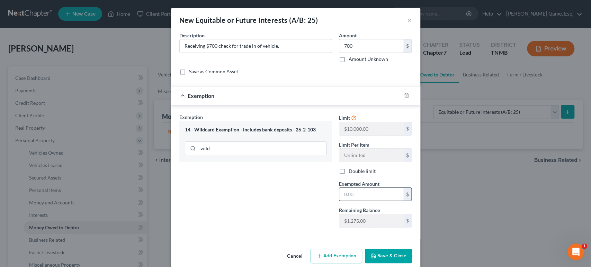
click at [375, 201] on input "text" at bounding box center [371, 194] width 64 height 13
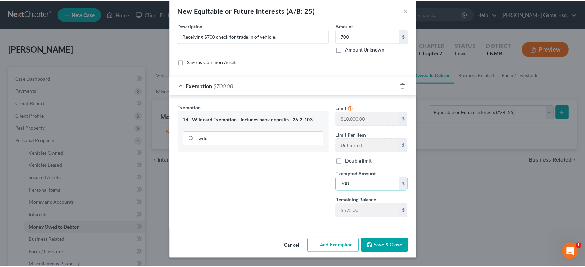
scroll to position [77, 0]
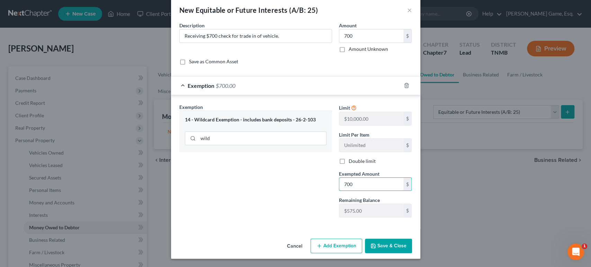
type input "700"
click at [404, 242] on button "Save & Close" at bounding box center [388, 246] width 47 height 15
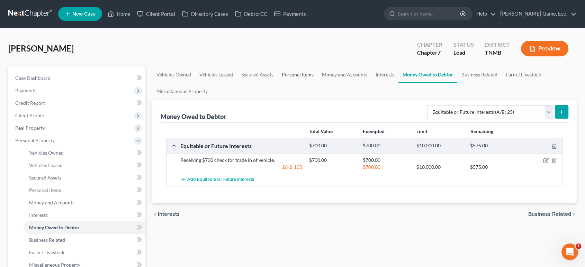
click at [318, 83] on link "Personal Items" at bounding box center [298, 75] width 40 height 17
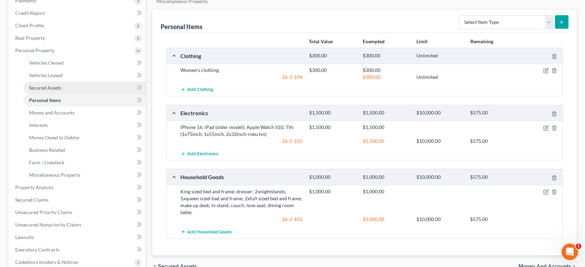
scroll to position [77, 0]
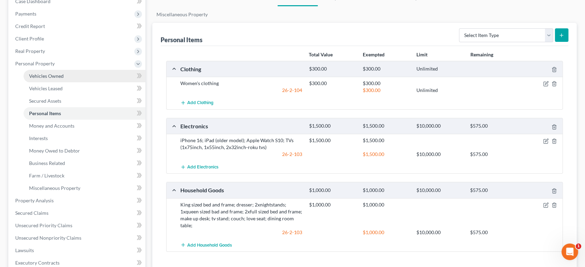
click at [64, 79] on span "Vehicles Owned" at bounding box center [46, 76] width 35 height 6
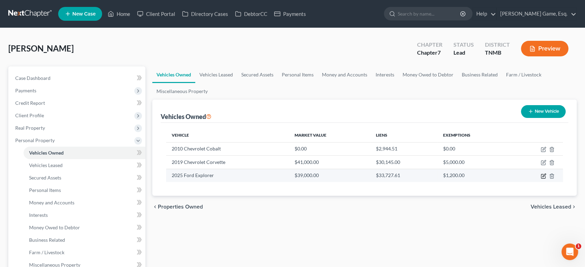
click at [541, 179] on icon "button" at bounding box center [544, 177] width 6 height 6
select select "0"
select select "1"
select select "0"
select select "3"
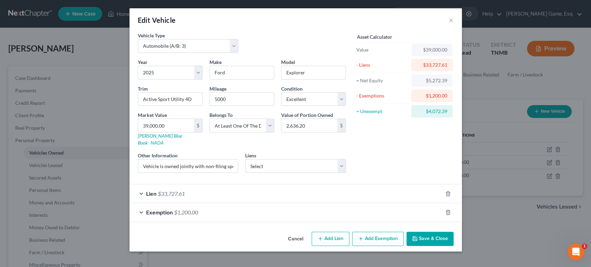
scroll to position [47, 0]
click at [204, 211] on div "Exemption $1,200.00" at bounding box center [286, 212] width 313 height 18
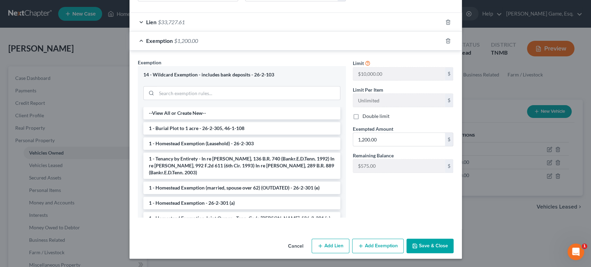
scroll to position [201, 0]
click at [386, 146] on input "1,200.00" at bounding box center [399, 139] width 92 height 13
type input "1"
type input "1,775"
click at [401, 223] on div "Limit $10,000.00 $ Limit Per Item Unlimited $ Double limit Exempted Amount * 1,…" at bounding box center [404, 141] width 108 height 165
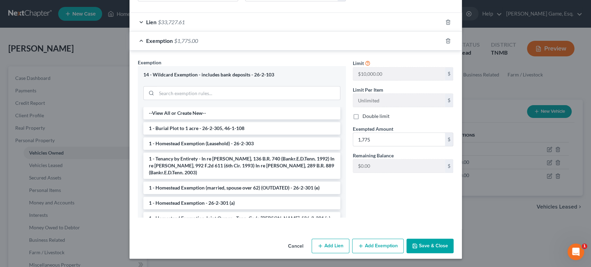
scroll to position [270, 0]
click at [454, 244] on button "Save & Close" at bounding box center [430, 246] width 47 height 15
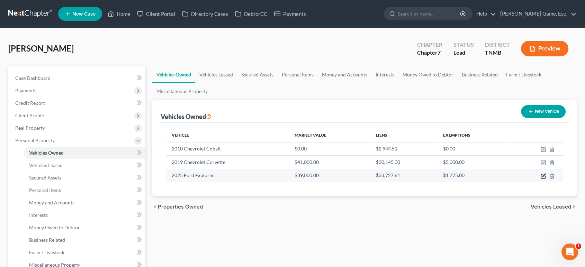
click at [541, 179] on icon "button" at bounding box center [544, 177] width 6 height 6
select select "0"
select select "1"
select select "0"
select select "3"
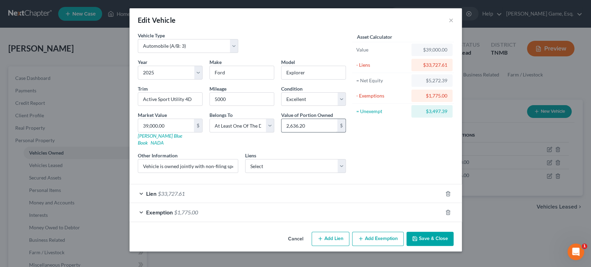
scroll to position [47, 0]
click at [277, 210] on div "Exemption $1,775.00" at bounding box center [286, 212] width 313 height 18
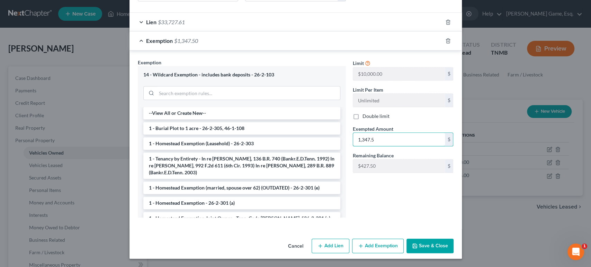
scroll to position [270, 0]
type input "1,347.5"
click at [453, 241] on button "Save & Close" at bounding box center [430, 246] width 47 height 15
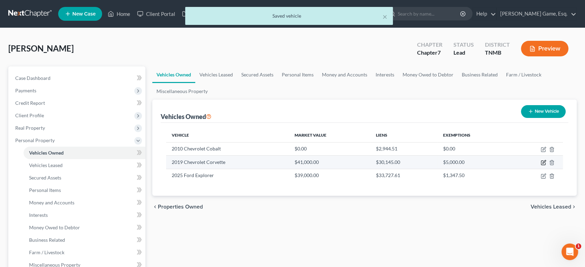
click at [541, 166] on icon "button" at bounding box center [544, 163] width 6 height 6
select select "0"
select select "7"
select select "1"
select select "3"
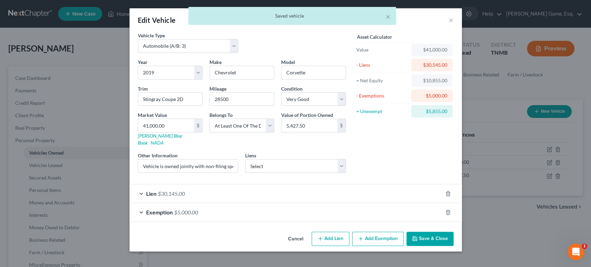
scroll to position [47, 0]
click at [379, 204] on div "Exemption $5,000.00" at bounding box center [286, 212] width 313 height 18
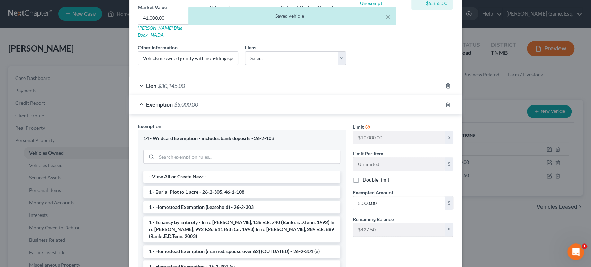
scroll to position [201, 0]
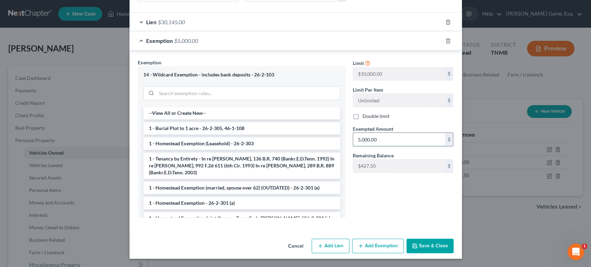
click at [408, 146] on input "5,000.00" at bounding box center [399, 139] width 92 height 13
click at [377, 146] on input "5,000.00" at bounding box center [399, 139] width 92 height 13
type input "5,427.5"
click at [454, 239] on button "Save & Close" at bounding box center [430, 246] width 47 height 15
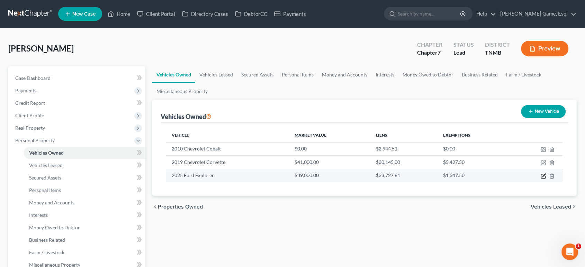
click at [541, 179] on icon "button" at bounding box center [544, 177] width 6 height 6
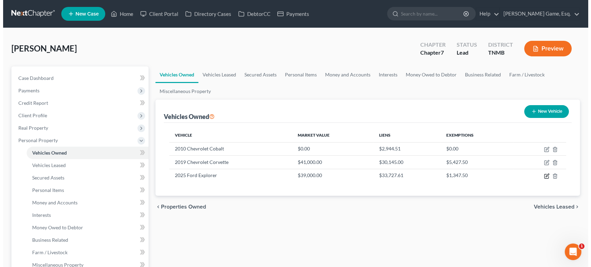
select select "0"
select select "1"
select select "0"
select select "3"
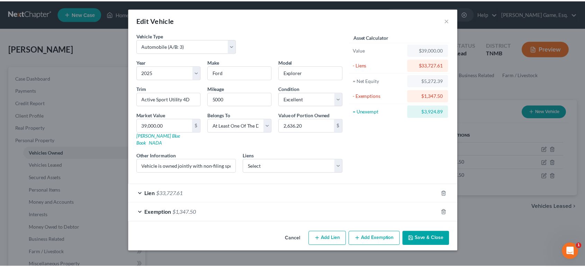
scroll to position [47, 0]
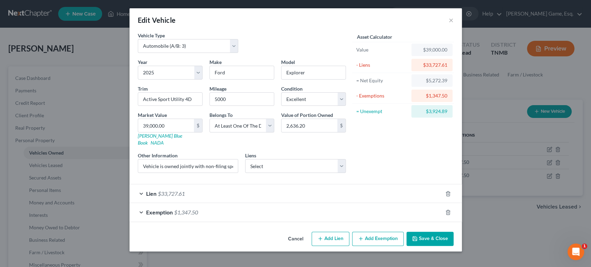
drag, startPoint x: 476, startPoint y: 237, endPoint x: 246, endPoint y: 174, distance: 238.0
click at [454, 237] on button "Save & Close" at bounding box center [430, 239] width 47 height 15
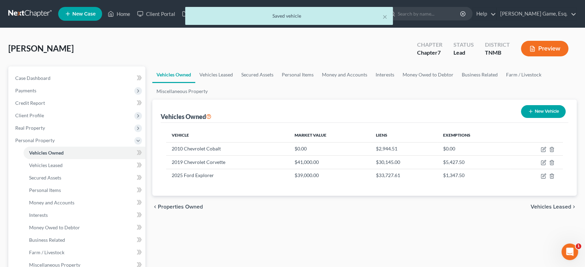
click at [142, 18] on div "× Saved vehicle" at bounding box center [289, 17] width 585 height 21
click at [383, 20] on button "×" at bounding box center [385, 16] width 5 height 8
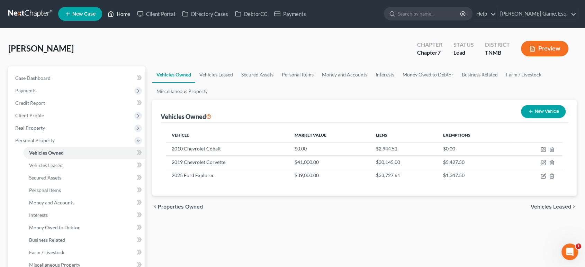
click at [134, 19] on link "Home" at bounding box center [118, 14] width 29 height 12
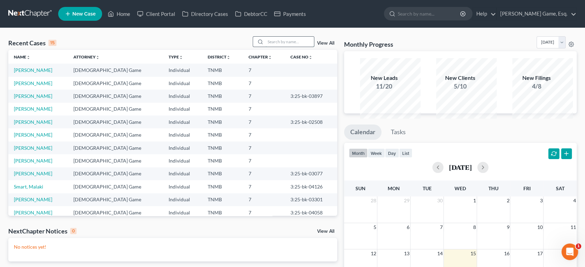
click at [267, 47] on input "search" at bounding box center [290, 42] width 48 height 10
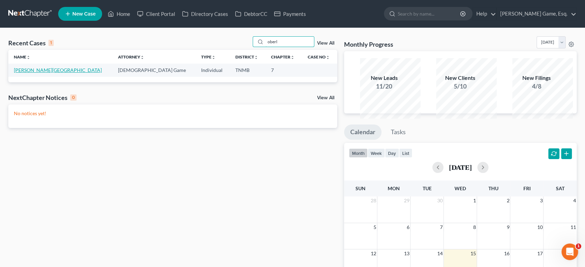
type input "oberl"
click at [53, 73] on link "Oberlander, Austin" at bounding box center [58, 70] width 88 height 6
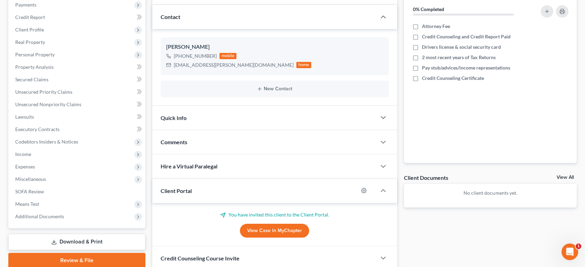
scroll to position [237, 0]
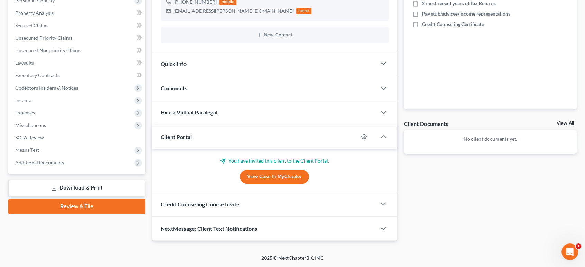
click at [306, 193] on div "Credit Counseling Course Invite" at bounding box center [264, 205] width 224 height 24
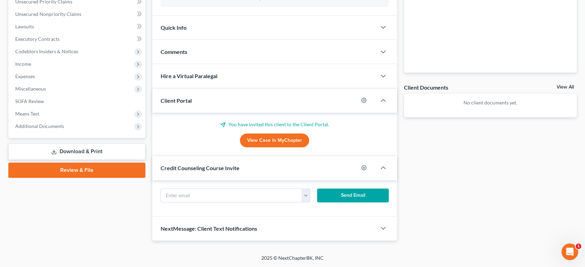
scroll to position [282, 0]
click at [306, 189] on button "button" at bounding box center [306, 195] width 9 height 13
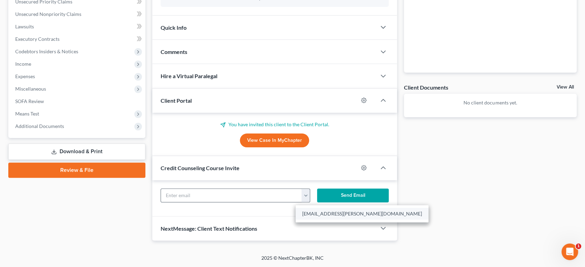
click at [323, 208] on link "austin.c.oberlander@gmail.com" at bounding box center [362, 214] width 133 height 12
type input "austin.c.oberlander@gmail.com"
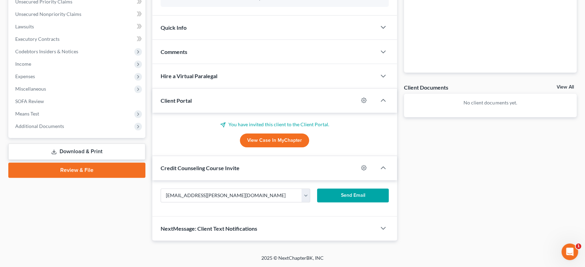
click at [360, 189] on button "Send Email" at bounding box center [352, 196] width 71 height 14
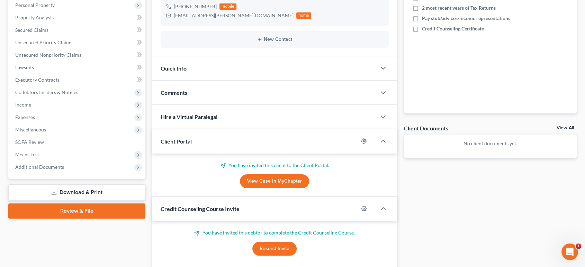
scroll to position [0, 0]
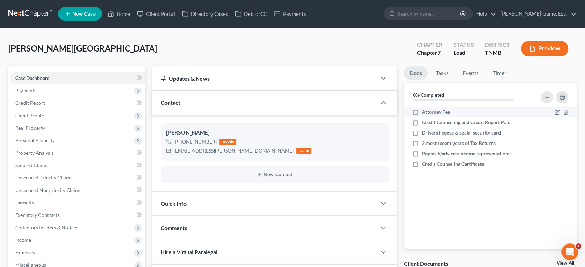
click at [422, 116] on label "Attorney Fee" at bounding box center [436, 112] width 28 height 7
click at [425, 113] on input "Attorney Fee" at bounding box center [427, 111] width 5 height 5
checkbox input "true"
click at [134, 16] on link "Home" at bounding box center [118, 14] width 29 height 12
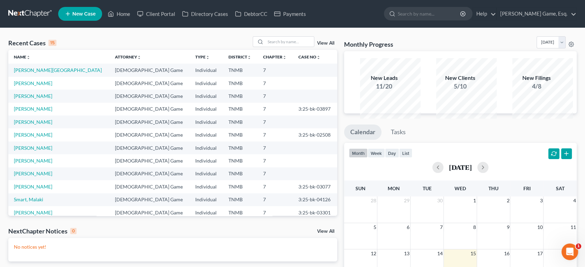
click at [55, 90] on td "[PERSON_NAME]" at bounding box center [58, 83] width 101 height 13
click at [52, 86] on link "[PERSON_NAME]" at bounding box center [33, 83] width 38 height 6
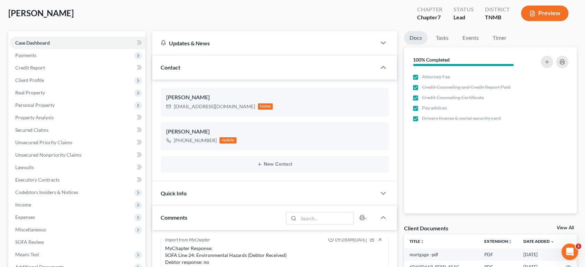
scroll to position [77, 0]
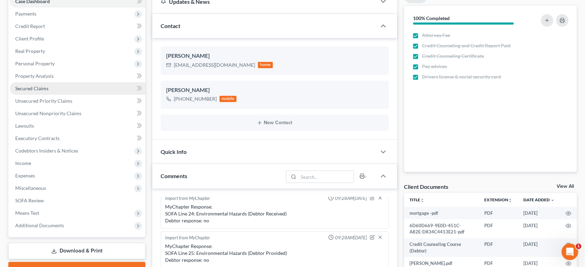
click at [61, 95] on link "Secured Claims" at bounding box center [78, 88] width 136 height 12
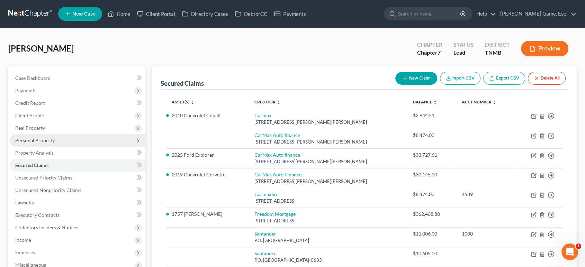
click at [72, 147] on span "Personal Property" at bounding box center [78, 140] width 136 height 12
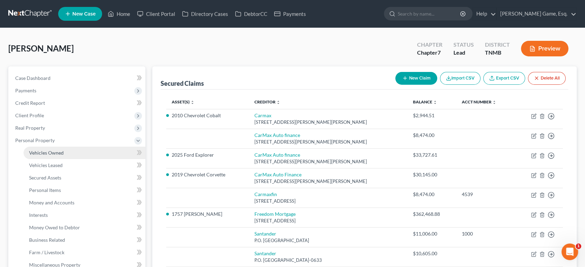
click at [78, 159] on link "Vehicles Owned" at bounding box center [85, 153] width 122 height 12
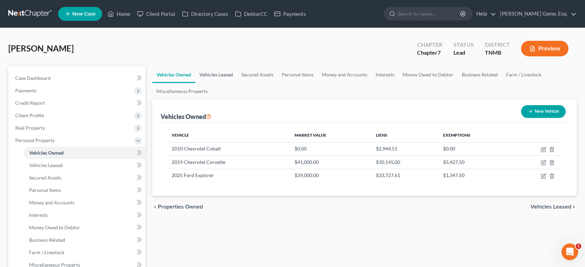
click at [231, 83] on link "Vehicles Leased" at bounding box center [216, 75] width 42 height 17
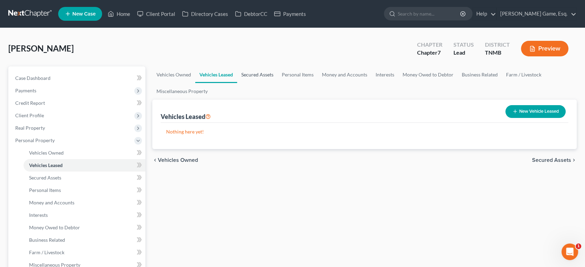
click at [278, 83] on link "Secured Assets" at bounding box center [257, 75] width 41 height 17
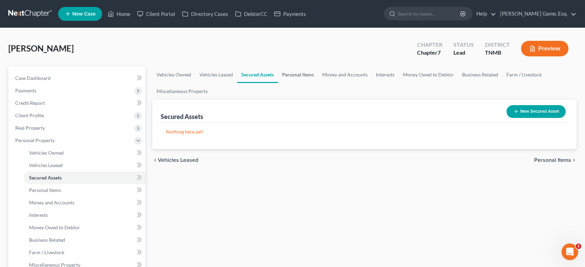
click at [318, 83] on link "Personal Items" at bounding box center [298, 75] width 40 height 17
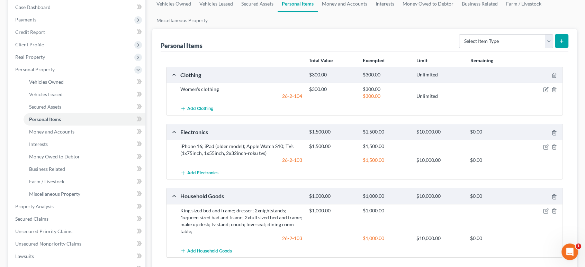
scroll to position [38, 0]
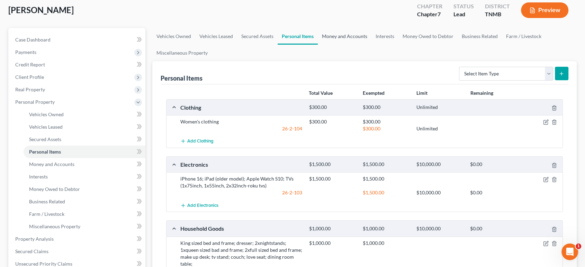
click at [372, 45] on link "Money and Accounts" at bounding box center [345, 36] width 54 height 17
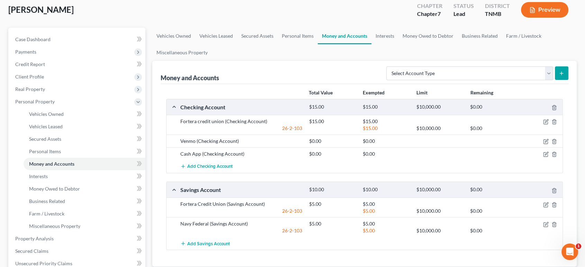
scroll to position [38, 0]
click at [399, 45] on link "Interests" at bounding box center [385, 36] width 27 height 17
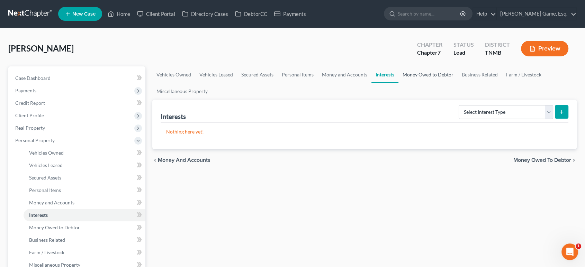
click at [458, 83] on link "Money Owed to Debtor" at bounding box center [428, 75] width 59 height 17
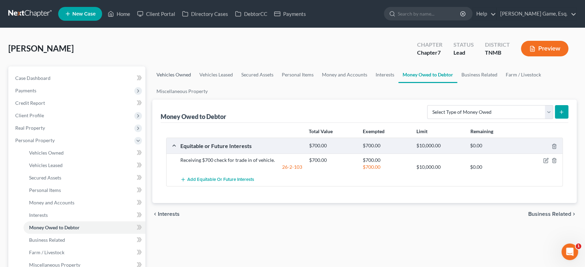
click at [183, 83] on link "Vehicles Owned" at bounding box center [173, 75] width 43 height 17
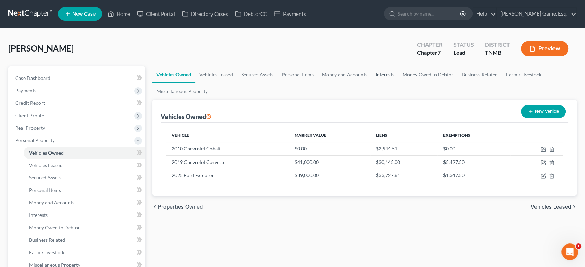
click at [399, 83] on link "Interests" at bounding box center [385, 75] width 27 height 17
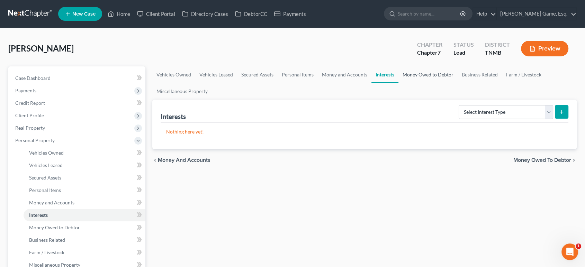
click at [458, 83] on link "Money Owed to Debtor" at bounding box center [428, 75] width 59 height 17
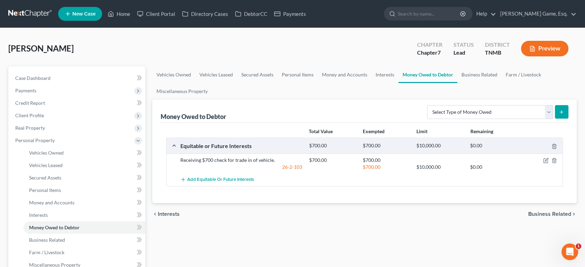
scroll to position [38, 0]
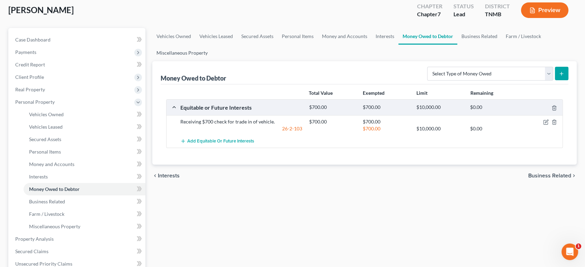
click at [212, 61] on link "Miscellaneous Property" at bounding box center [182, 53] width 60 height 17
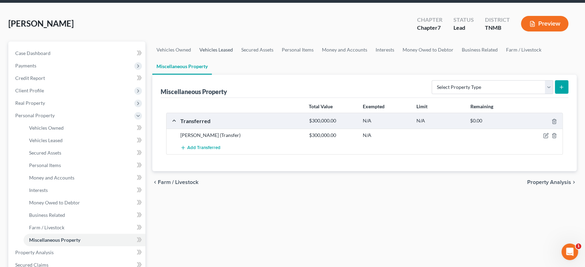
scroll to position [38, 0]
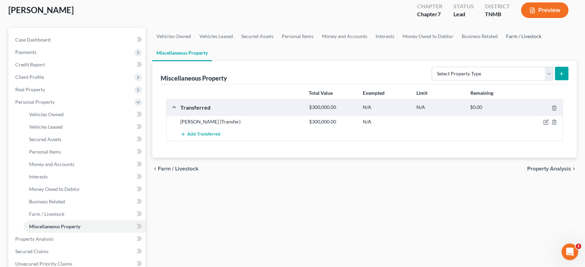
click at [502, 45] on link "Farm / Livestock" at bounding box center [524, 36] width 44 height 17
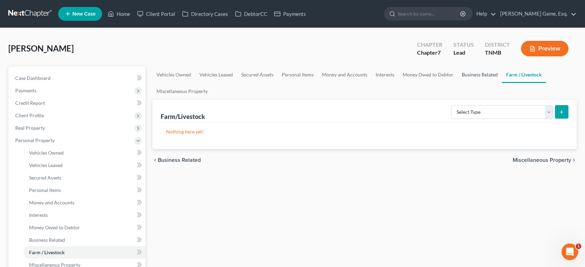
click at [458, 83] on link "Business Related" at bounding box center [480, 75] width 44 height 17
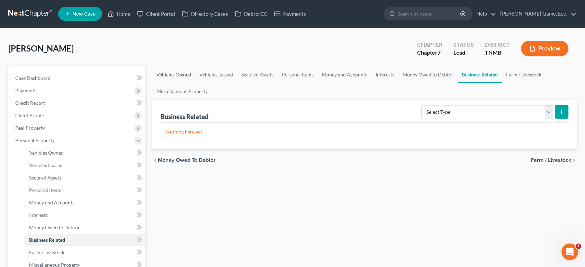
click at [188, 83] on link "Vehicles Owned" at bounding box center [173, 75] width 43 height 17
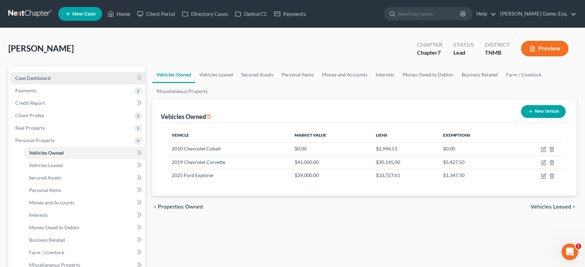
click at [51, 81] on span "Case Dashboard" at bounding box center [32, 78] width 35 height 6
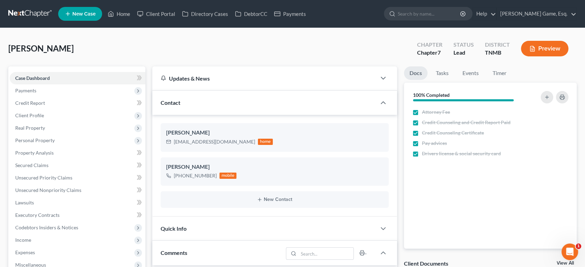
scroll to position [284, 0]
click at [114, 13] on icon at bounding box center [111, 14] width 6 height 8
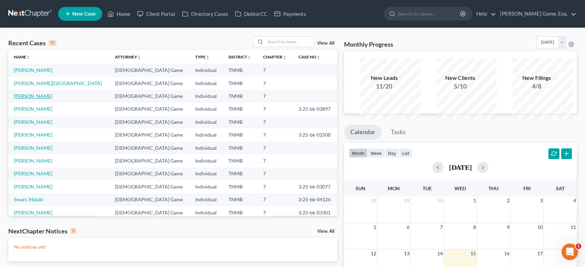
click at [47, 99] on link "Montero, Luis" at bounding box center [33, 96] width 38 height 6
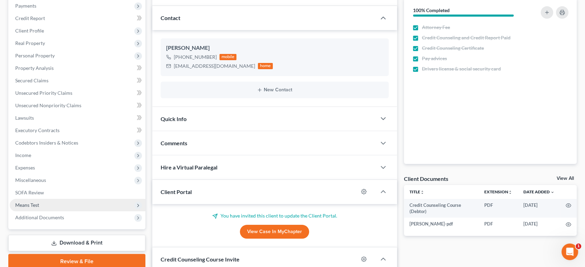
scroll to position [38, 0]
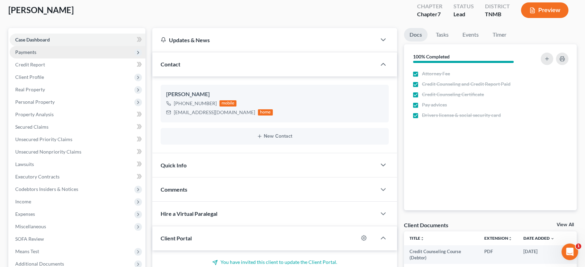
click at [46, 59] on span "Payments" at bounding box center [78, 52] width 136 height 12
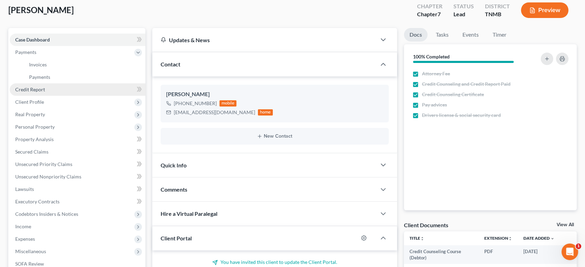
click at [45, 92] on span "Credit Report" at bounding box center [30, 90] width 30 height 6
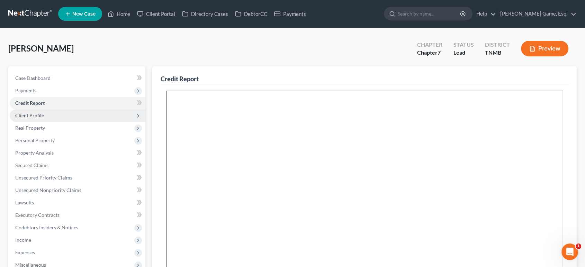
click at [44, 118] on span "Client Profile" at bounding box center [29, 116] width 29 height 6
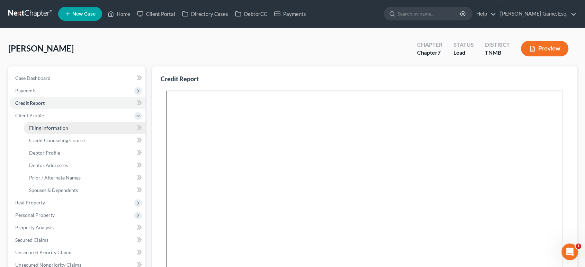
click at [68, 131] on span "Filing Information" at bounding box center [48, 128] width 39 height 6
select select "1"
select select "0"
select select "75"
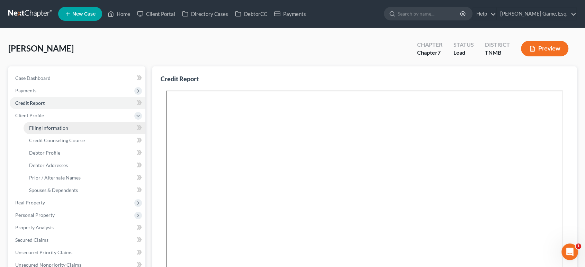
select select "0"
select select "44"
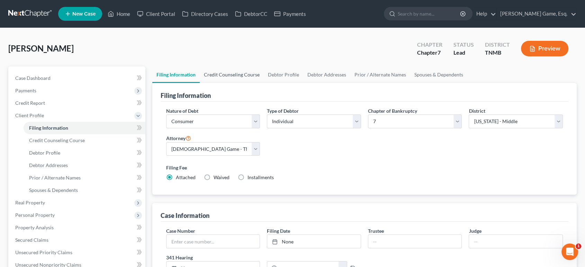
click at [250, 83] on link "Credit Counseling Course" at bounding box center [232, 75] width 64 height 17
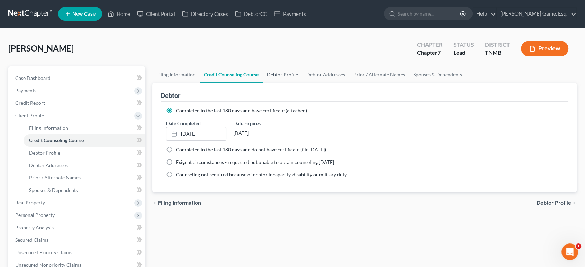
click at [302, 83] on link "Debtor Profile" at bounding box center [282, 75] width 39 height 17
select select "0"
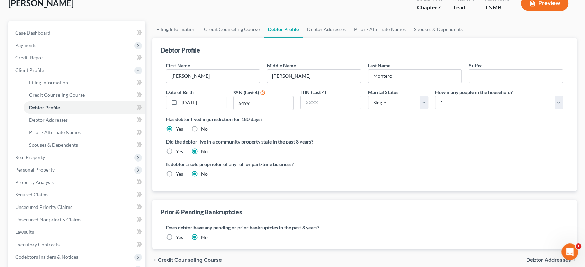
scroll to position [38, 0]
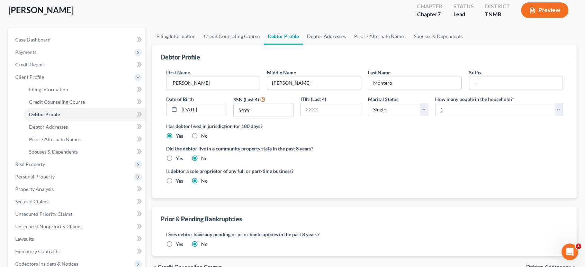
click at [350, 45] on link "Debtor Addresses" at bounding box center [326, 36] width 47 height 17
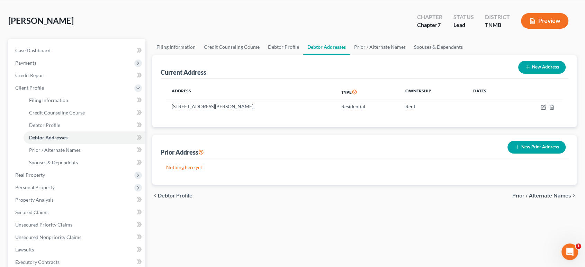
scroll to position [77, 0]
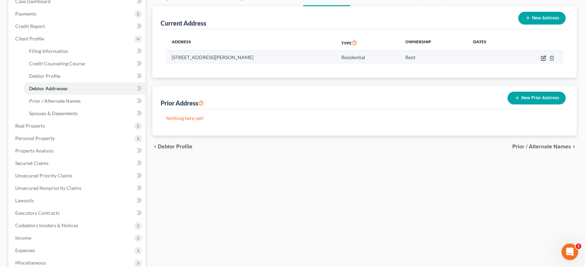
click at [541, 61] on icon "button" at bounding box center [544, 58] width 6 height 6
select select "44"
select select "62"
select select "0"
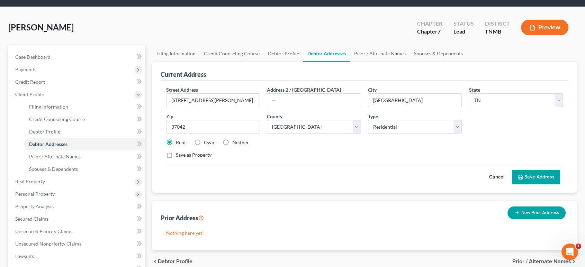
scroll to position [0, 0]
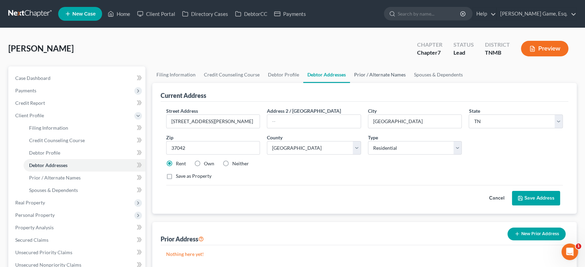
click at [410, 83] on link "Prior / Alternate Names" at bounding box center [380, 75] width 60 height 17
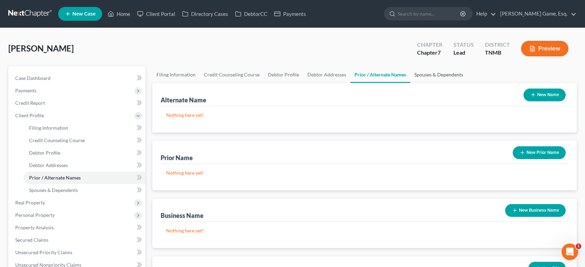
click at [468, 83] on link "Spouses & Dependents" at bounding box center [438, 75] width 57 height 17
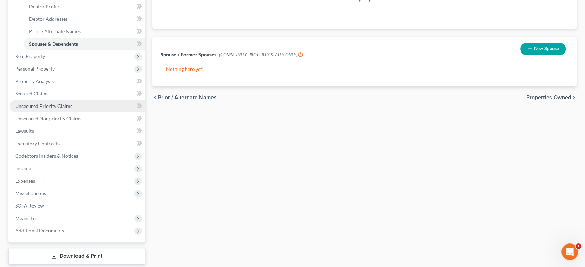
scroll to position [154, 0]
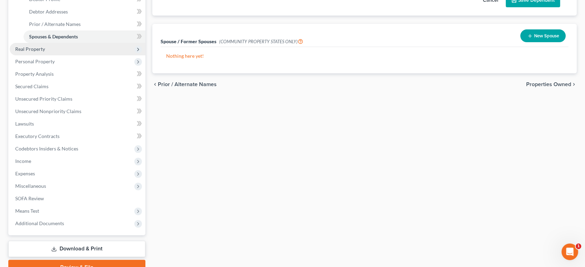
click at [41, 52] on span "Real Property" at bounding box center [30, 49] width 30 height 6
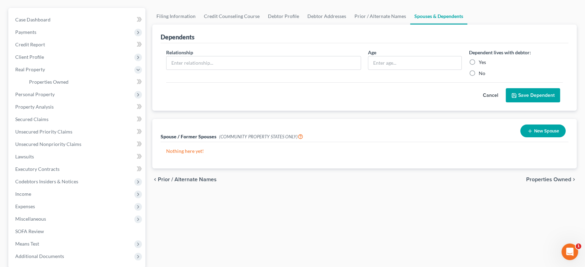
scroll to position [0, 0]
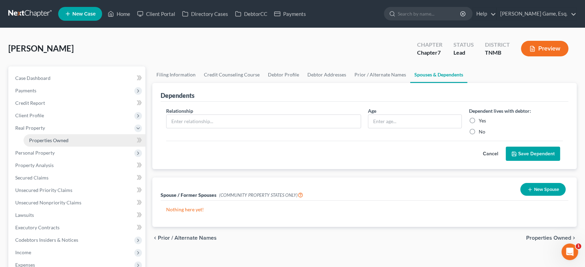
click at [43, 143] on span "Properties Owned" at bounding box center [48, 141] width 39 height 6
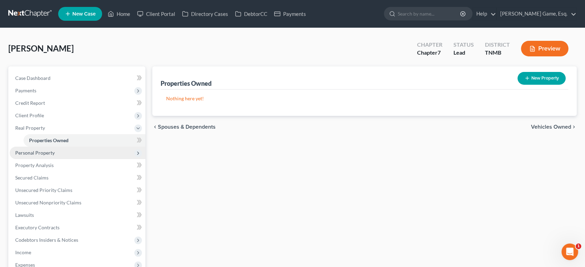
click at [84, 159] on span "Personal Property" at bounding box center [78, 153] width 136 height 12
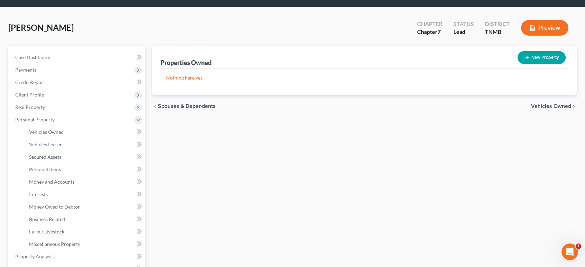
scroll to position [38, 0]
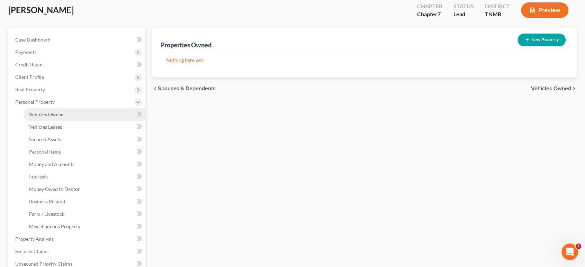
click at [64, 117] on span "Vehicles Owned" at bounding box center [46, 115] width 35 height 6
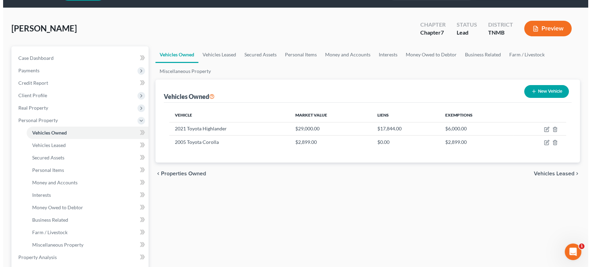
scroll to position [38, 0]
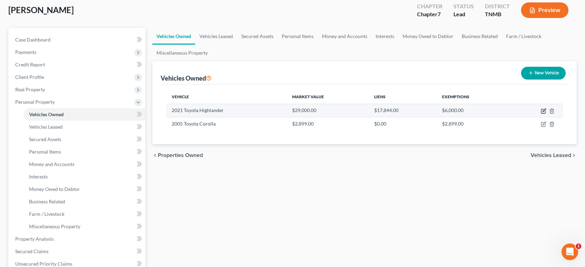
click at [541, 114] on icon "button" at bounding box center [544, 111] width 6 height 6
select select "0"
select select "5"
select select "2"
select select "3"
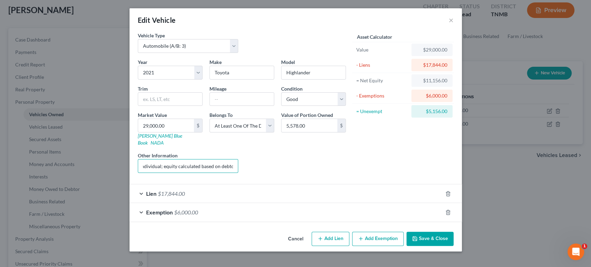
scroll to position [0, 282]
drag, startPoint x: 161, startPoint y: 154, endPoint x: 264, endPoint y: 148, distance: 103.4
click at [264, 148] on div "Year Select 2026 2025 2024 2023 2022 2021 2020 2019 2018 2017 2016 2015 2014 20…" at bounding box center [241, 119] width 215 height 120
click at [140, 160] on input "Debtor owns a 50% interest jointly with non-filing individual; equity calculate…" at bounding box center [188, 166] width 100 height 13
click at [193, 207] on div "Exemption $6,000.00" at bounding box center [286, 212] width 313 height 18
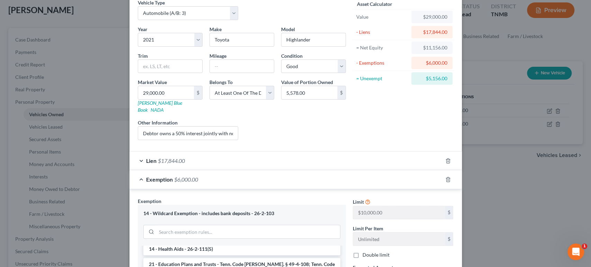
scroll to position [78, 0]
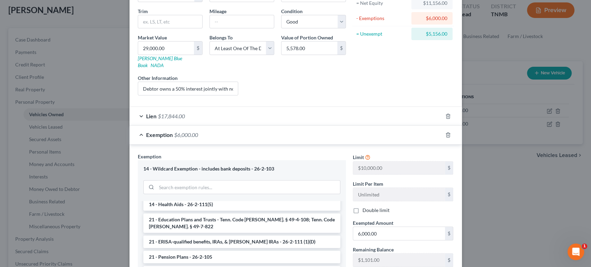
click at [170, 125] on div "Lien $17,844.00" at bounding box center [286, 116] width 313 height 18
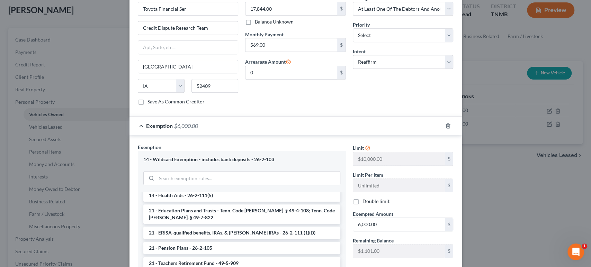
scroll to position [193, 0]
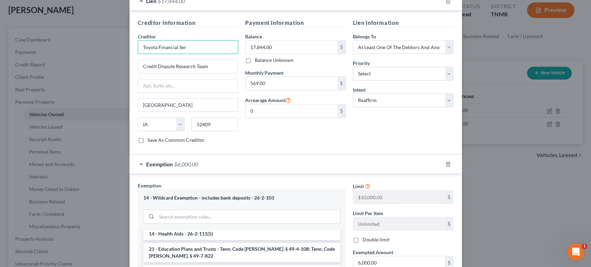
click at [169, 54] on input "Toyota Financial Ser" at bounding box center [188, 47] width 101 height 14
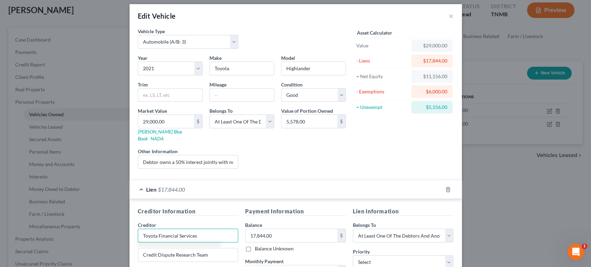
scroll to position [0, 0]
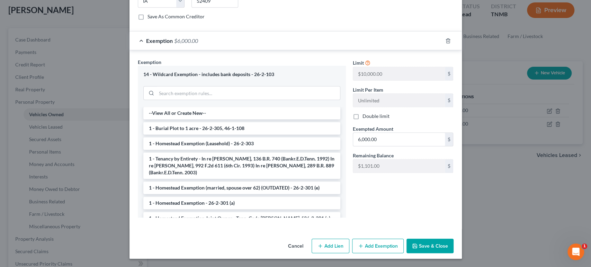
type input "Toyota Financial Services"
click at [454, 239] on button "Save & Close" at bounding box center [430, 246] width 47 height 15
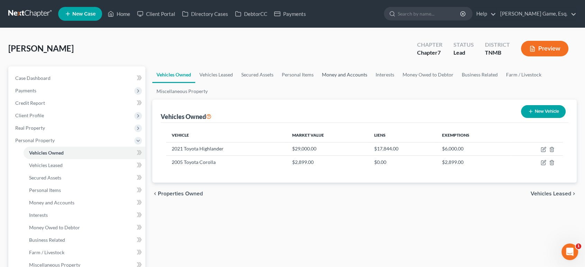
click at [364, 83] on link "Money and Accounts" at bounding box center [345, 75] width 54 height 17
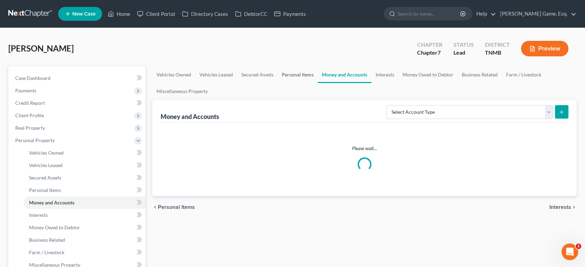
click at [318, 83] on link "Personal Items" at bounding box center [298, 75] width 40 height 17
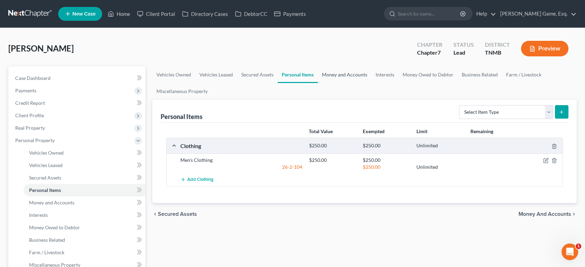
click at [372, 83] on link "Money and Accounts" at bounding box center [345, 75] width 54 height 17
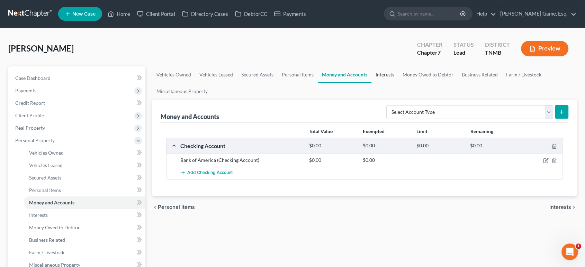
click at [399, 83] on link "Interests" at bounding box center [385, 75] width 27 height 17
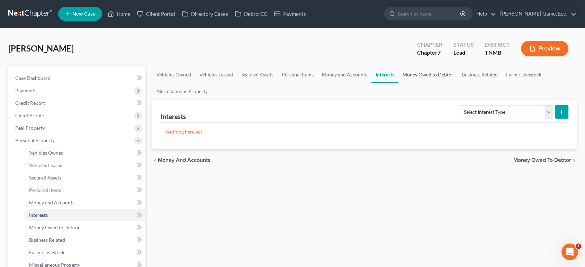
click at [458, 83] on link "Money Owed to Debtor" at bounding box center [428, 75] width 59 height 17
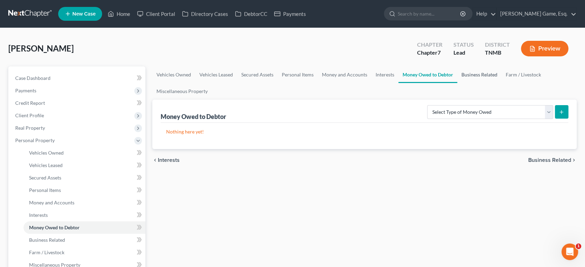
click at [458, 83] on link "Business Related" at bounding box center [480, 75] width 44 height 17
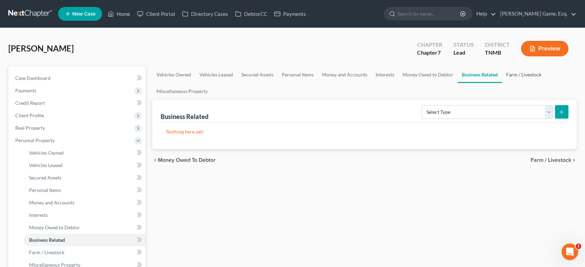
click at [502, 83] on link "Farm / Livestock" at bounding box center [524, 75] width 44 height 17
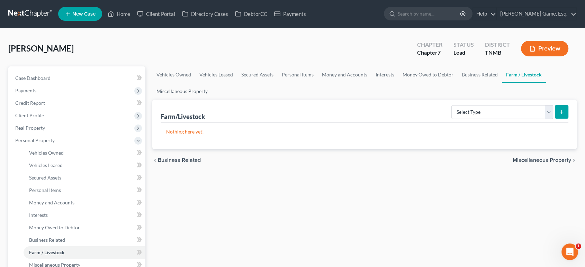
click at [212, 100] on link "Miscellaneous Property" at bounding box center [182, 91] width 60 height 17
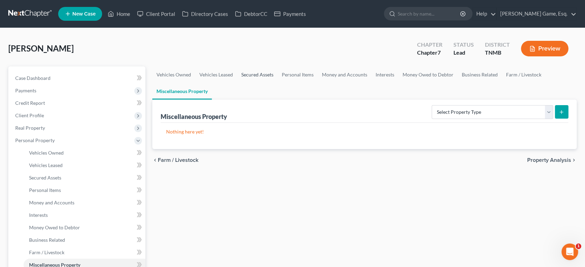
click at [278, 83] on link "Secured Assets" at bounding box center [257, 75] width 41 height 17
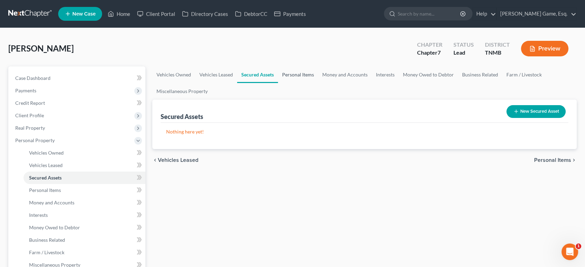
click at [318, 83] on link "Personal Items" at bounding box center [298, 75] width 40 height 17
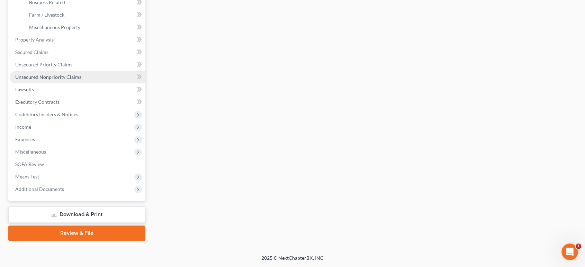
scroll to position [269, 0]
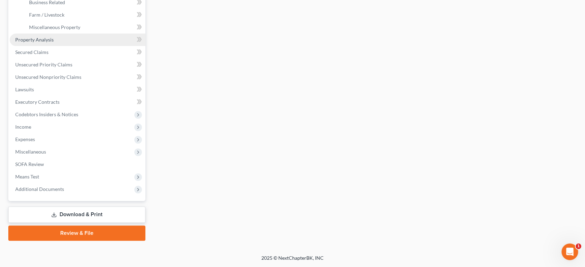
click at [45, 43] on span "Property Analysis" at bounding box center [34, 40] width 38 height 6
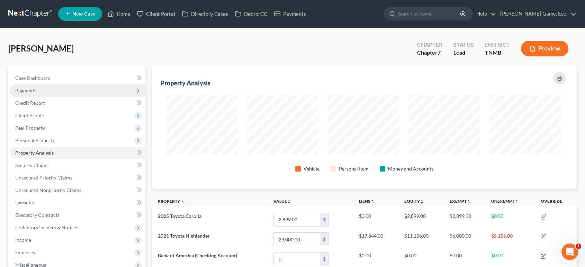
scroll to position [346260, 345976]
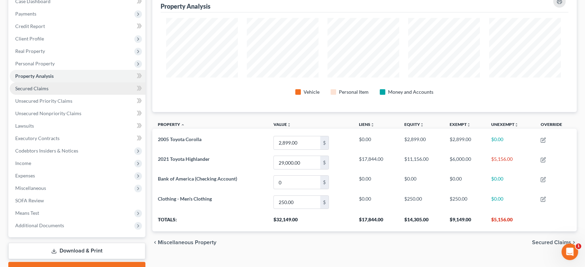
click at [72, 95] on link "Secured Claims" at bounding box center [78, 88] width 136 height 12
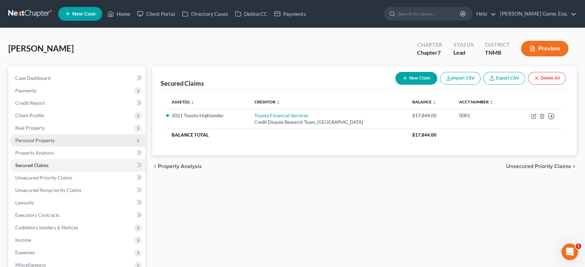
click at [55, 143] on span "Personal Property" at bounding box center [34, 141] width 39 height 6
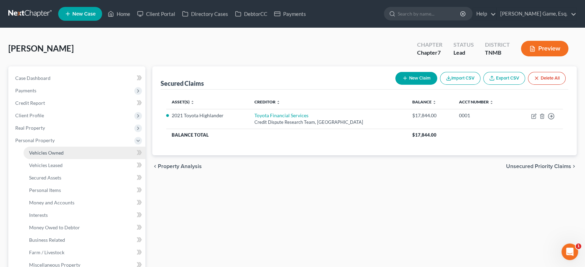
click at [87, 159] on link "Vehicles Owned" at bounding box center [85, 153] width 122 height 12
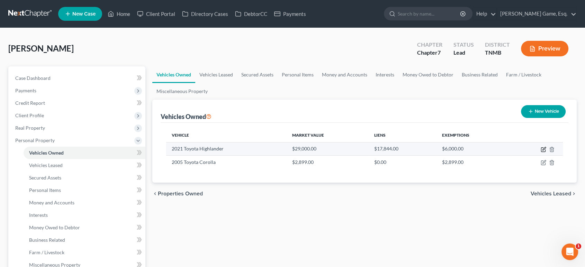
click at [541, 152] on icon "button" at bounding box center [544, 150] width 6 height 6
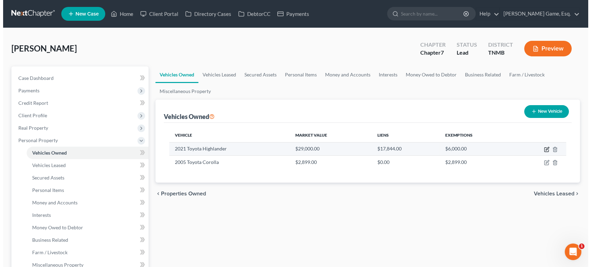
select select "0"
select select "5"
select select "2"
select select "3"
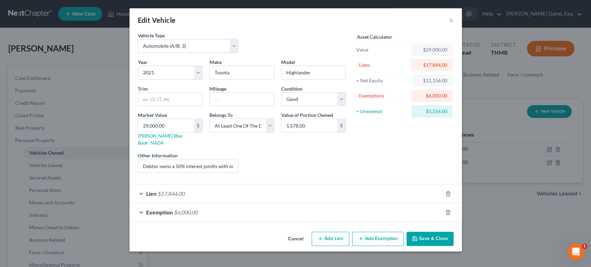
scroll to position [3, 0]
click at [454, 24] on button "×" at bounding box center [451, 20] width 5 height 8
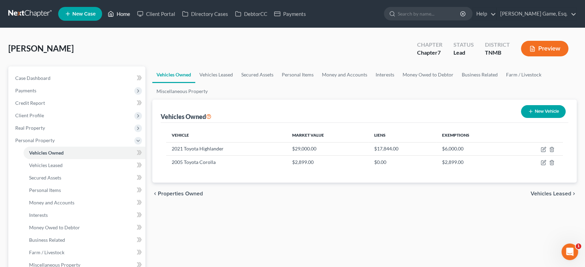
drag, startPoint x: 141, startPoint y: 14, endPoint x: 145, endPoint y: 1, distance: 14.2
click at [134, 14] on link "Home" at bounding box center [118, 14] width 29 height 12
